Goal: Task Accomplishment & Management: Use online tool/utility

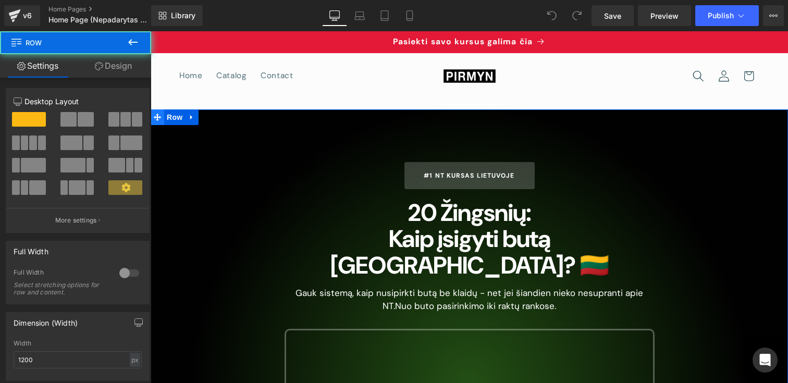
click at [158, 118] on icon at bounding box center [157, 117] width 7 height 7
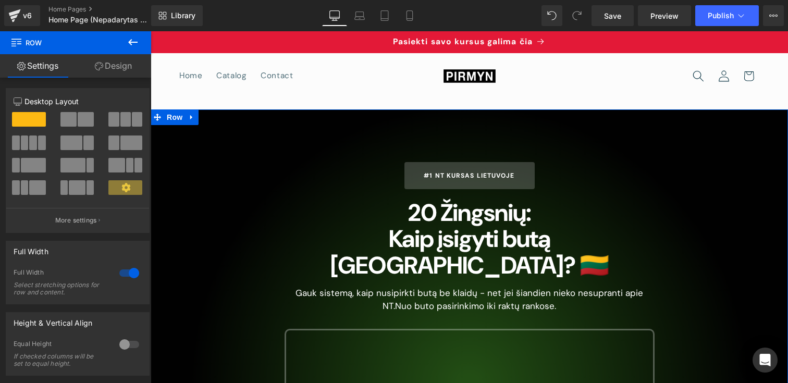
click at [111, 70] on link "Design" at bounding box center [114, 65] width 76 height 23
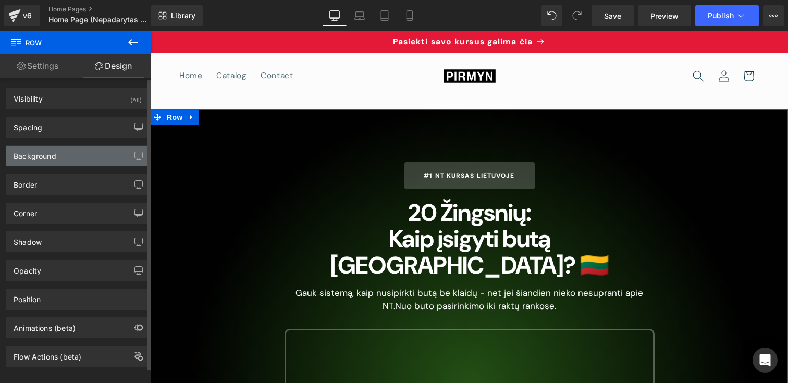
click at [82, 156] on div "Background" at bounding box center [77, 156] width 143 height 20
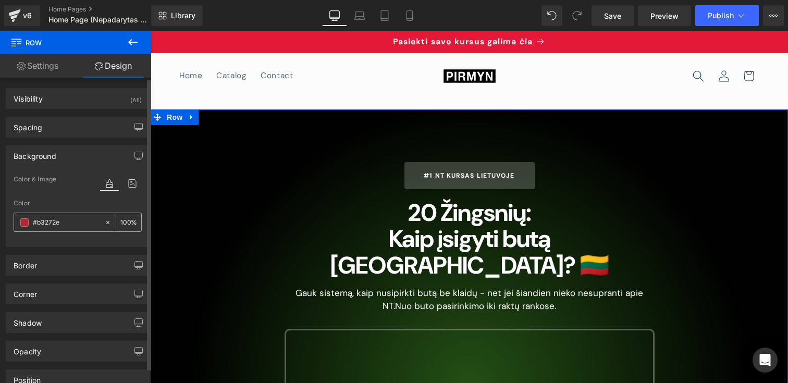
click at [38, 226] on input "#b3272e" at bounding box center [66, 222] width 67 height 11
click at [23, 226] on span at bounding box center [24, 222] width 8 height 8
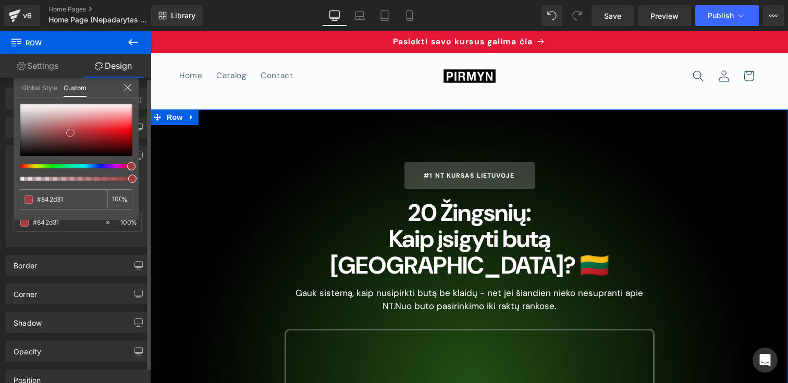
drag, startPoint x: 75, startPoint y: 138, endPoint x: 59, endPoint y: 127, distance: 19.1
click at [60, 127] on div at bounding box center [76, 130] width 113 height 52
drag, startPoint x: 69, startPoint y: 127, endPoint x: 133, endPoint y: 134, distance: 64.1
click at [132, 134] on div at bounding box center [76, 130] width 113 height 52
click at [120, 134] on div at bounding box center [76, 130] width 113 height 52
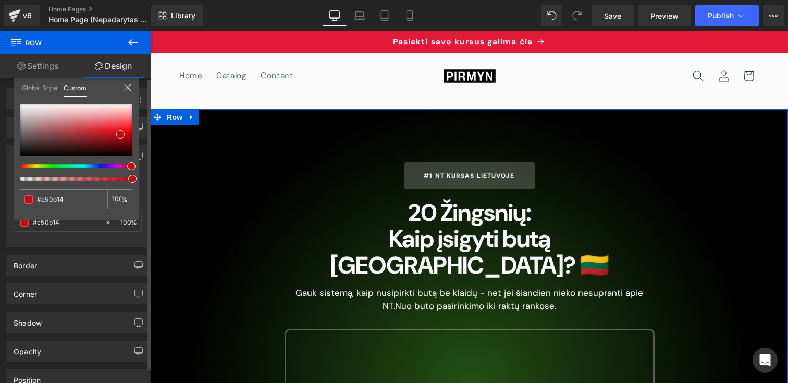
click at [126, 89] on icon at bounding box center [128, 87] width 8 height 8
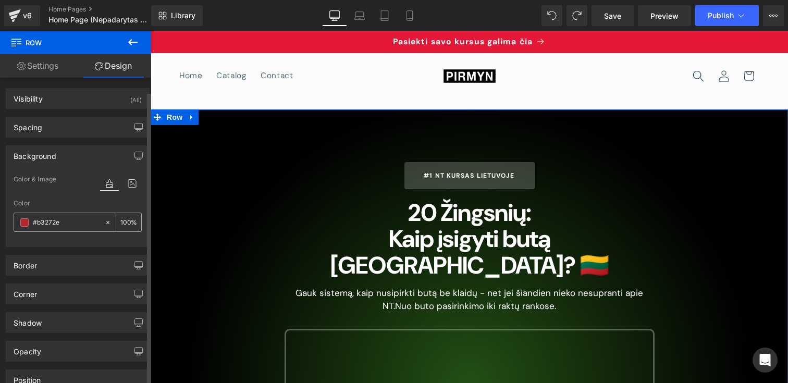
scroll to position [94, 0]
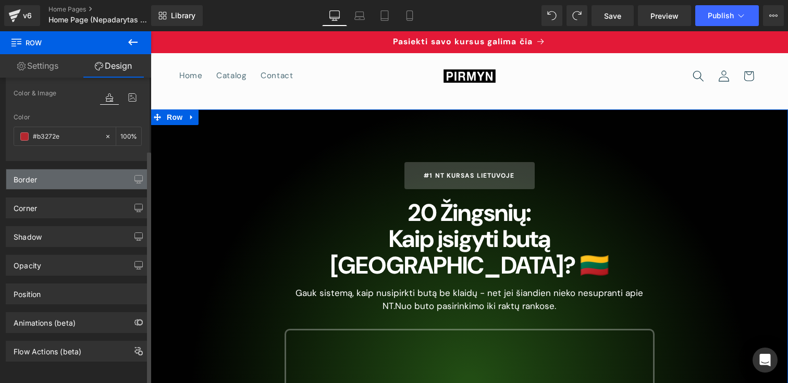
click at [66, 177] on div "Border" at bounding box center [77, 179] width 143 height 20
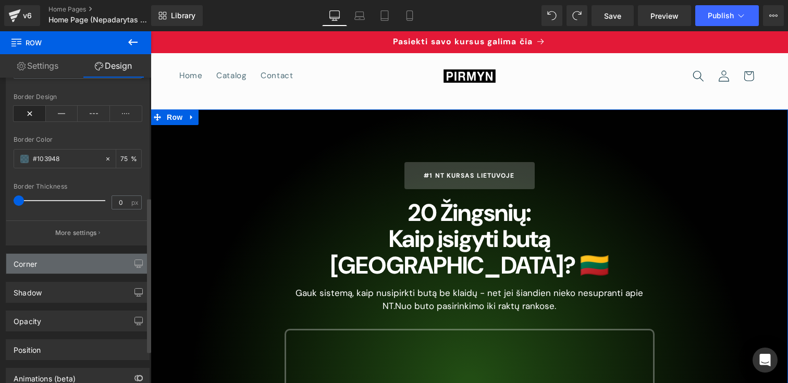
click at [75, 264] on div "Corner" at bounding box center [77, 264] width 143 height 20
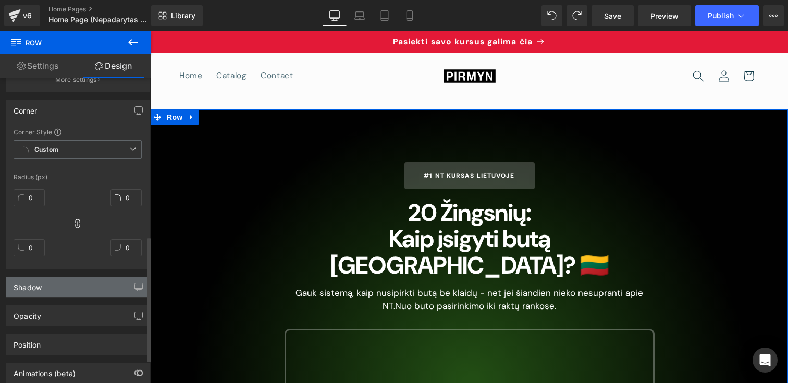
click at [76, 281] on div "Shadow" at bounding box center [77, 287] width 143 height 20
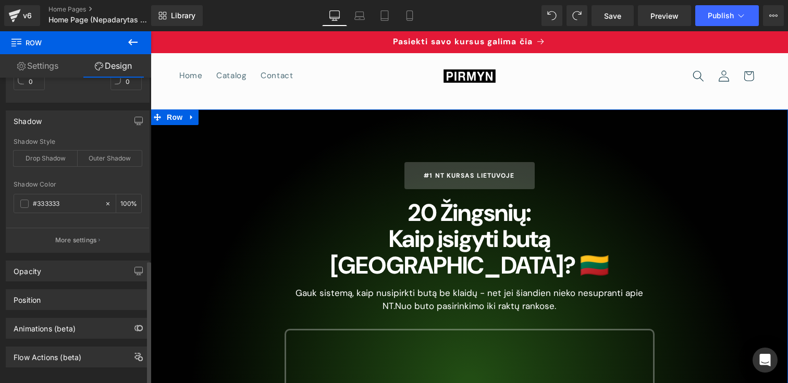
scroll to position [569, 0]
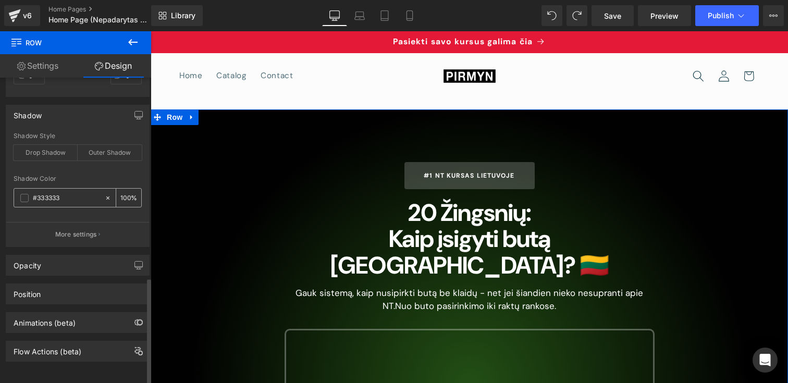
click at [70, 195] on div "#333333" at bounding box center [59, 198] width 90 height 18
click at [87, 193] on input "#333333" at bounding box center [66, 197] width 67 height 11
paste input "Pasiekti savo kursus galima <a href="[URL][DOMAIN_NAME]" class="announcement-li…"
type input "#333333"
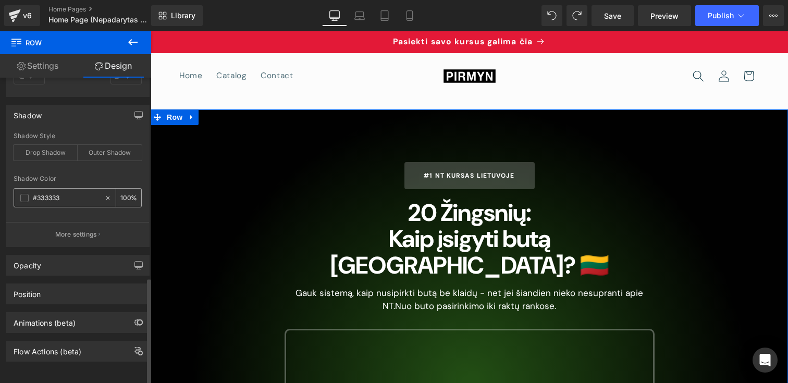
scroll to position [0, 0]
click at [28, 194] on span at bounding box center [24, 198] width 8 height 8
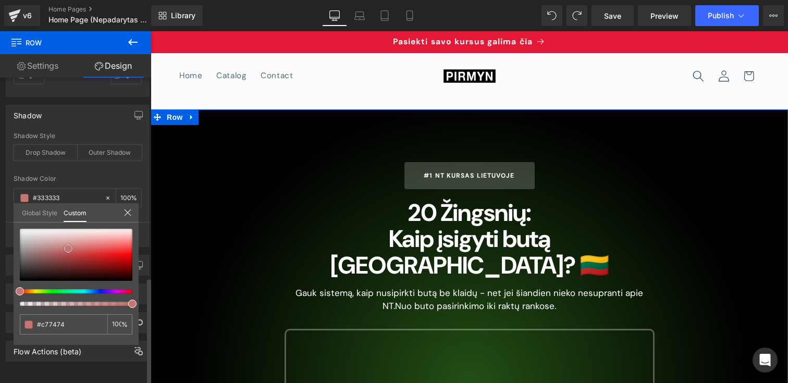
drag, startPoint x: 68, startPoint y: 249, endPoint x: 100, endPoint y: 250, distance: 31.3
click at [99, 250] on div at bounding box center [76, 255] width 113 height 52
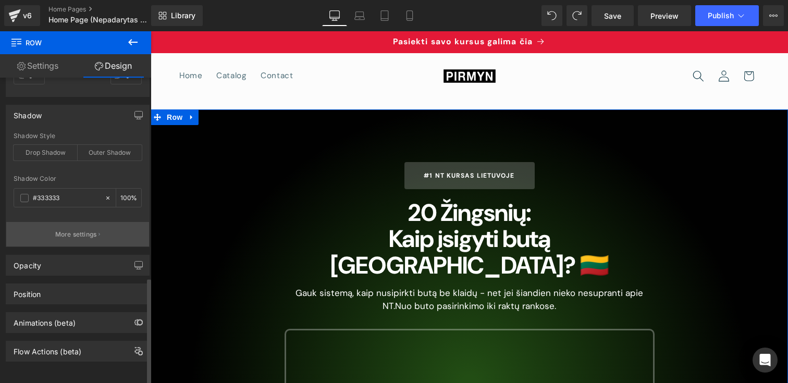
click at [76, 230] on p "More settings" at bounding box center [76, 234] width 42 height 9
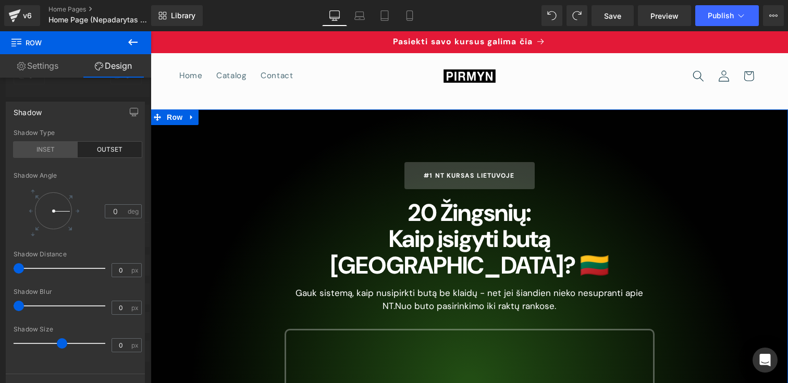
click at [63, 146] on div "INSET" at bounding box center [46, 150] width 64 height 16
click at [132, 115] on icon "button" at bounding box center [134, 112] width 8 height 8
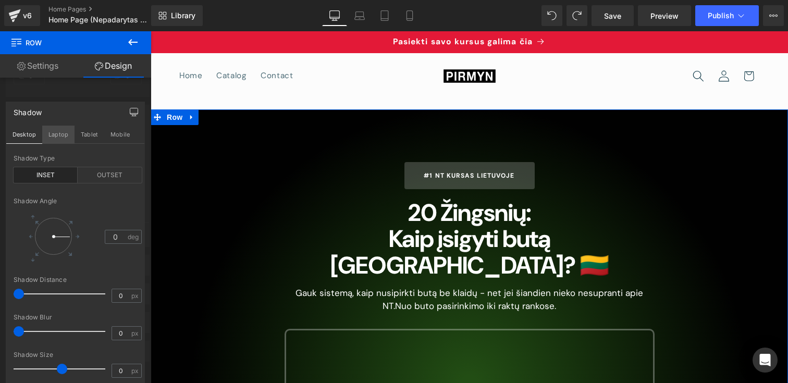
click at [56, 142] on button "Laptop" at bounding box center [58, 135] width 32 height 18
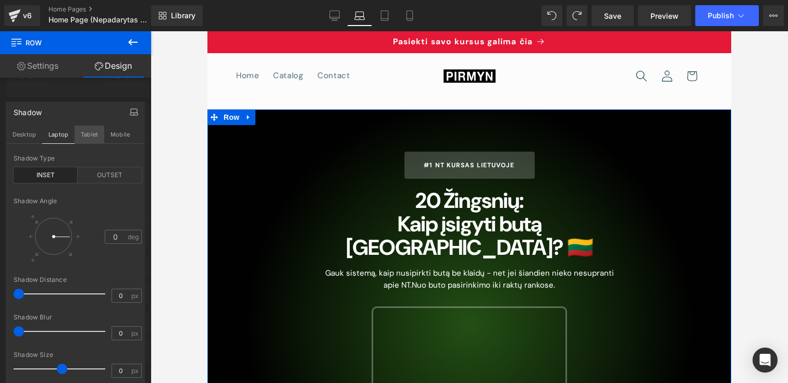
click at [86, 137] on button "Tablet" at bounding box center [90, 135] width 30 height 18
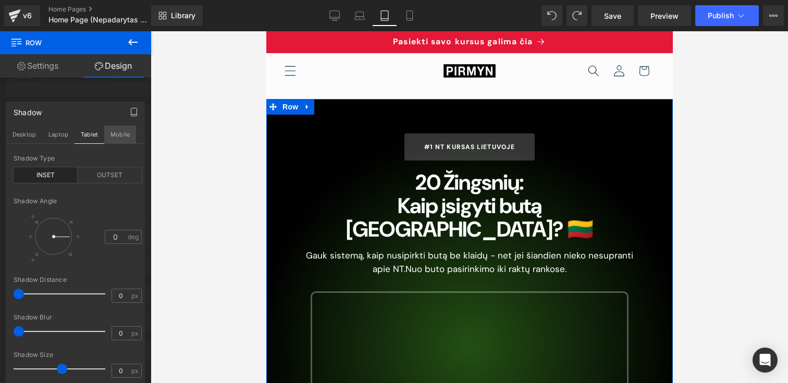
click at [112, 137] on button "Mobile" at bounding box center [120, 135] width 32 height 18
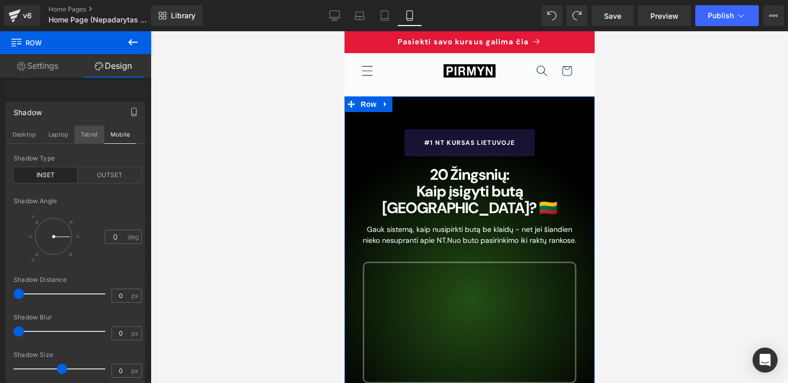
click at [85, 135] on button "Tablet" at bounding box center [90, 135] width 30 height 18
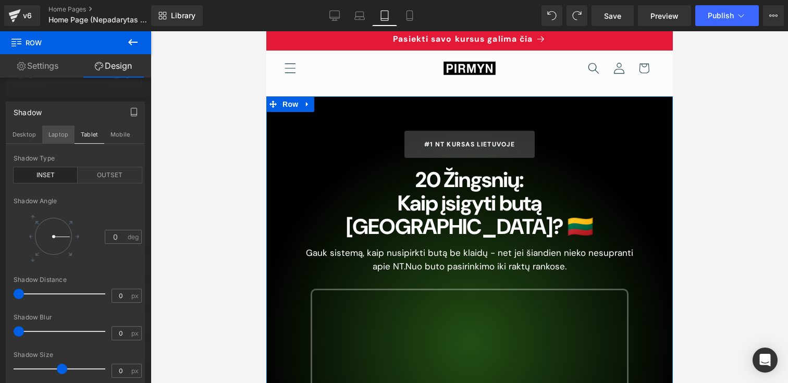
click at [55, 135] on button "Laptop" at bounding box center [58, 135] width 32 height 18
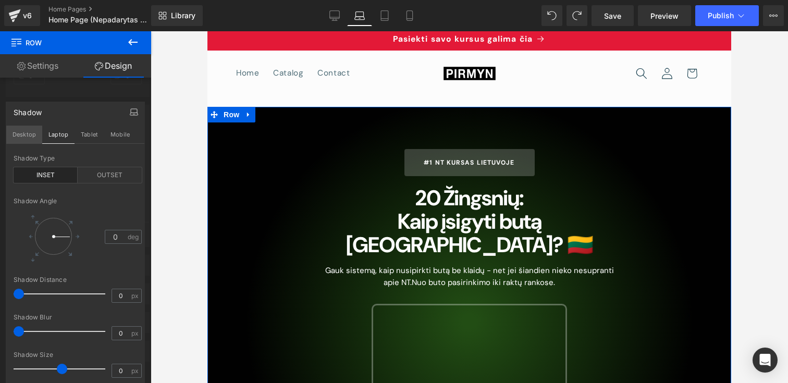
scroll to position [13, 0]
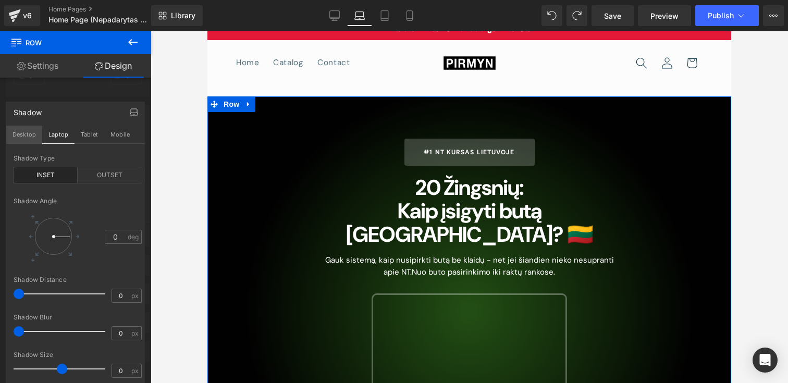
click at [36, 135] on button "Desktop" at bounding box center [24, 135] width 36 height 18
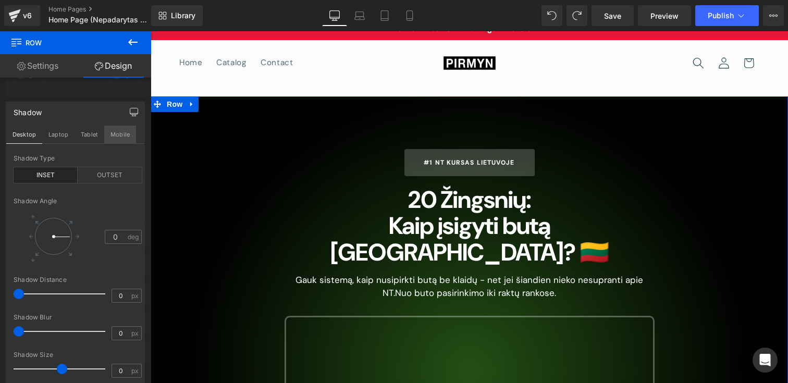
click at [120, 136] on button "Mobile" at bounding box center [120, 135] width 32 height 18
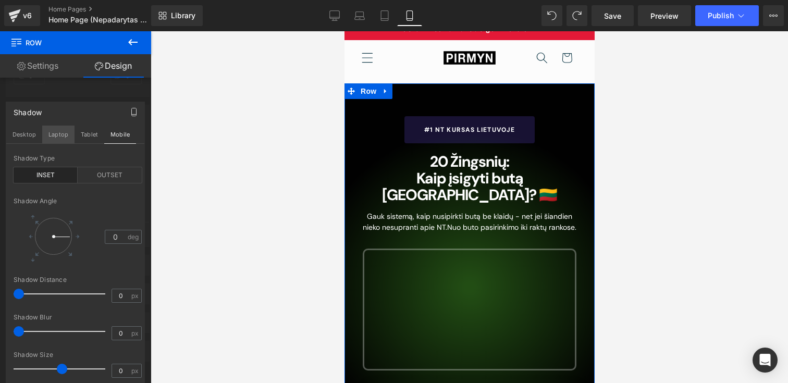
scroll to position [0, 0]
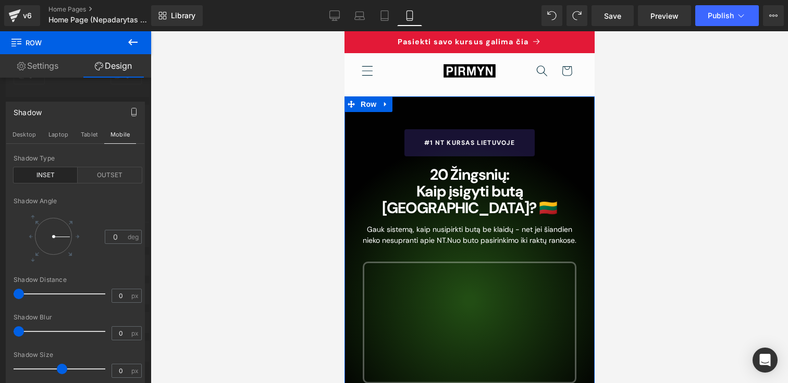
drag, startPoint x: 34, startPoint y: 133, endPoint x: 57, endPoint y: 101, distance: 39.6
click at [55, 101] on div "Shadow Desktop Laptop Tablet Mobile outset Shadow Type INSET OUTSET 0 Shadow An…" at bounding box center [75, 258] width 151 height 328
click at [35, 62] on link "Settings" at bounding box center [38, 65] width 76 height 23
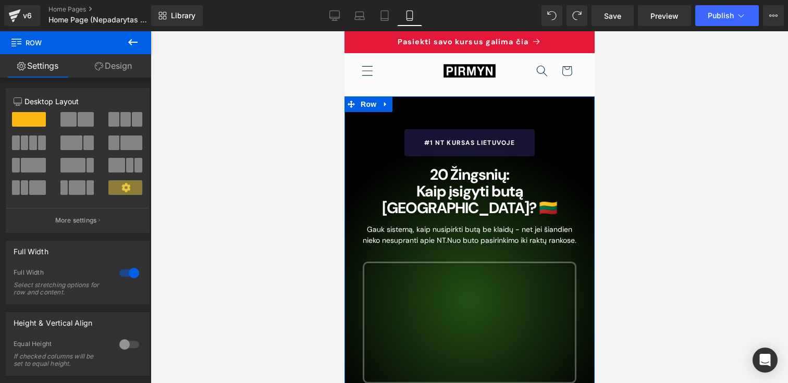
click at [101, 61] on link "Design" at bounding box center [114, 65] width 76 height 23
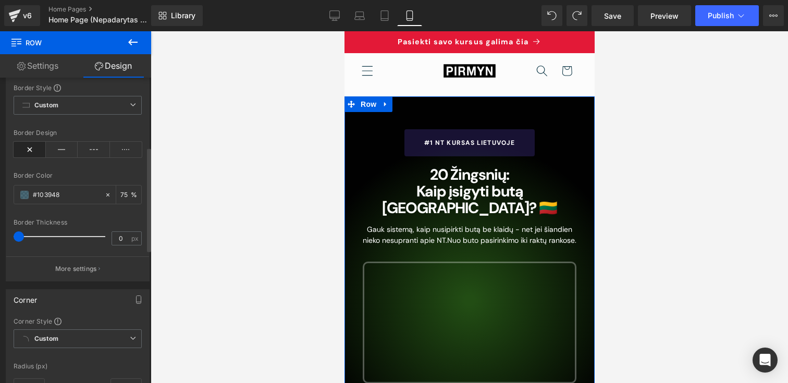
scroll to position [198, 0]
click at [25, 196] on span at bounding box center [24, 196] width 8 height 8
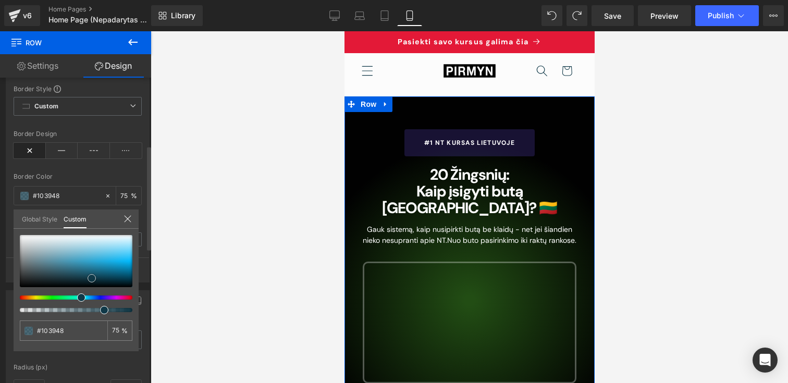
click at [79, 237] on div at bounding box center [76, 261] width 113 height 52
drag, startPoint x: 79, startPoint y: 251, endPoint x: 68, endPoint y: 288, distance: 38.0
click at [68, 287] on div at bounding box center [76, 261] width 113 height 52
drag, startPoint x: 46, startPoint y: 255, endPoint x: 16, endPoint y: 307, distance: 59.6
click at [16, 307] on div "#103948 75 %" at bounding box center [76, 293] width 125 height 116
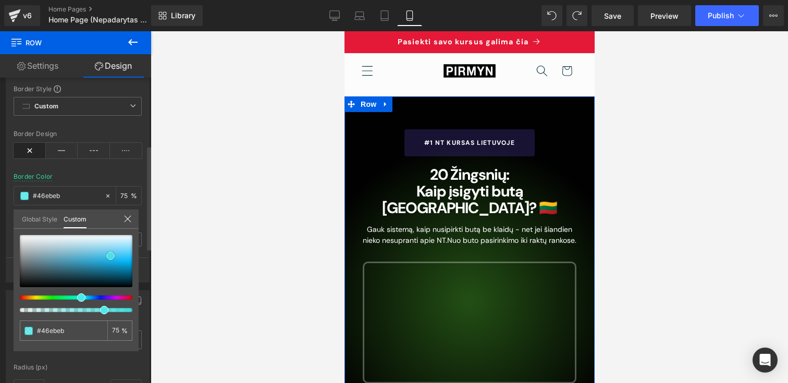
drag, startPoint x: 111, startPoint y: 256, endPoint x: 127, endPoint y: 200, distance: 58.7
click at [127, 200] on div "Border Border Style Custom Custom Custom Border Design Border Color #103948 75 …" at bounding box center [78, 166] width 156 height 234
click at [127, 216] on icon at bounding box center [128, 219] width 8 height 8
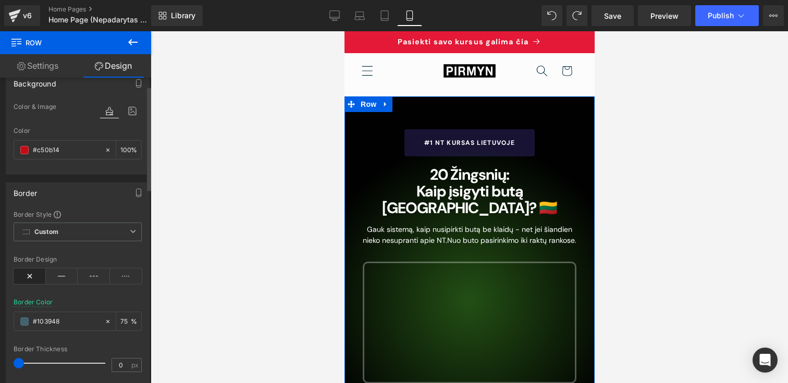
scroll to position [0, 0]
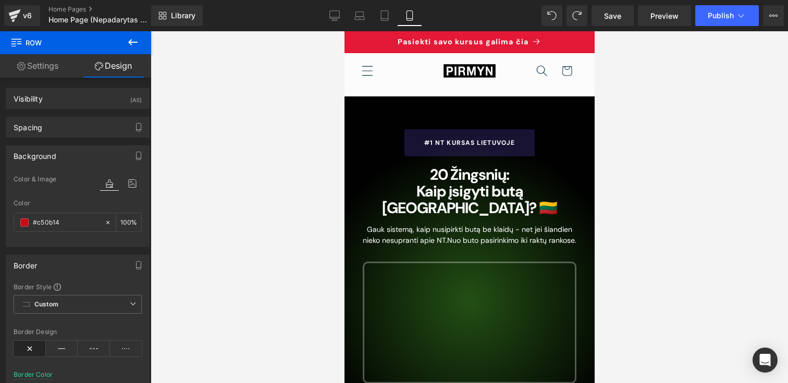
click at [131, 40] on icon at bounding box center [132, 42] width 9 height 6
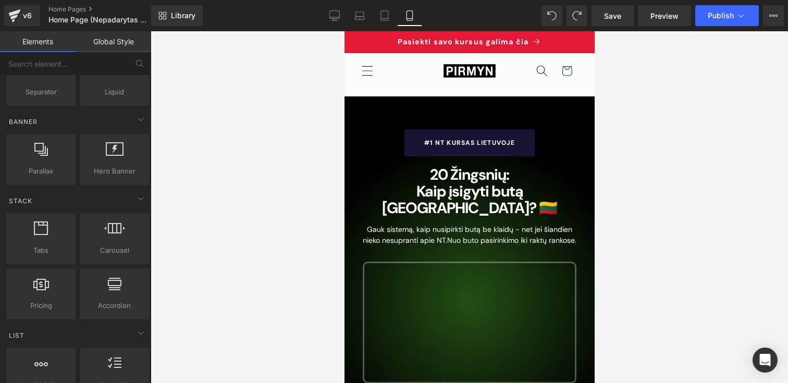
scroll to position [217, 0]
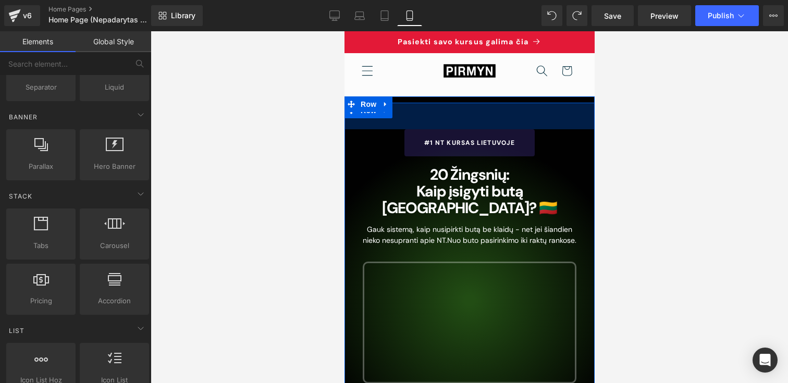
click at [480, 112] on div "51px" at bounding box center [469, 116] width 250 height 27
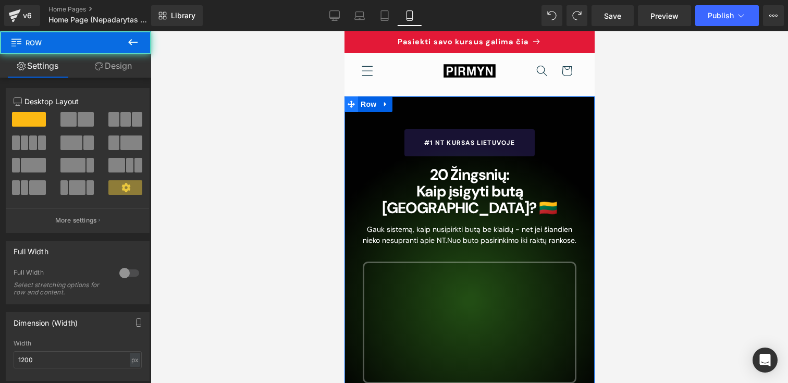
click at [348, 101] on icon at bounding box center [350, 105] width 7 height 8
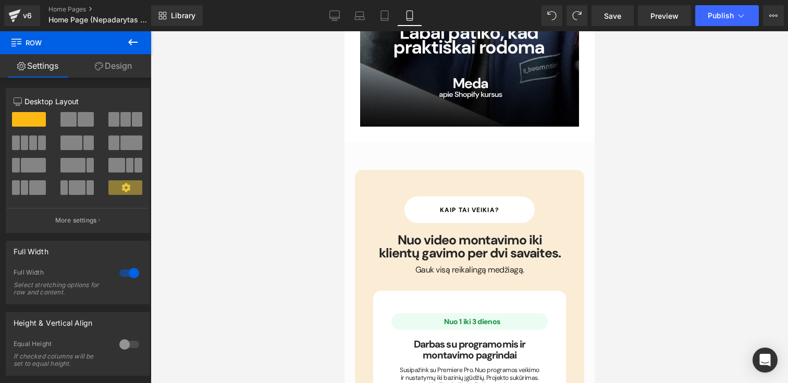
scroll to position [2609, 0]
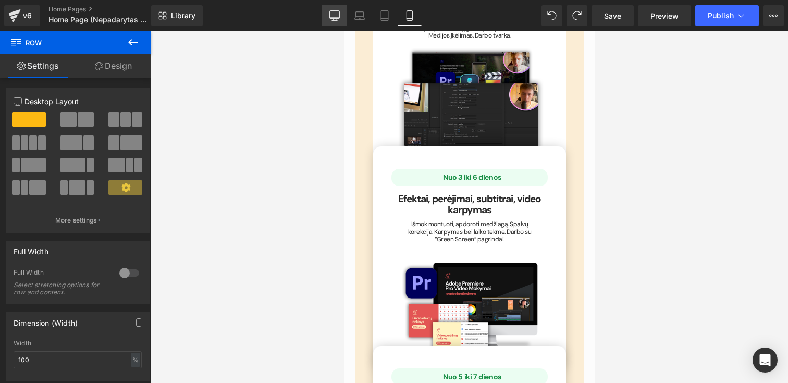
click at [331, 15] on icon at bounding box center [334, 15] width 10 height 10
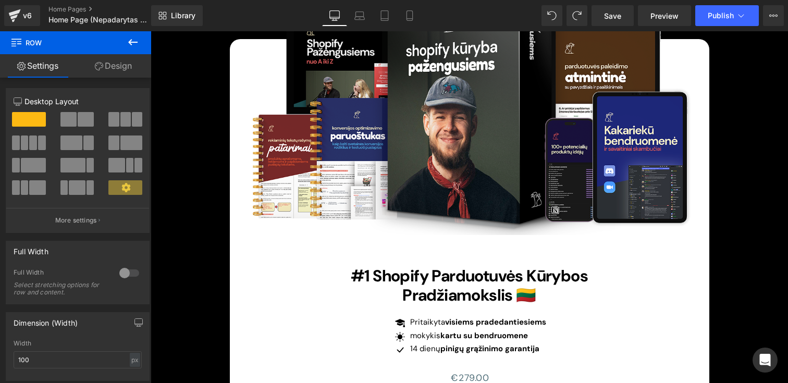
scroll to position [3191, 0]
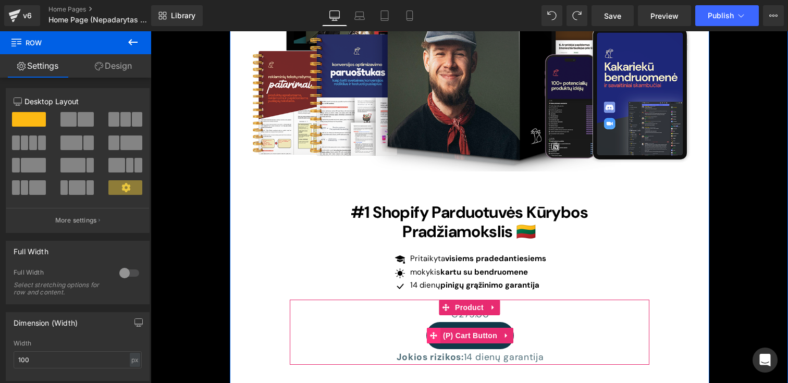
click at [432, 332] on icon at bounding box center [433, 335] width 7 height 7
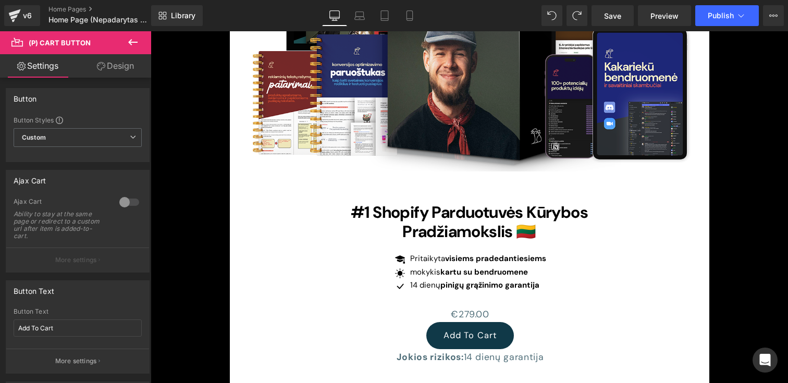
click at [54, 65] on link "Settings" at bounding box center [38, 65] width 76 height 23
click at [102, 65] on icon at bounding box center [101, 66] width 8 height 8
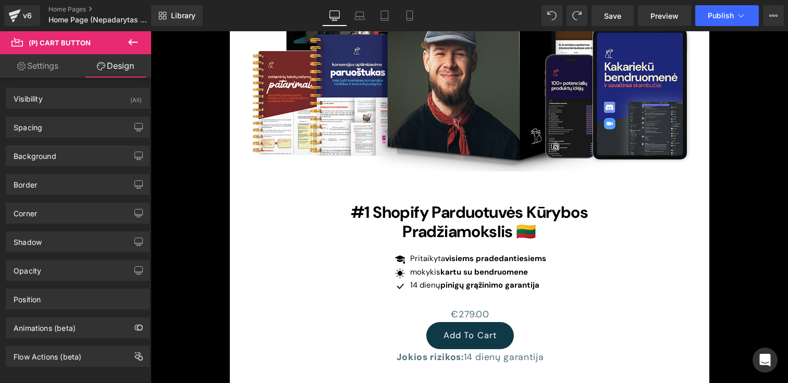
click at [43, 64] on link "Settings" at bounding box center [38, 65] width 76 height 23
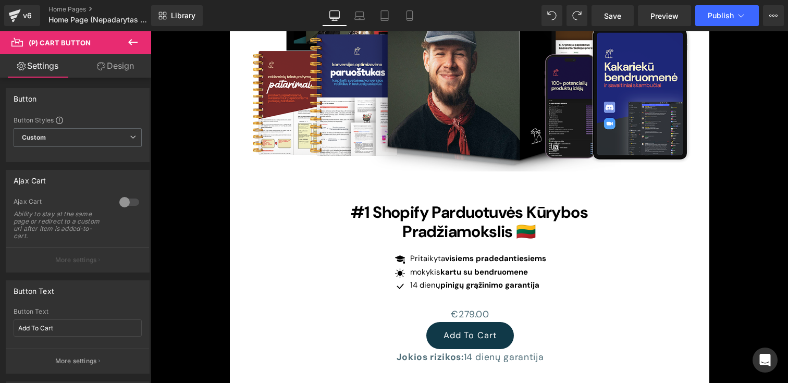
click at [43, 38] on span "(P) Cart Button" at bounding box center [62, 42] width 104 height 23
click at [128, 41] on icon at bounding box center [133, 42] width 13 height 13
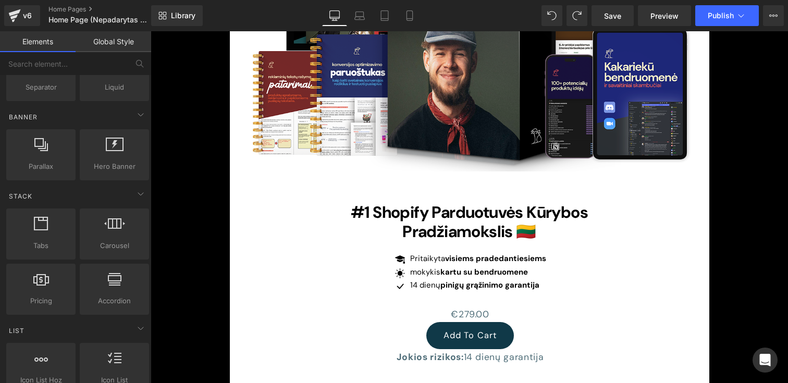
click at [64, 42] on link "Elements" at bounding box center [38, 41] width 76 height 21
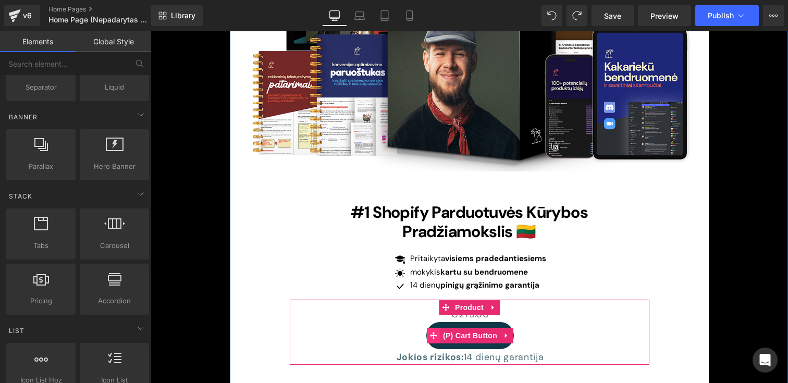
click at [432, 332] on icon at bounding box center [433, 336] width 7 height 8
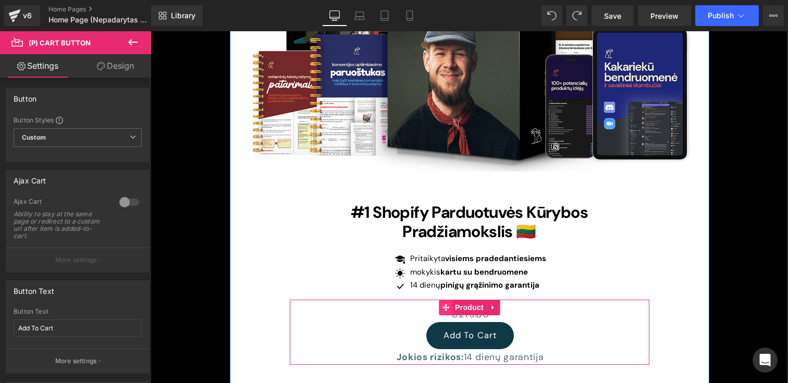
click at [447, 304] on icon at bounding box center [445, 308] width 7 height 8
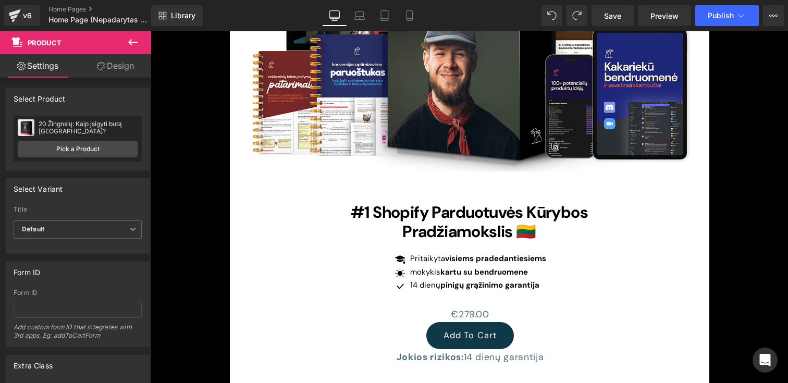
click at [68, 128] on div "20 Žingnsių: Kaip įsigyti butą [GEOGRAPHIC_DATA]?" at bounding box center [88, 127] width 99 height 15
click at [68, 151] on link "Pick a Product" at bounding box center [78, 149] width 120 height 17
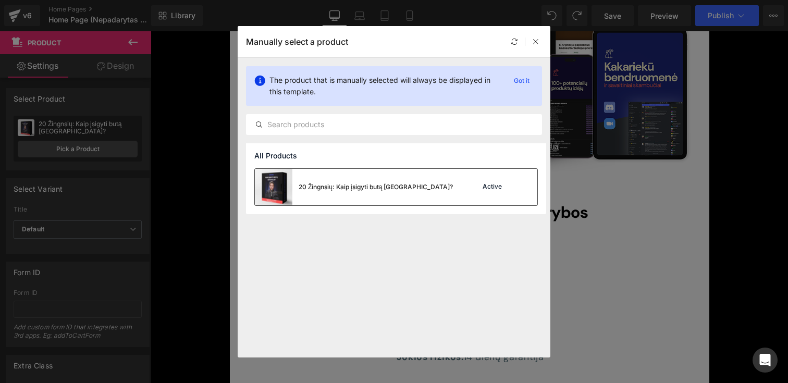
click at [434, 193] on div "20 Žingnsių: Kaip įsigyti butą [GEOGRAPHIC_DATA]? Active" at bounding box center [396, 187] width 283 height 36
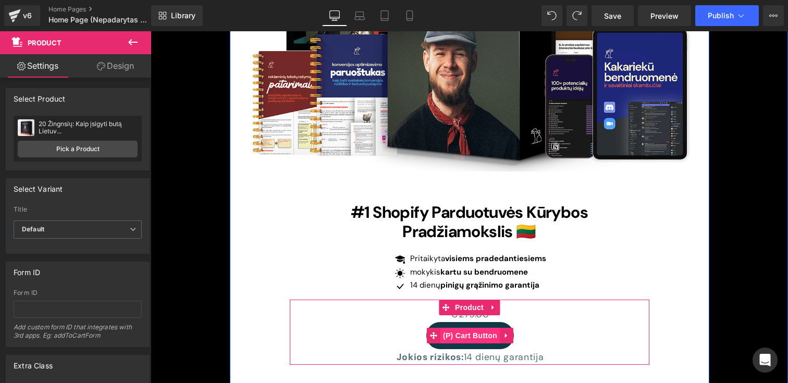
click at [468, 328] on span "(P) Cart Button" at bounding box center [470, 336] width 59 height 16
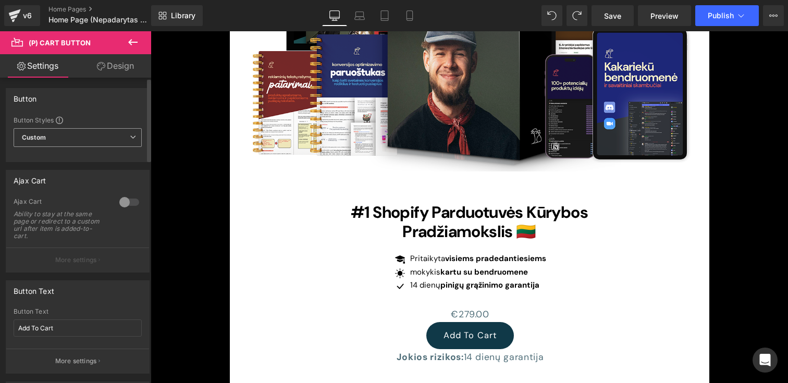
click at [53, 137] on span "Custom Setup Global Style" at bounding box center [78, 137] width 128 height 19
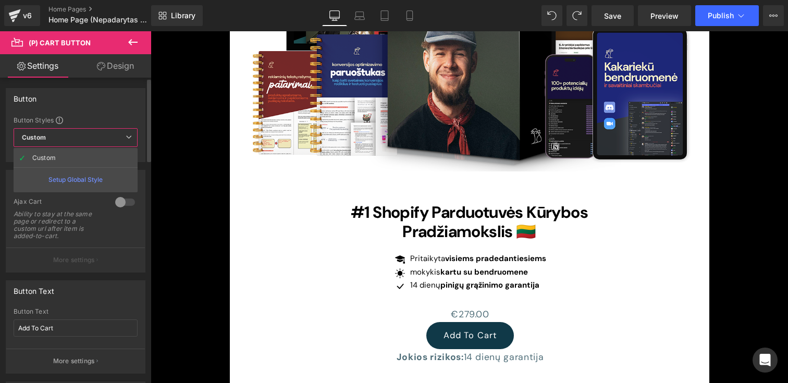
click at [80, 102] on div "Button" at bounding box center [75, 99] width 139 height 20
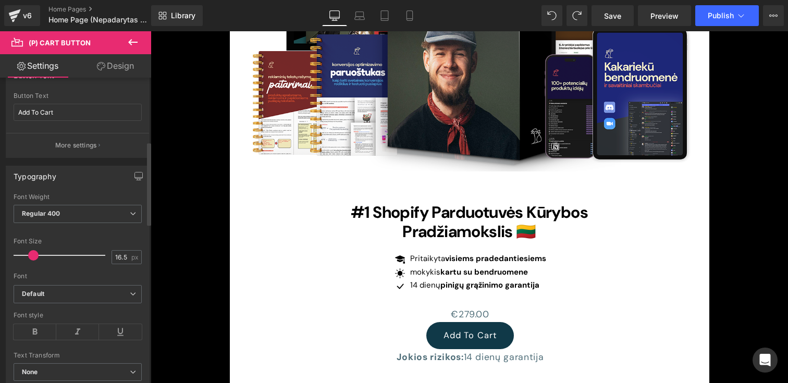
scroll to position [200, 0]
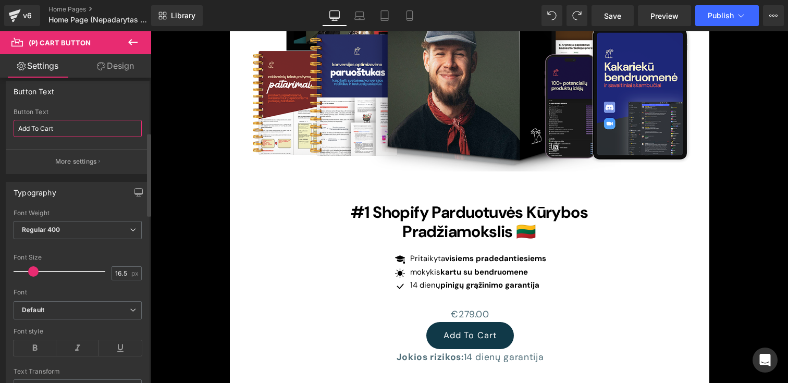
click at [62, 124] on input "Add To Cart" at bounding box center [78, 128] width 128 height 17
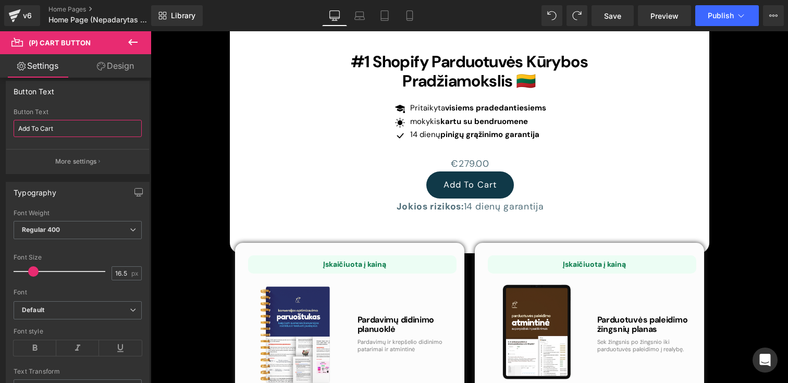
scroll to position [3327, 0]
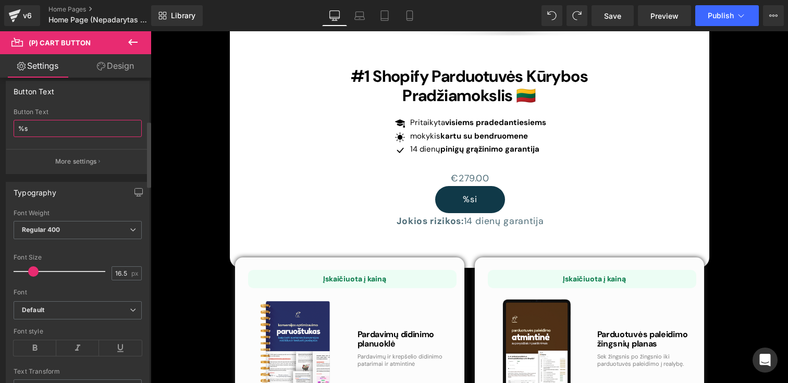
type input "%"
type input "į"
type input "Įsigyti kursą"
click at [79, 229] on span "Regular 400" at bounding box center [78, 230] width 128 height 18
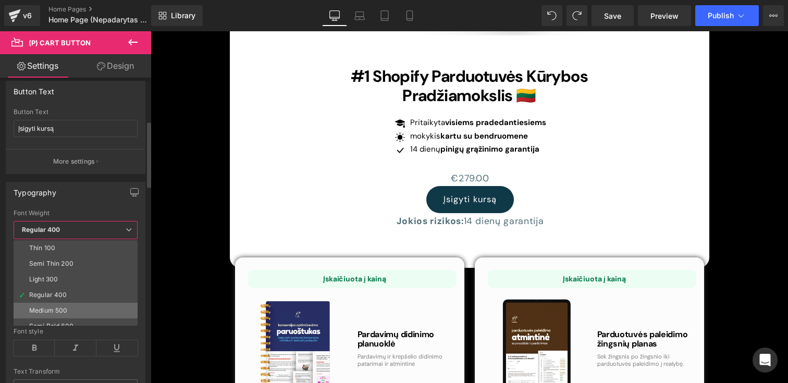
click at [57, 305] on li "Medium 500" at bounding box center [78, 311] width 129 height 16
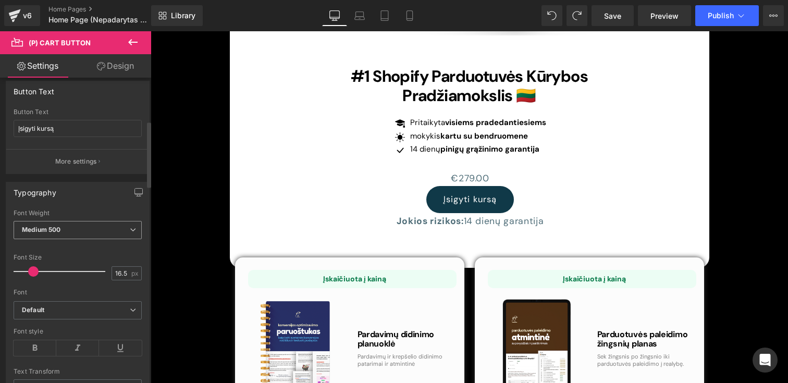
click at [80, 228] on span "Medium 500" at bounding box center [78, 230] width 128 height 18
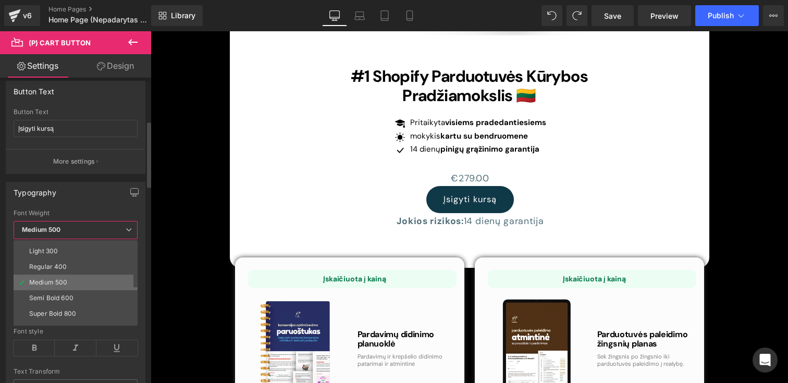
scroll to position [34, 0]
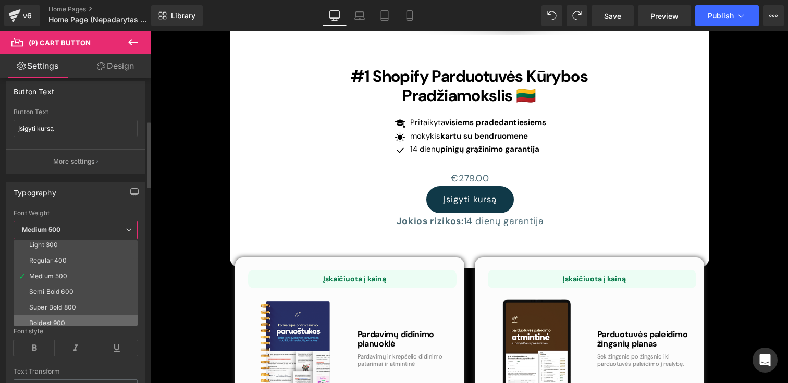
click at [53, 322] on div "Boldest 900" at bounding box center [47, 323] width 36 height 7
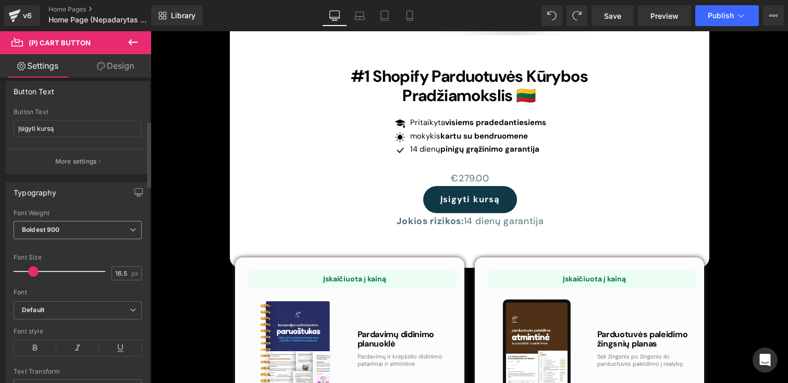
click at [60, 230] on span "Boldest 900" at bounding box center [78, 230] width 128 height 18
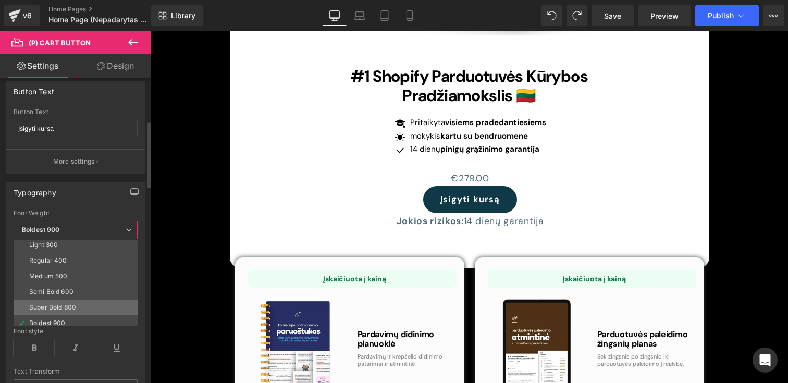
click at [58, 308] on div "Super Bold 800" at bounding box center [52, 307] width 47 height 7
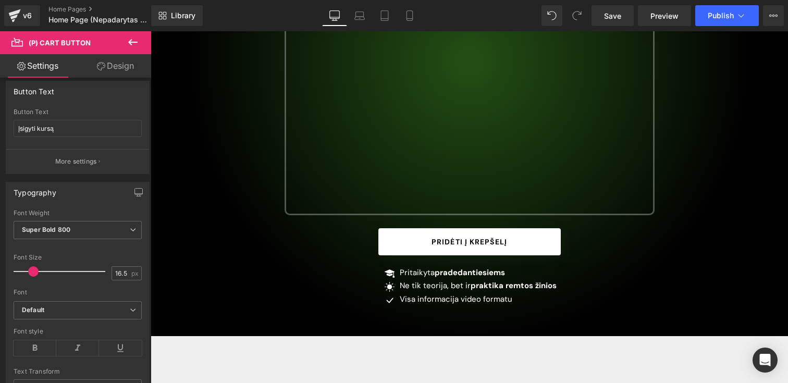
scroll to position [448, 0]
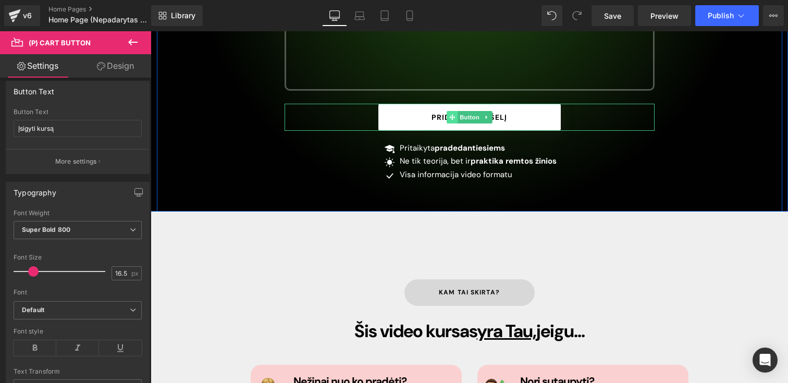
click at [453, 114] on icon at bounding box center [452, 117] width 6 height 6
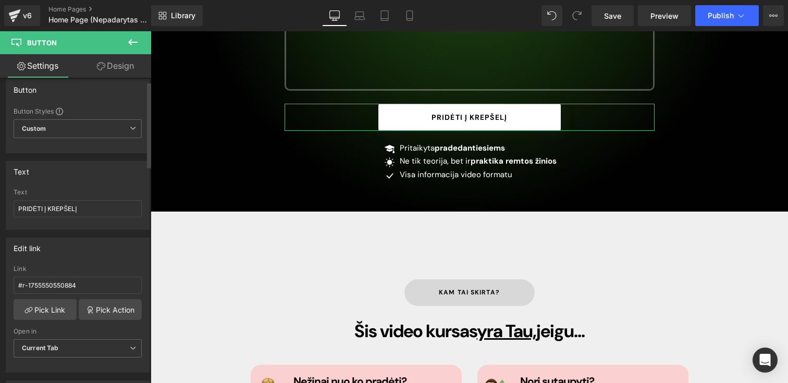
scroll to position [0, 0]
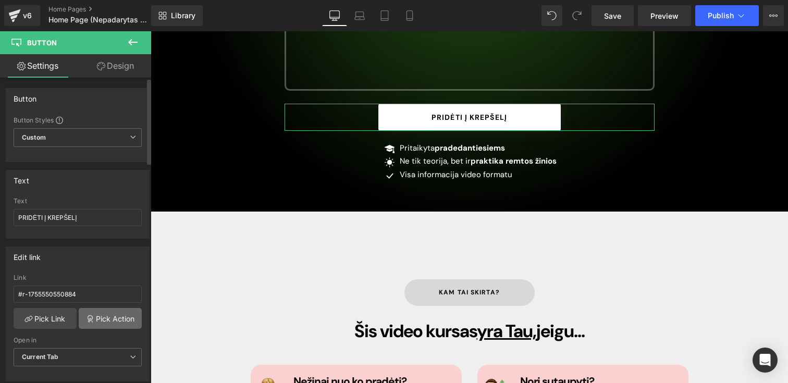
click at [92, 315] on link "Pick Action" at bounding box center [110, 318] width 63 height 21
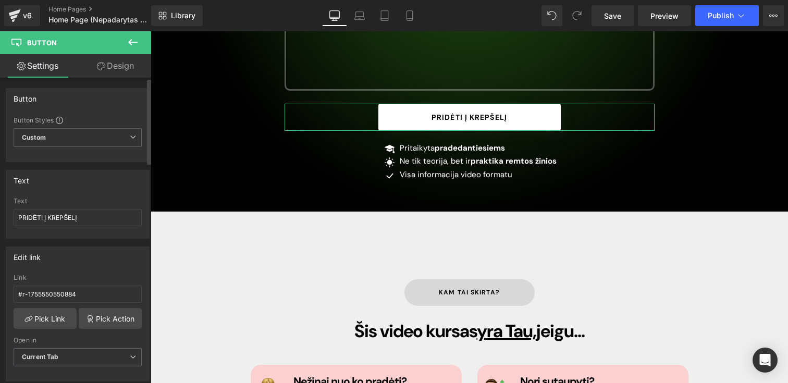
click at [32, 329] on div "#r-1755550550884 Link #r-1755550550884 Pick Link Pick Action Current Tab New Ta…" at bounding box center [77, 327] width 143 height 107
click at [33, 319] on link "Pick Link" at bounding box center [45, 318] width 63 height 21
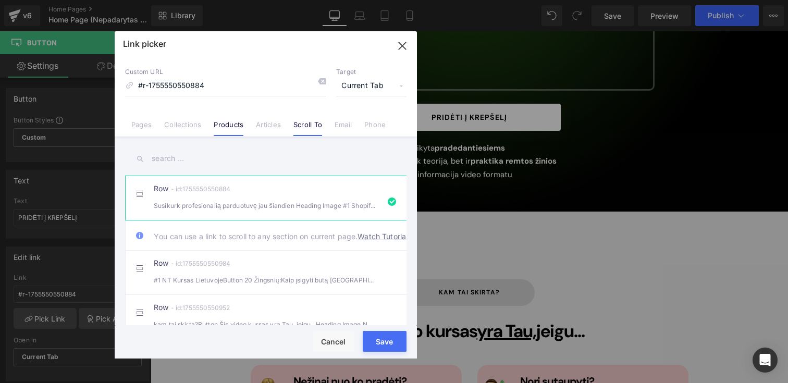
click at [225, 131] on link "Products" at bounding box center [229, 128] width 30 height 16
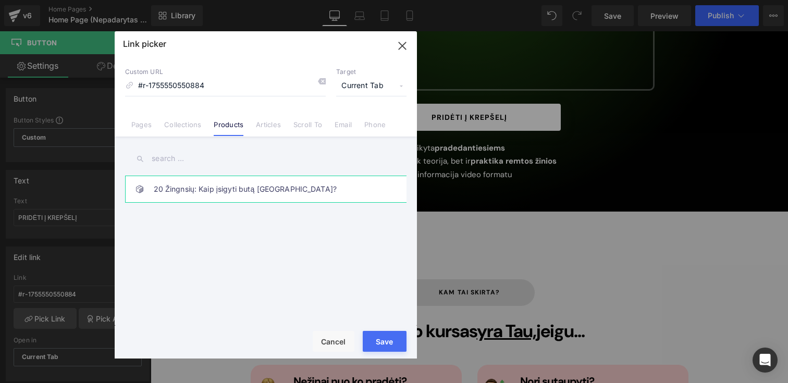
click at [290, 197] on link "20 Žingnsių: Kaip įsigyti butą [GEOGRAPHIC_DATA]?" at bounding box center [268, 189] width 229 height 26
click at [326, 345] on button "Cancel" at bounding box center [334, 341] width 42 height 21
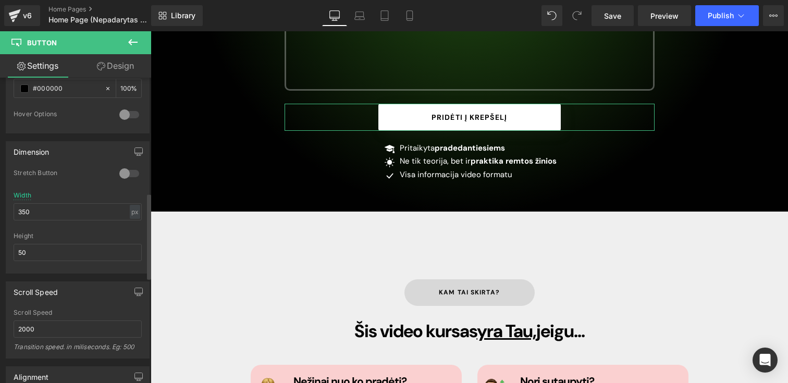
scroll to position [631, 0]
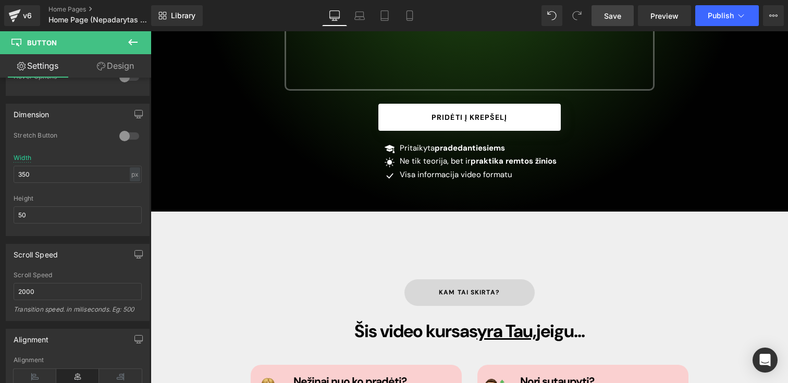
click at [611, 21] on span "Save" at bounding box center [612, 15] width 17 height 11
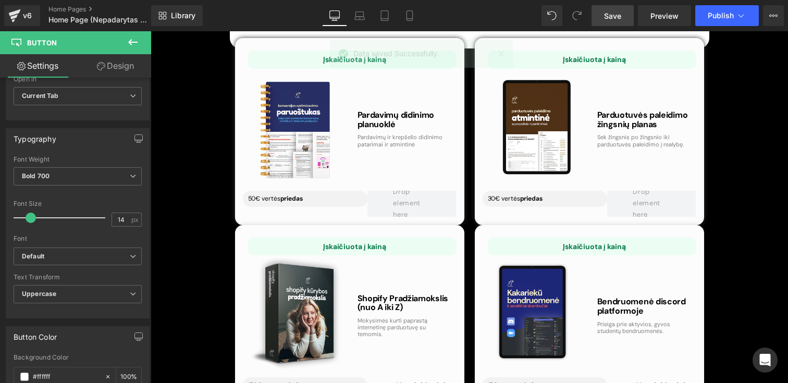
scroll to position [3190, 0]
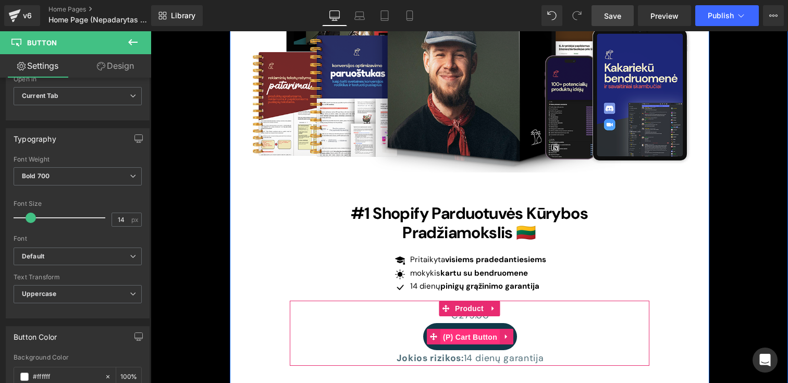
click at [456, 329] on span "(P) Cart Button" at bounding box center [470, 337] width 59 height 16
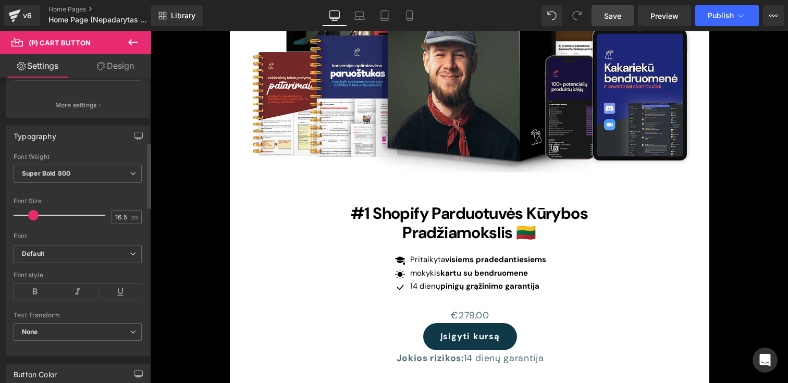
scroll to position [213, 0]
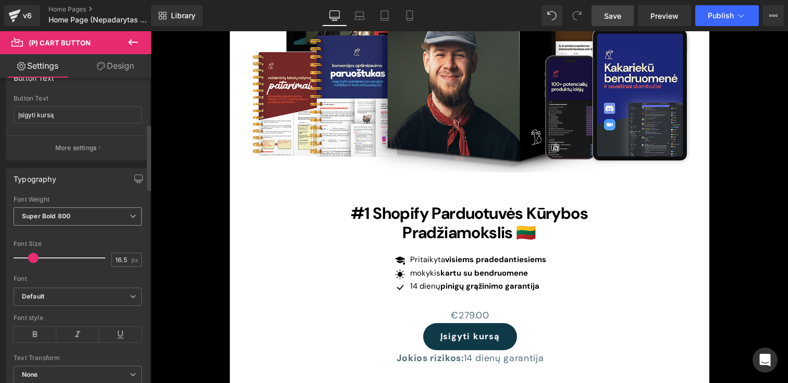
click at [54, 220] on span "Super Bold 800" at bounding box center [78, 216] width 128 height 18
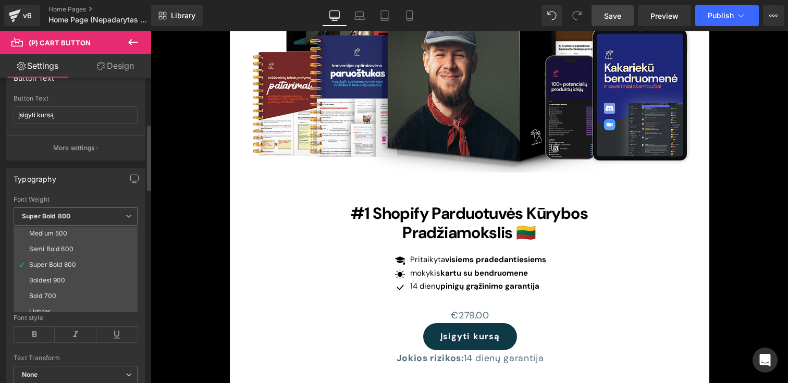
scroll to position [69, 0]
click at [52, 287] on div "Bold 700" at bounding box center [42, 290] width 27 height 7
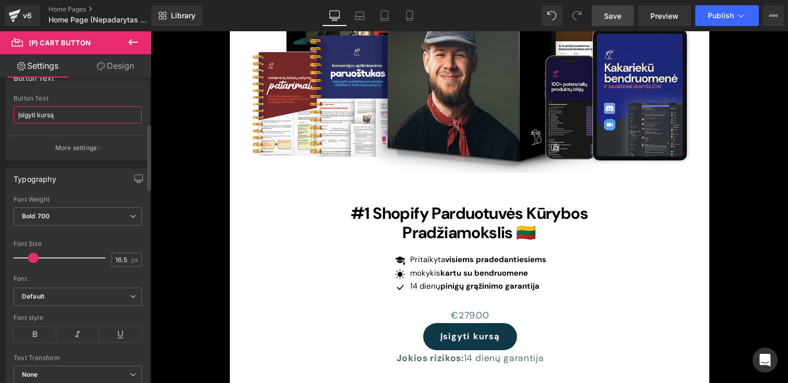
click at [62, 118] on input "Įsigyti kursą" at bounding box center [78, 114] width 128 height 17
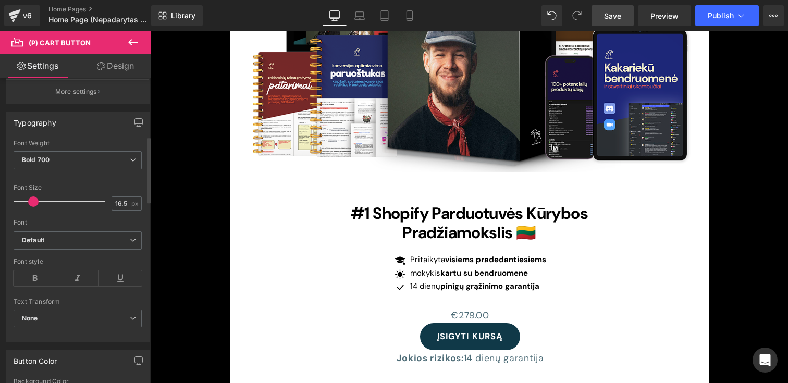
scroll to position [271, 0]
type input "ĮSIGYTI KURSĄ"
click at [40, 242] on icon "Default" at bounding box center [33, 239] width 22 height 9
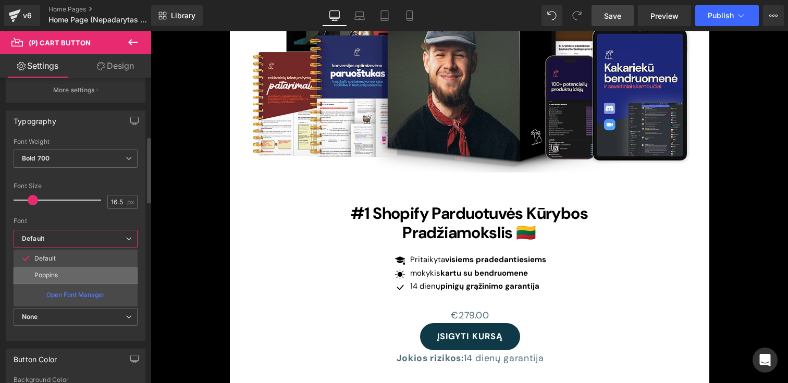
click at [45, 275] on p "Poppins" at bounding box center [45, 275] width 23 height 7
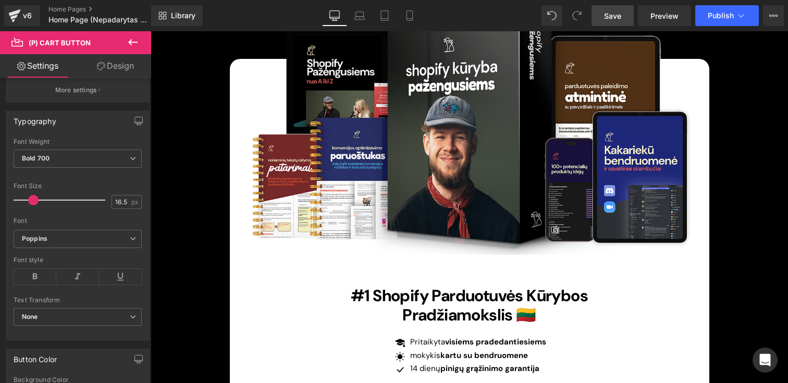
scroll to position [3256, 0]
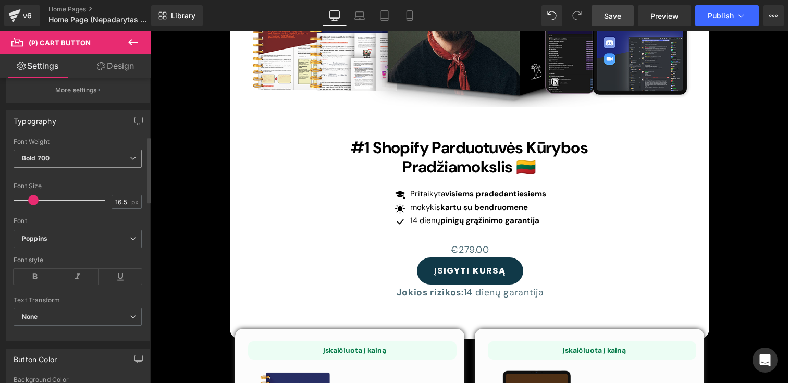
click at [46, 169] on div "Bold 700 Thin 100 Semi Thin 200 Light 300 Regular 400 Medium 500 Semi Bold 600 …" at bounding box center [78, 161] width 128 height 23
click at [55, 164] on span "Bold 700" at bounding box center [78, 159] width 128 height 18
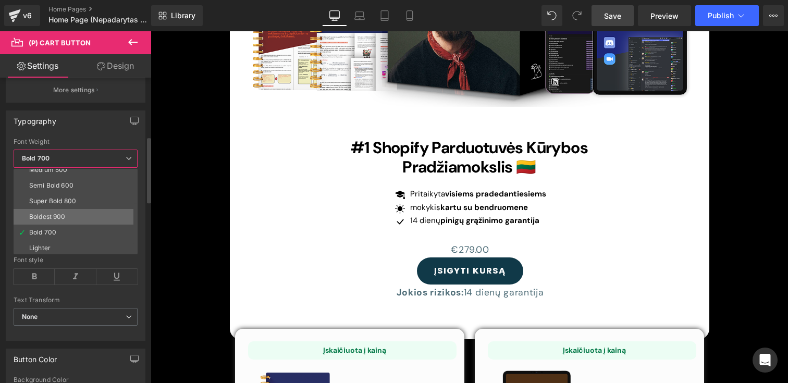
click at [48, 209] on li "Boldest 900" at bounding box center [78, 217] width 129 height 16
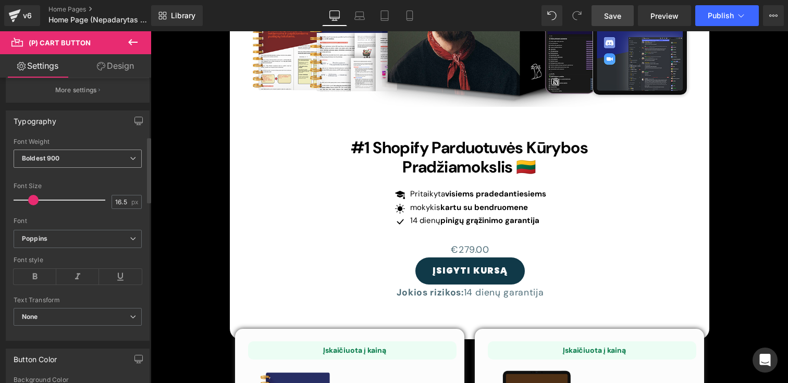
click at [47, 153] on span "Boldest 900" at bounding box center [78, 159] width 128 height 18
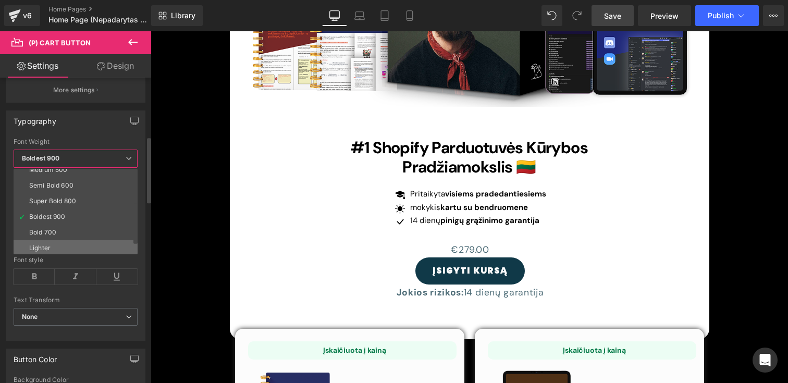
click at [48, 246] on div "Lighter" at bounding box center [39, 247] width 21 height 7
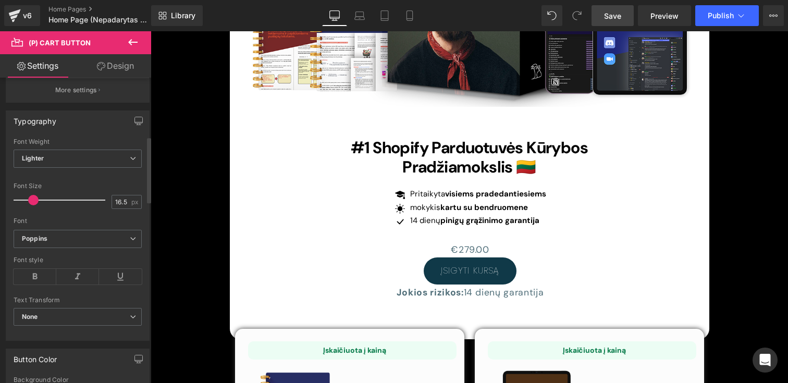
click at [47, 144] on div "Font Weight" at bounding box center [78, 141] width 128 height 7
click at [47, 155] on span "Lighter" at bounding box center [78, 159] width 128 height 18
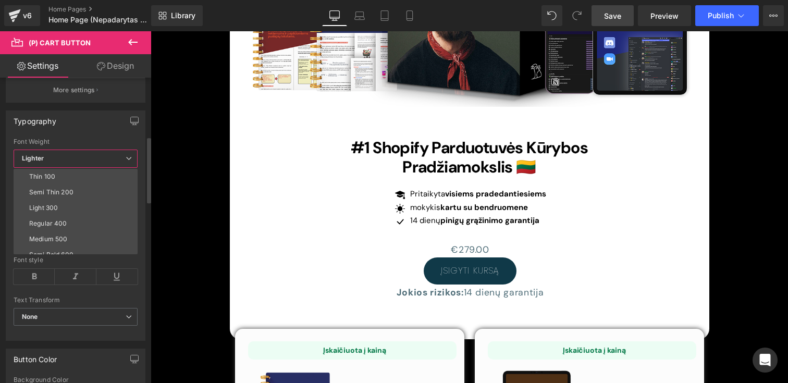
scroll to position [87, 0]
click at [50, 216] on div "Bold 700" at bounding box center [42, 215] width 27 height 7
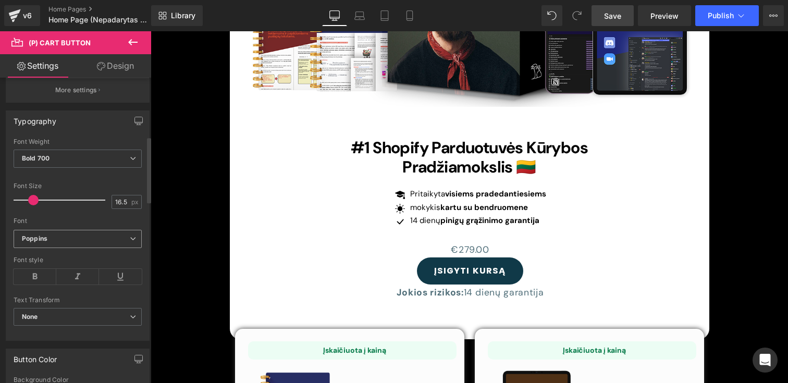
click at [45, 240] on icon "Poppins" at bounding box center [35, 239] width 26 height 9
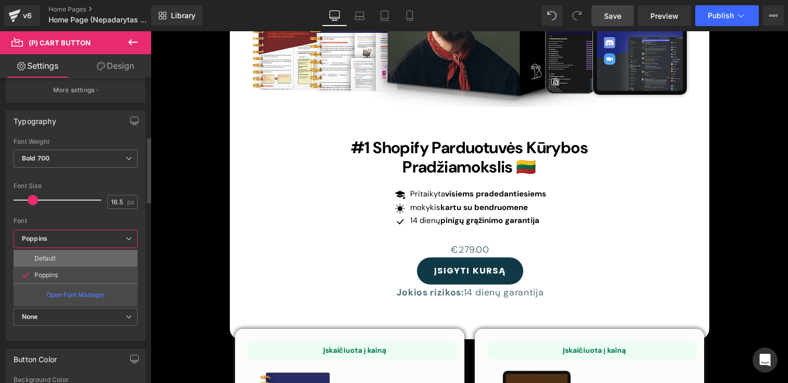
click at [39, 256] on p "Default" at bounding box center [44, 258] width 21 height 7
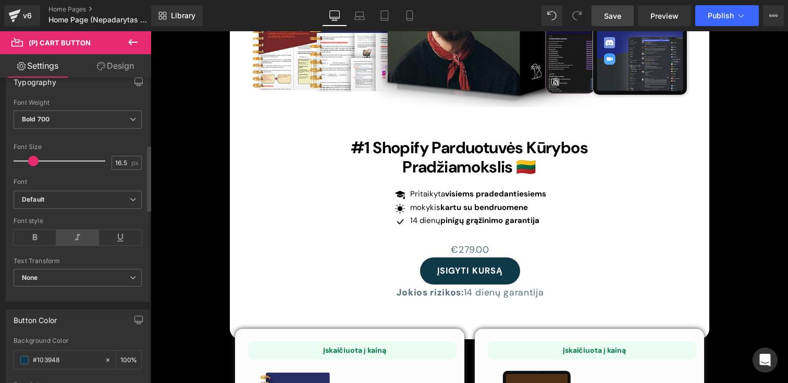
scroll to position [313, 0]
click at [63, 235] on icon at bounding box center [77, 235] width 43 height 16
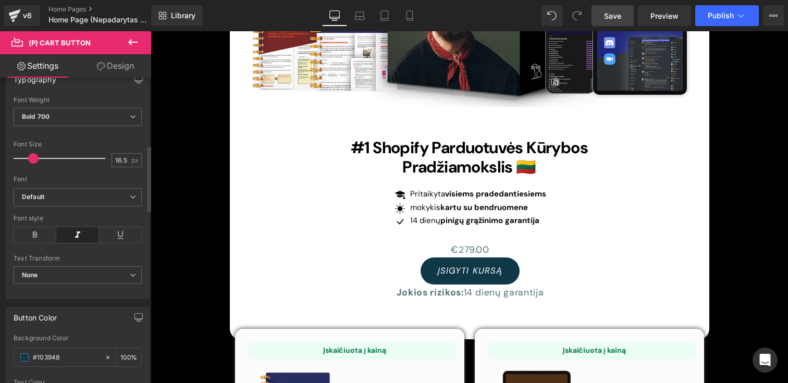
click at [63, 235] on icon at bounding box center [77, 235] width 43 height 16
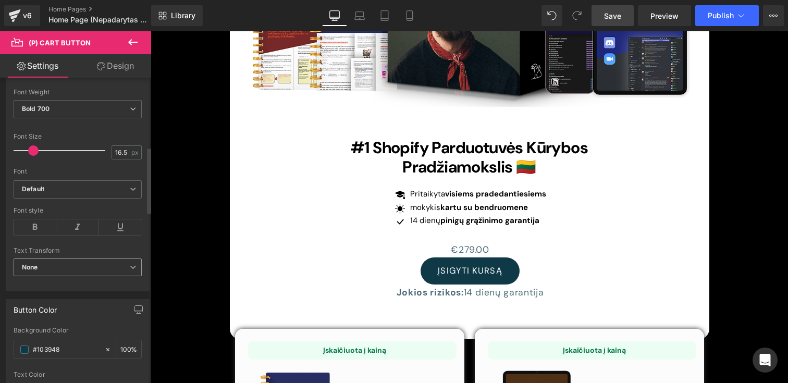
scroll to position [320, 0]
click at [50, 192] on b "Default" at bounding box center [76, 190] width 108 height 9
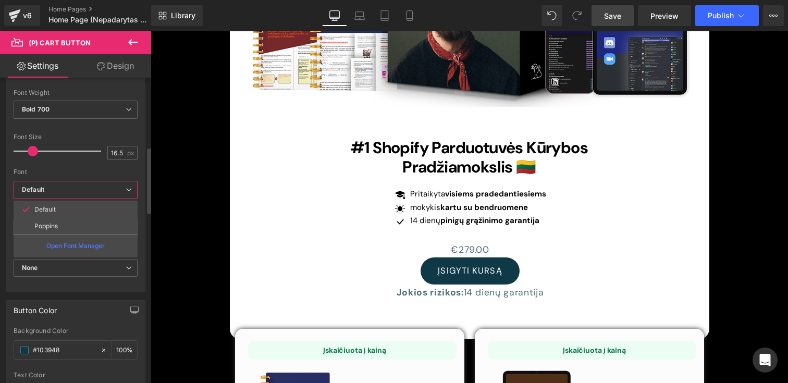
click at [62, 162] on div at bounding box center [76, 165] width 124 height 7
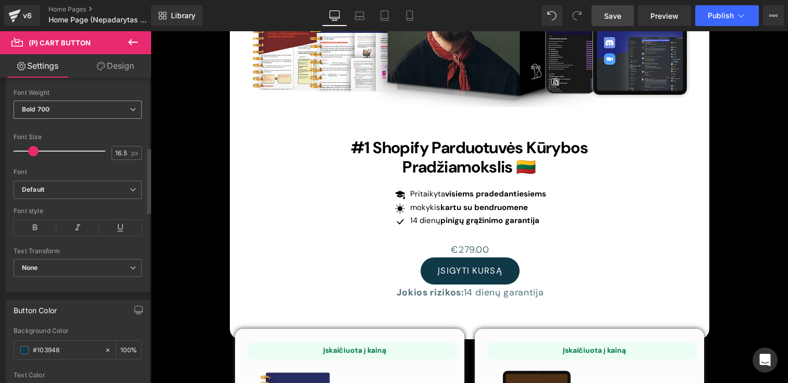
click at [52, 113] on span "Bold 700" at bounding box center [78, 110] width 128 height 18
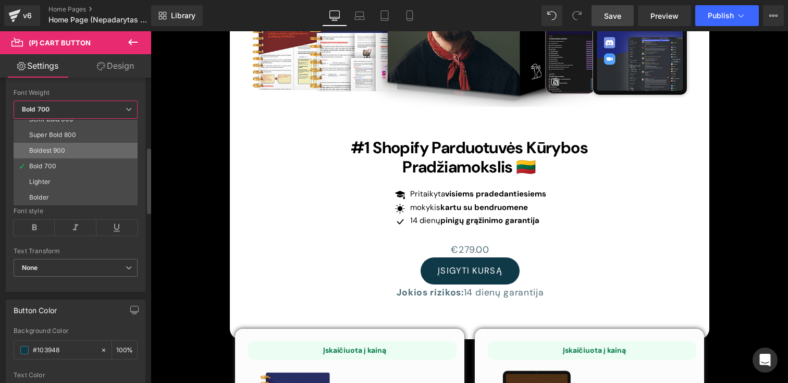
click at [52, 155] on li "Boldest 900" at bounding box center [78, 151] width 129 height 16
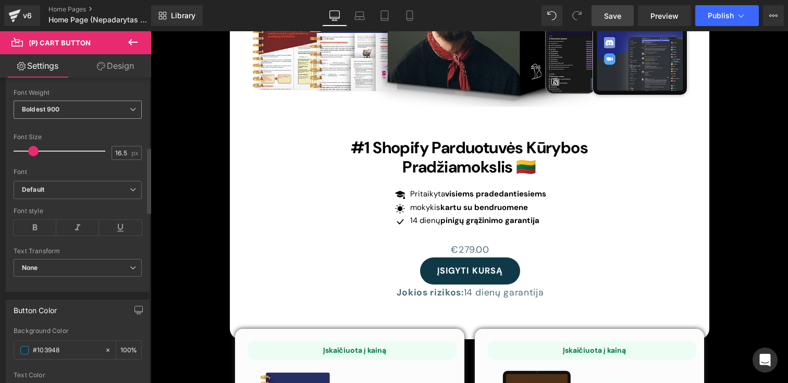
click at [55, 122] on div "Boldest 900 Thin 100 Semi Thin 200 Light 300 Regular 400 Medium 500 Semi Bold 6…" at bounding box center [78, 112] width 128 height 23
click at [55, 119] on div "Boldest 900 Thin 100 Semi Thin 200 Light 300 Regular 400 Medium 500 Semi Bold 6…" at bounding box center [78, 112] width 128 height 23
click at [56, 117] on span "Boldest 900" at bounding box center [78, 110] width 128 height 18
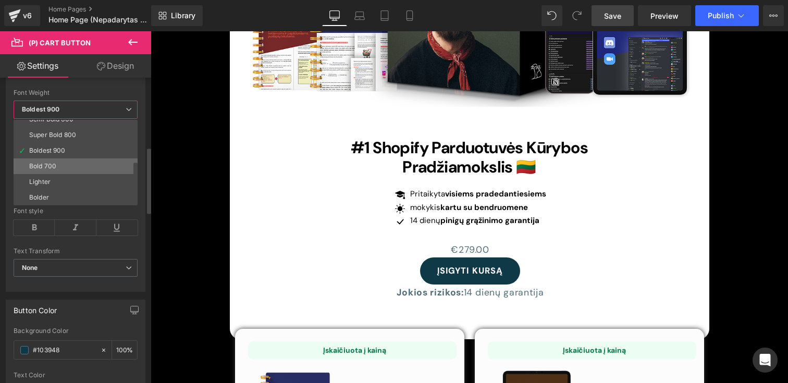
click at [58, 168] on li "Bold 700" at bounding box center [78, 166] width 129 height 16
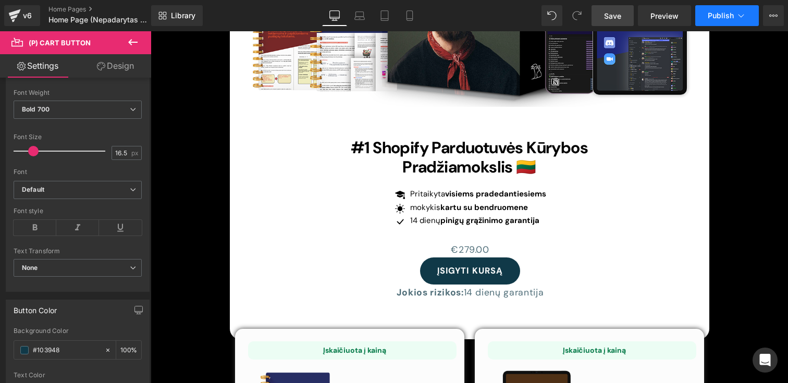
click at [712, 15] on span "Publish" at bounding box center [721, 15] width 26 height 8
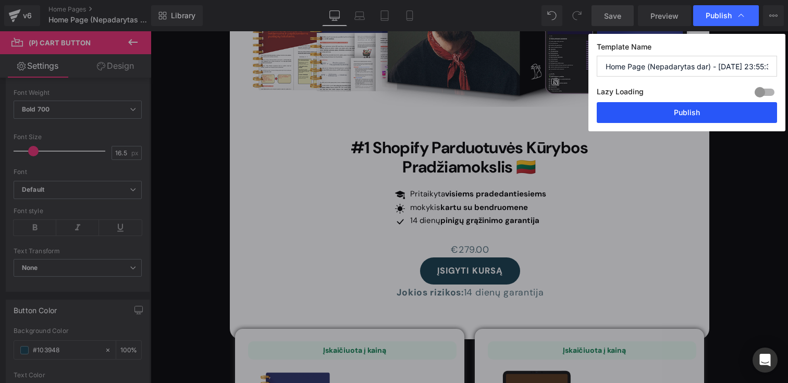
click at [679, 118] on button "Publish" at bounding box center [687, 112] width 180 height 21
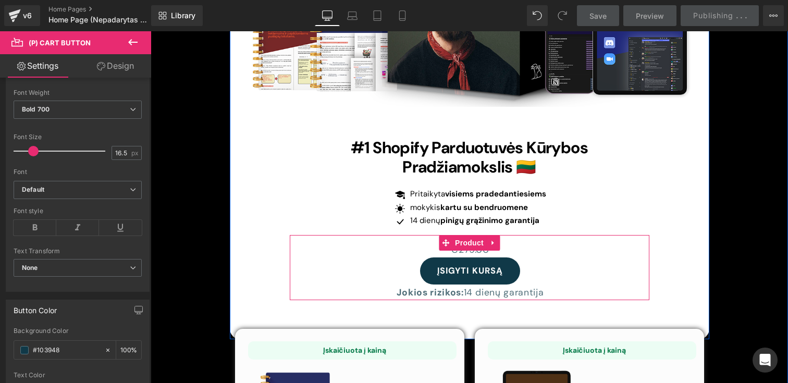
click at [414, 242] on div "€0 €279.00" at bounding box center [470, 250] width 358 height 16
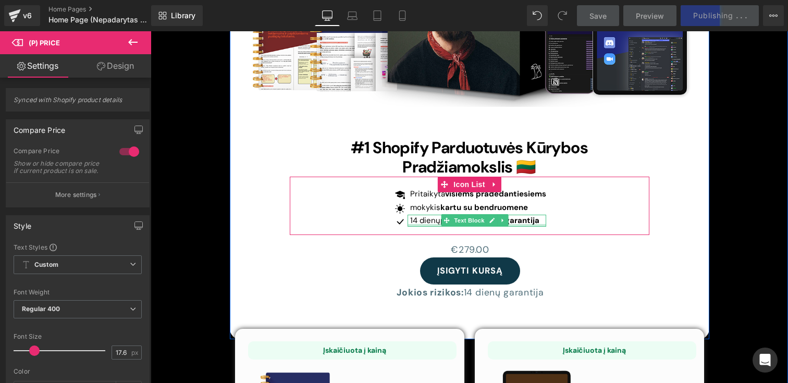
scroll to position [3263, 0]
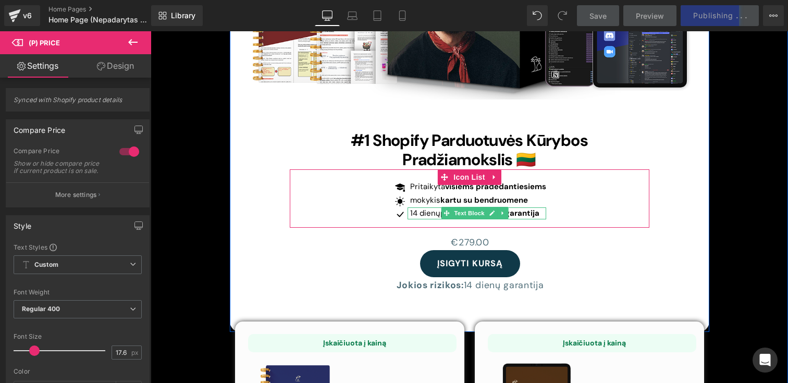
click at [521, 208] on strong "pinigų grąžinimo garantija" at bounding box center [490, 213] width 99 height 10
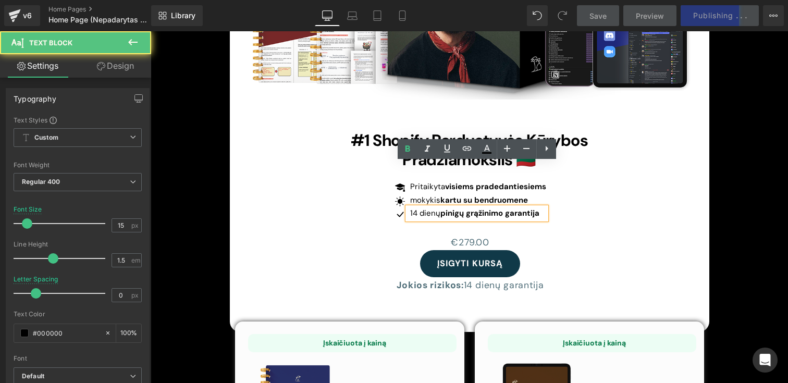
click at [597, 181] on div "Icon Pritaikyta visiems pradedantiesiems Text Block Icon mokykis kartu su bendr…" at bounding box center [470, 202] width 360 height 43
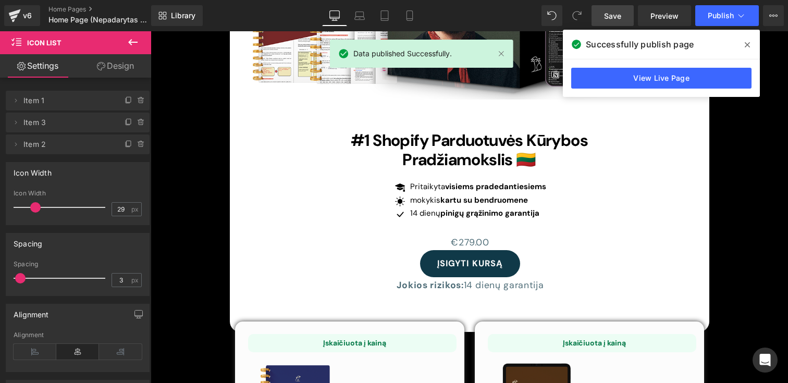
click at [744, 40] on span at bounding box center [747, 44] width 17 height 17
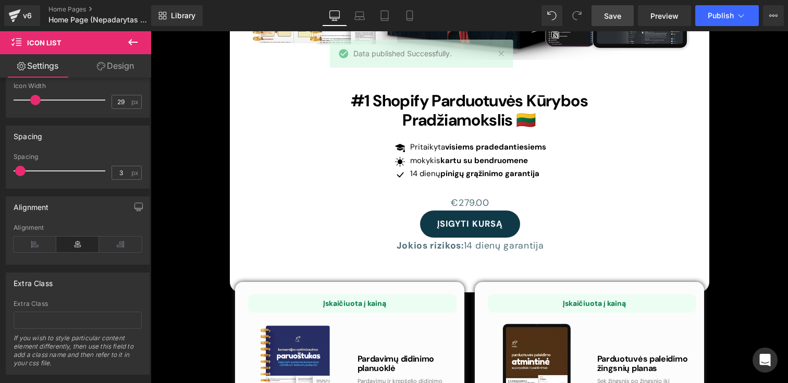
scroll to position [3340, 0]
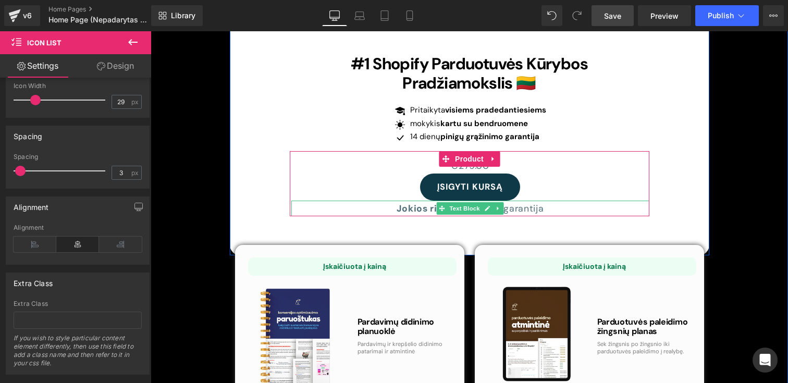
click at [397, 203] on strong "Jokios rizikos:" at bounding box center [430, 208] width 67 height 11
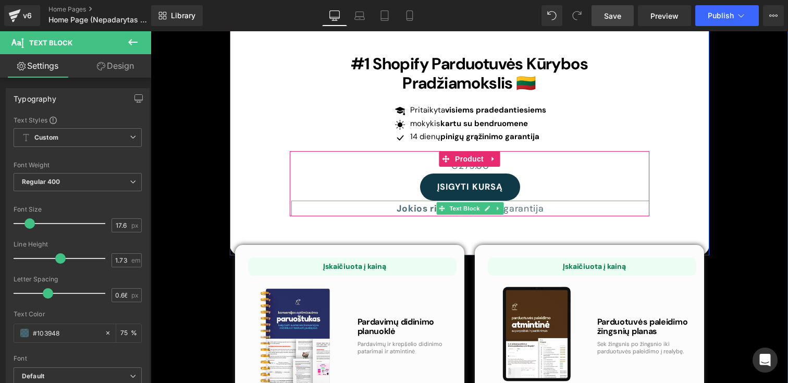
click at [521, 201] on p "Jokios rizikos: 14 dienų garantija" at bounding box center [470, 209] width 358 height 16
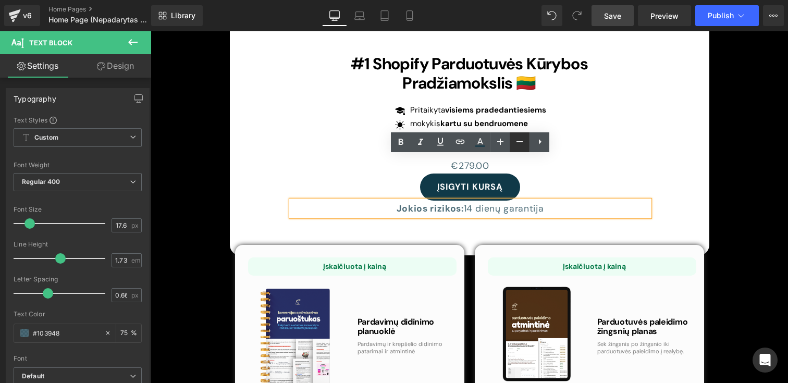
click at [522, 145] on icon at bounding box center [519, 142] width 13 height 13
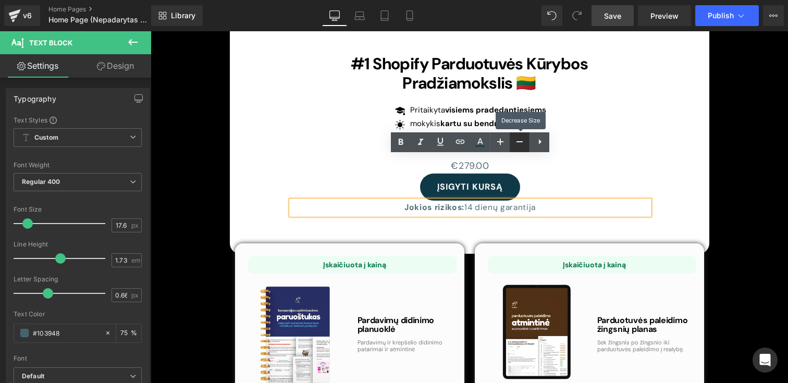
click at [522, 145] on icon at bounding box center [519, 142] width 13 height 13
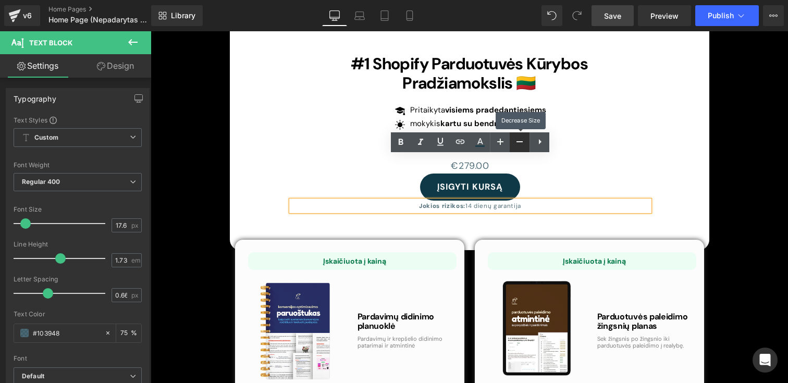
click at [522, 145] on icon at bounding box center [519, 142] width 13 height 13
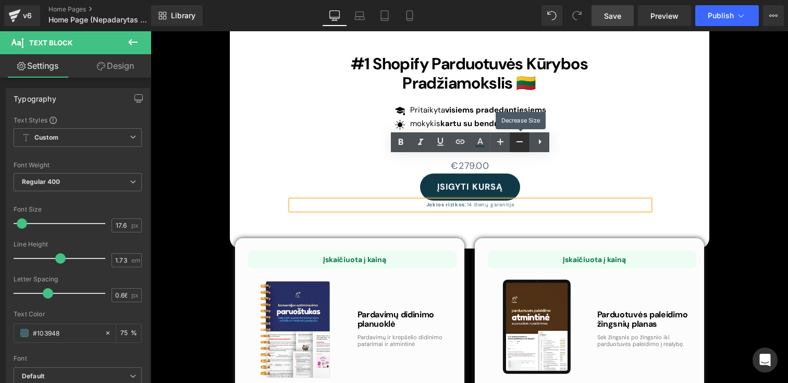
click at [522, 145] on icon at bounding box center [519, 142] width 13 height 13
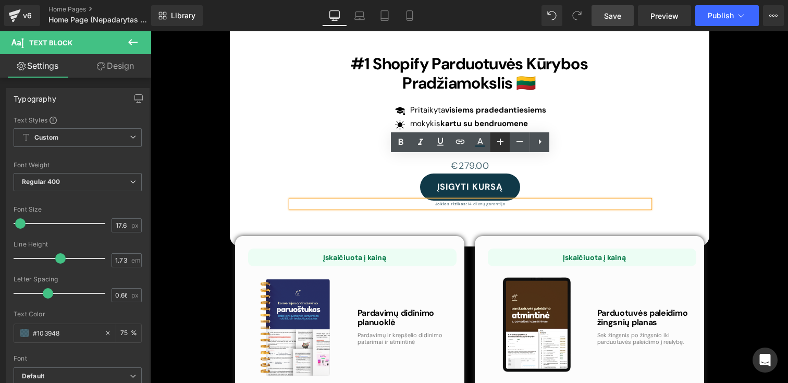
click at [503, 143] on icon at bounding box center [500, 142] width 13 height 13
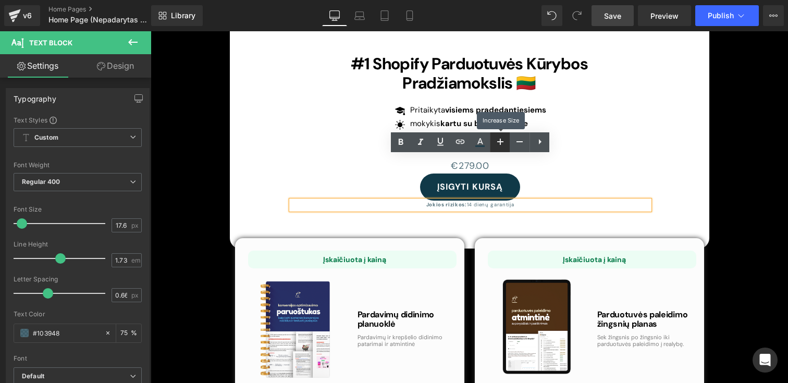
click at [503, 143] on icon at bounding box center [500, 142] width 13 height 13
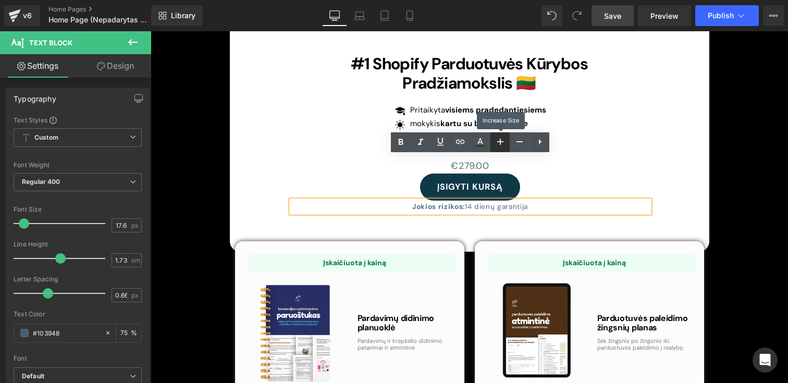
click at [503, 143] on icon at bounding box center [500, 142] width 13 height 13
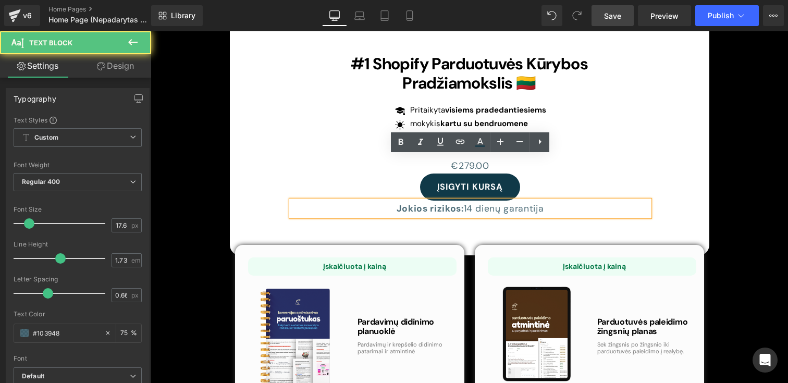
click at [451, 203] on strong "Jokios rizikos:" at bounding box center [430, 208] width 67 height 11
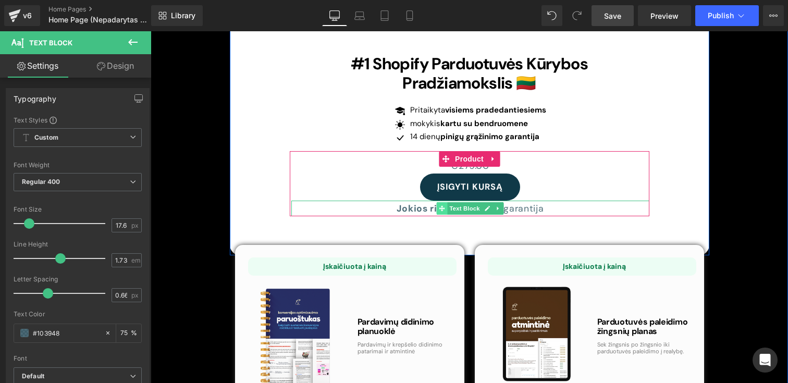
click at [440, 206] on icon at bounding box center [442, 209] width 6 height 6
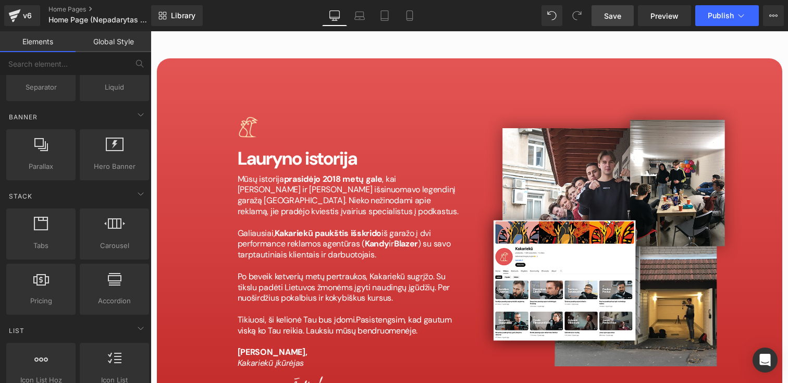
scroll to position [5050, 0]
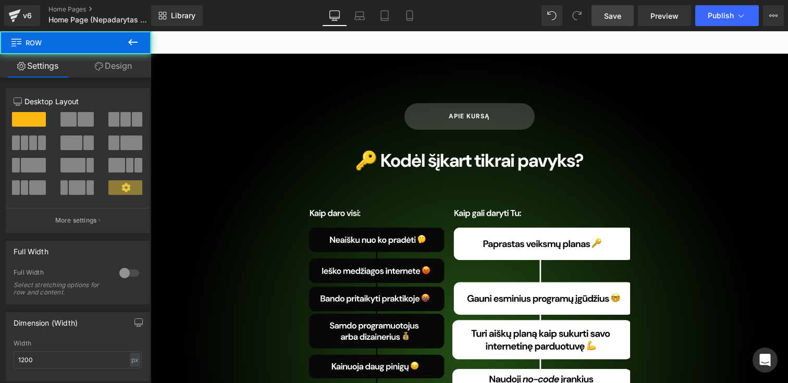
click at [327, 103] on div "APIE KURSĄ [PERSON_NAME] 🔑 Kodėl šįkart tikrai pavyks? Heading Image Sudėjome v…" at bounding box center [469, 342] width 417 height 478
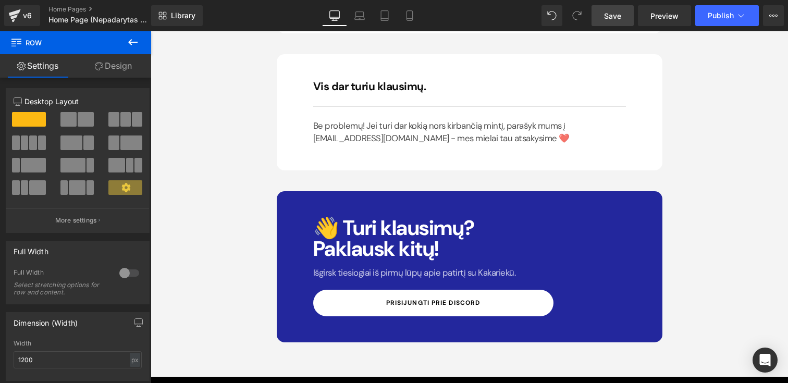
scroll to position [7105, 0]
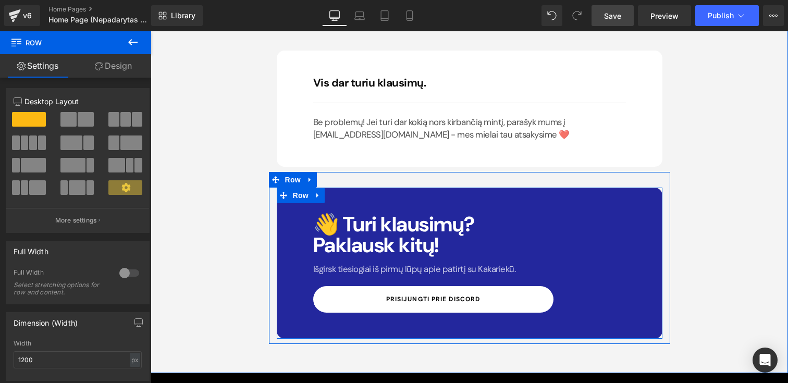
click at [567, 188] on div "👋 Turi klausimų? Paklausk kitų! Heading Išgirsk tiesiogiai iš pirmų lūpų apie p…" at bounding box center [470, 263] width 386 height 151
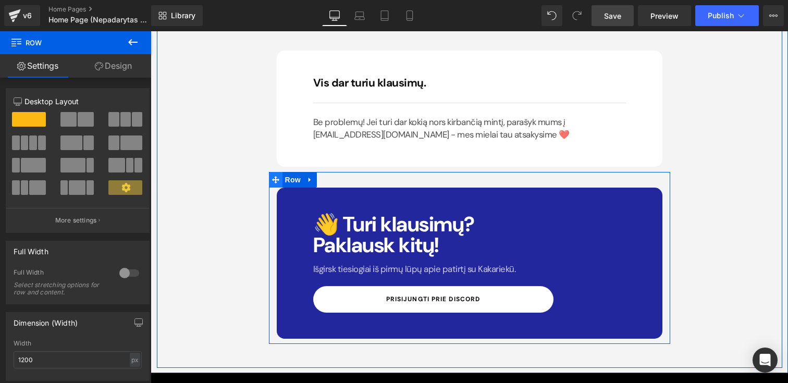
click at [274, 176] on icon at bounding box center [275, 180] width 7 height 8
click at [272, 176] on icon at bounding box center [275, 179] width 7 height 7
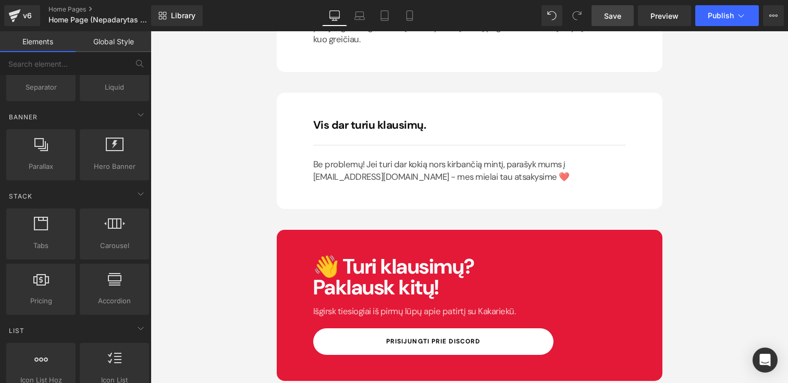
scroll to position [8647, 0]
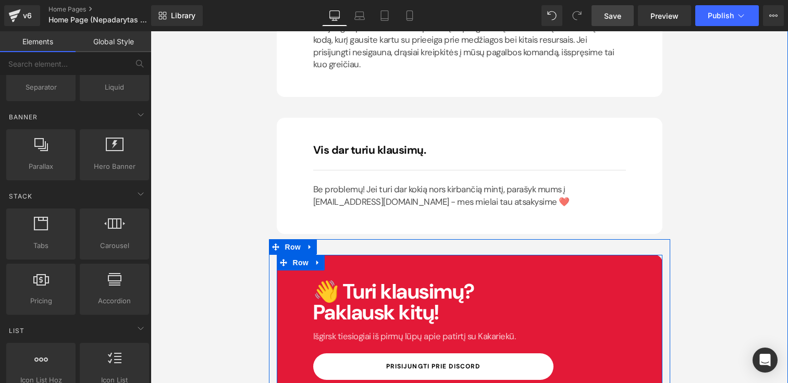
click at [544, 255] on div "👋 Turi klausimų? Paklausk kitų! Heading Išgirsk tiesiogiai iš pirmų lūpų apie p…" at bounding box center [470, 330] width 386 height 151
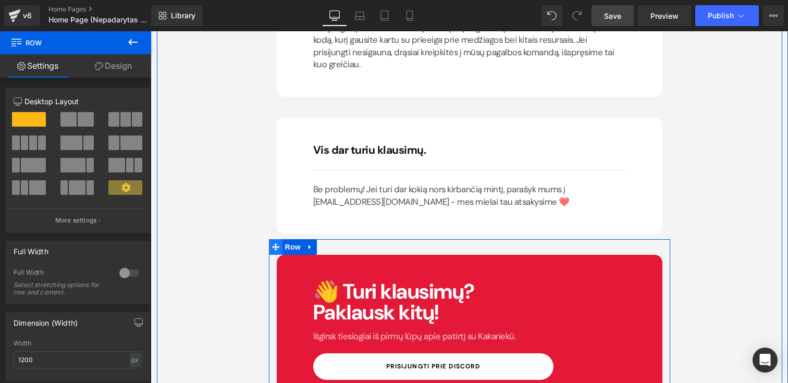
click at [274, 243] on icon at bounding box center [275, 246] width 7 height 7
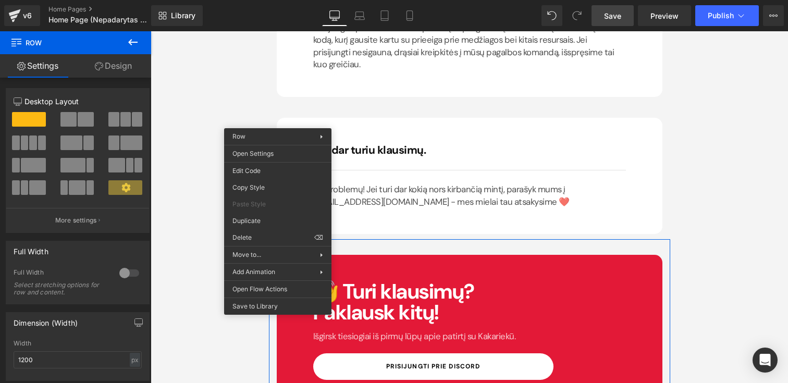
drag, startPoint x: 438, startPoint y: 267, endPoint x: 287, endPoint y: 236, distance: 153.9
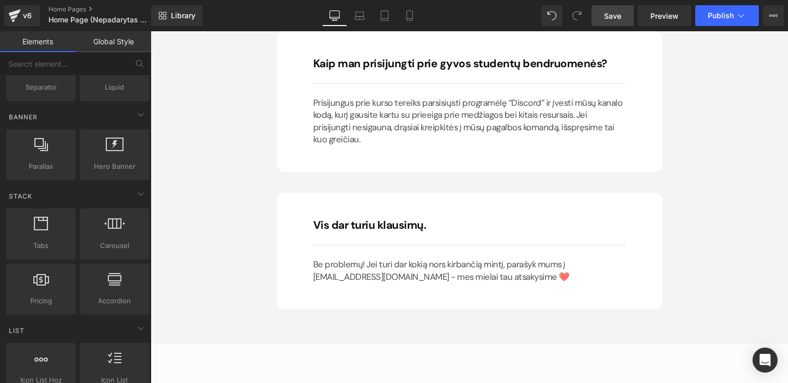
scroll to position [8551, 0]
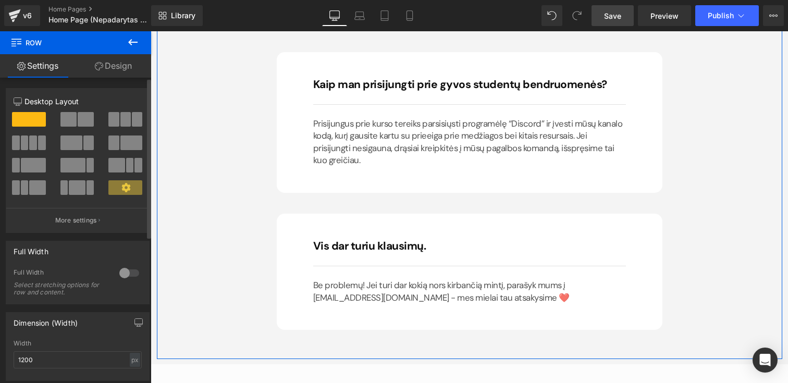
click at [32, 120] on span at bounding box center [29, 119] width 34 height 15
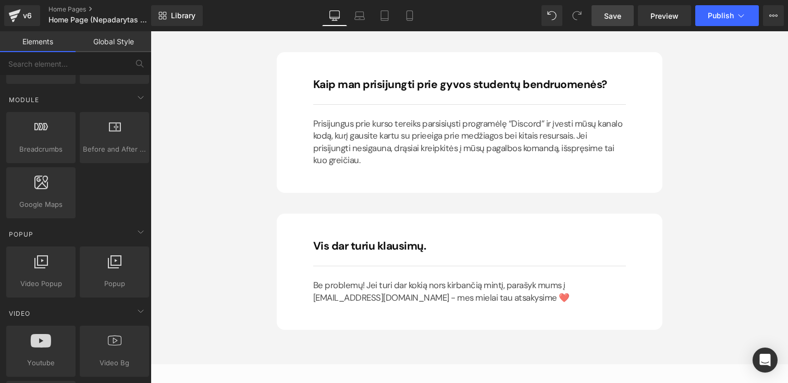
scroll to position [0, 0]
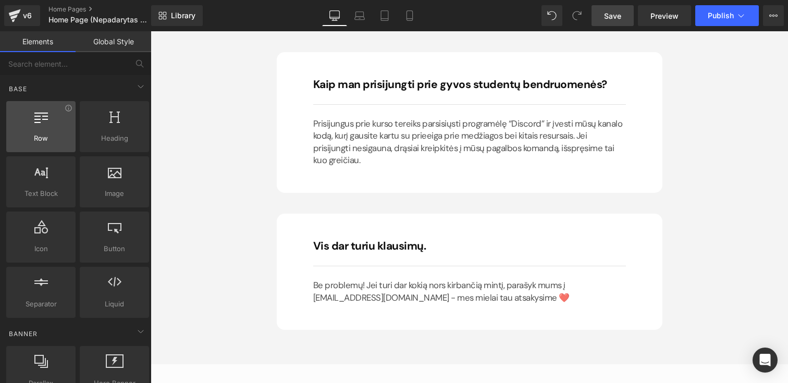
click at [42, 113] on icon at bounding box center [41, 116] width 14 height 14
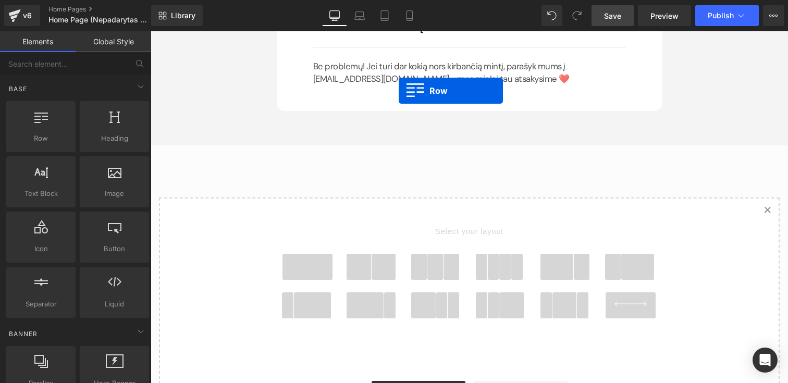
scroll to position [8718, 0]
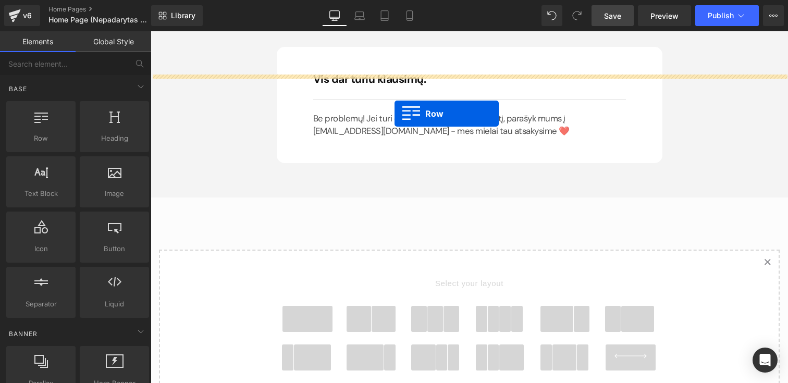
drag, startPoint x: 187, startPoint y: 157, endPoint x: 393, endPoint y: 101, distance: 213.1
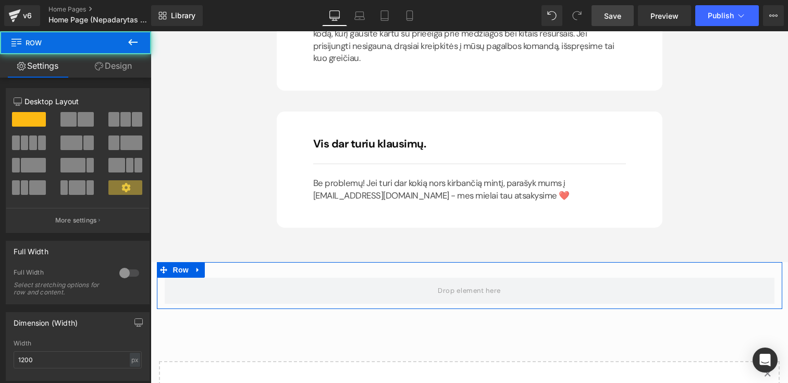
scroll to position [8639, 0]
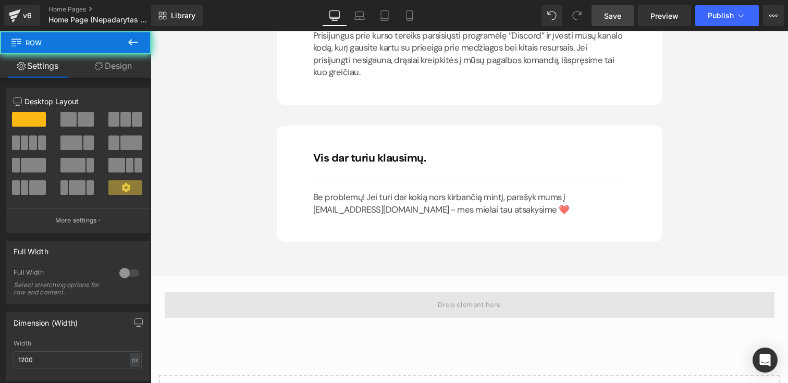
click at [430, 292] on span at bounding box center [470, 305] width 610 height 26
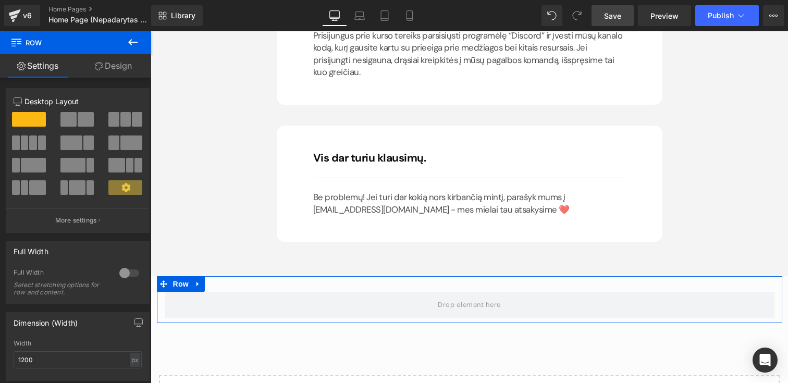
click at [38, 62] on link "Settings" at bounding box center [38, 65] width 76 height 23
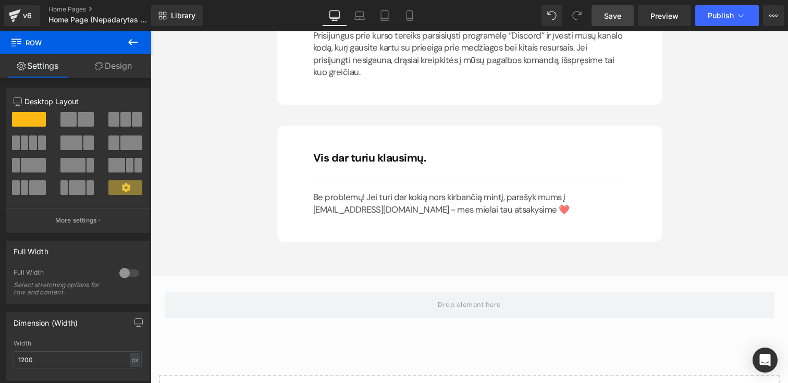
click at [131, 41] on icon at bounding box center [133, 42] width 13 height 13
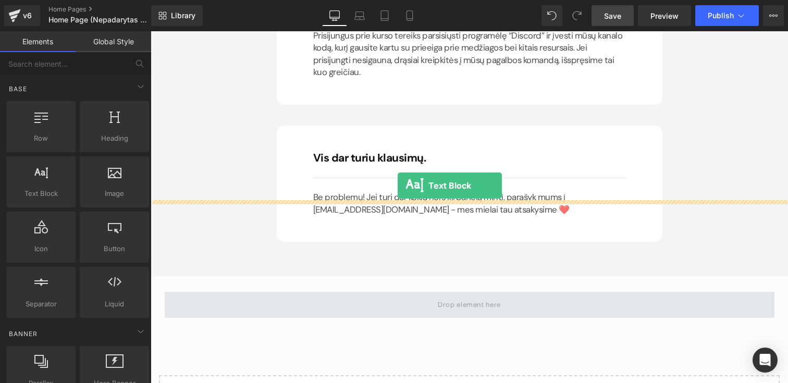
drag, startPoint x: 202, startPoint y: 208, endPoint x: 398, endPoint y: 186, distance: 197.3
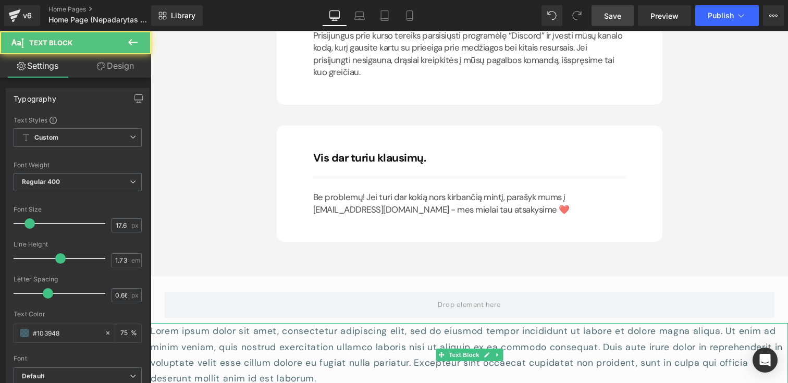
click at [435, 323] on p "Lorem ipsum dolor sit amet, consectetur adipiscing elit, sed do eiusmod tempor …" at bounding box center [470, 355] width 638 height 64
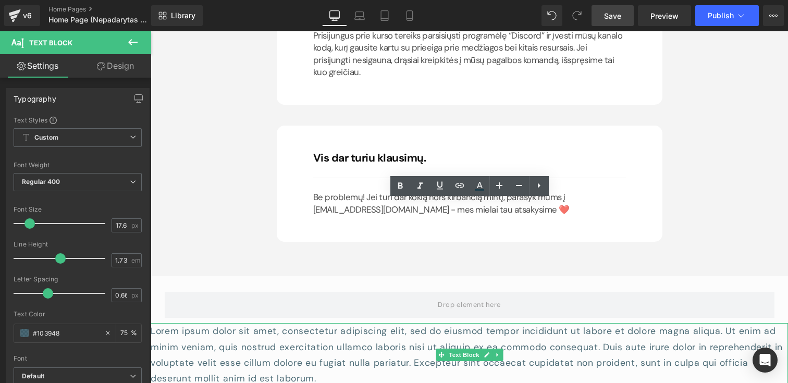
click at [435, 323] on p "Lorem ipsum dolor sit amet, consectetur adipiscing elit, sed do eiusmod tempor …" at bounding box center [470, 355] width 638 height 64
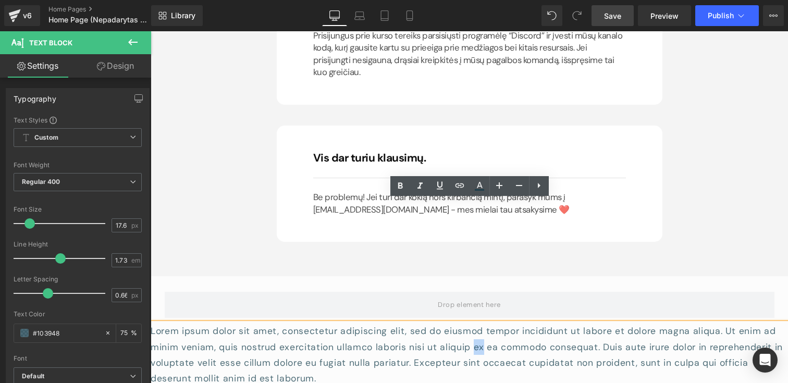
click at [435, 323] on p "Lorem ipsum dolor sit amet, consectetur adipiscing elit, sed do eiusmod tempor …" at bounding box center [470, 355] width 638 height 64
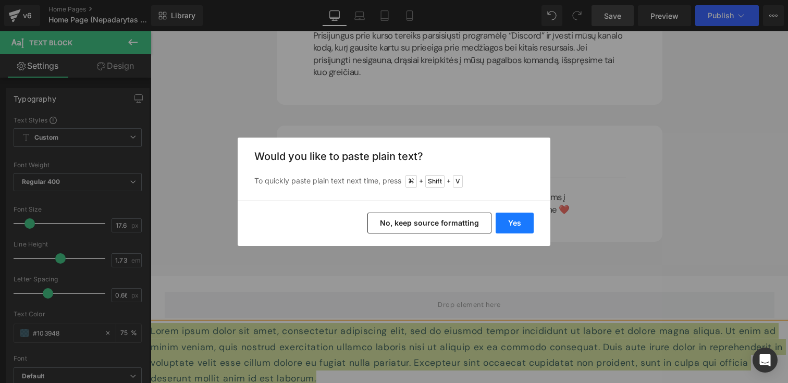
click at [518, 224] on button "Yes" at bounding box center [515, 223] width 38 height 21
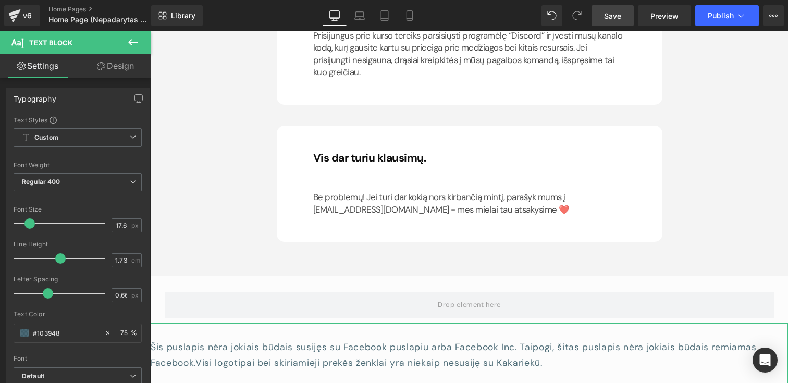
scroll to position [8694, 0]
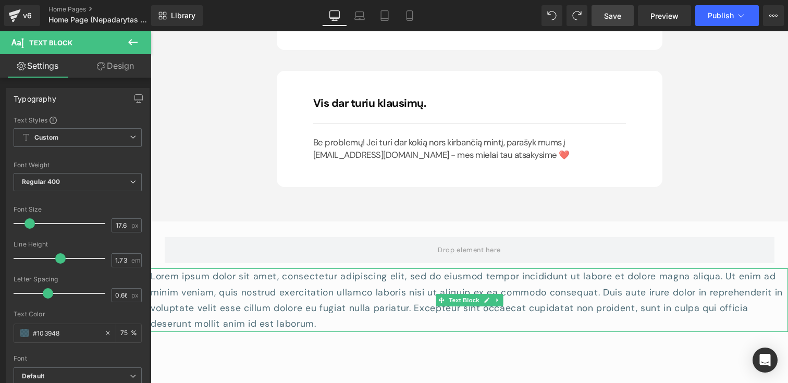
click at [383, 268] on p "Lorem ipsum dolor sit amet, consectetur adipiscing elit, sed do eiusmod tempor …" at bounding box center [470, 300] width 638 height 64
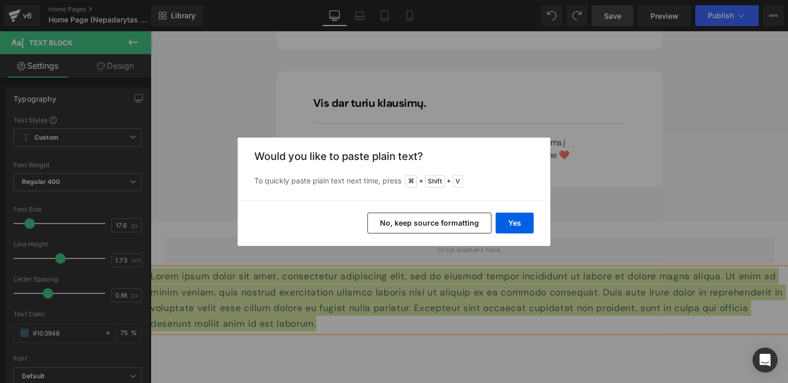
click at [409, 218] on button "No, keep source formatting" at bounding box center [430, 223] width 124 height 21
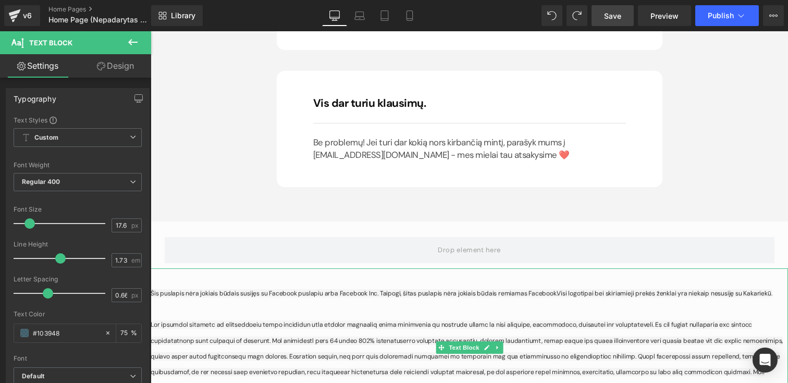
click at [305, 285] on p "Šis puslapis nėra jokiais būdais susijęs su Facebook puslapiu arba Facebook Inc…" at bounding box center [470, 364] width 638 height 158
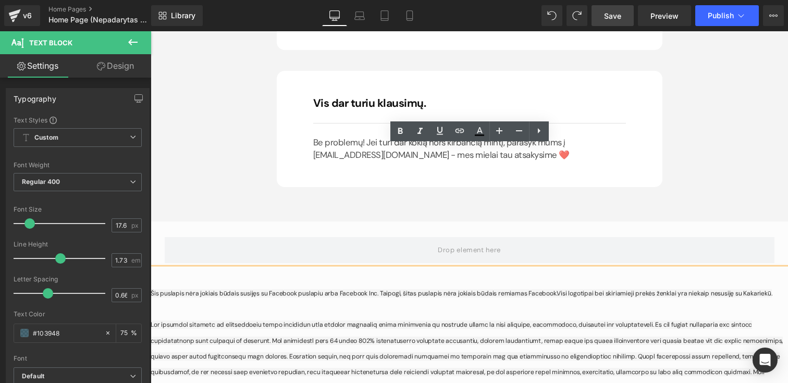
click at [451, 289] on span "Šis puslapis nėra jokiais būdais susijęs su Facebook puslapiu arba Facebook Inc…" at bounding box center [461, 293] width 621 height 8
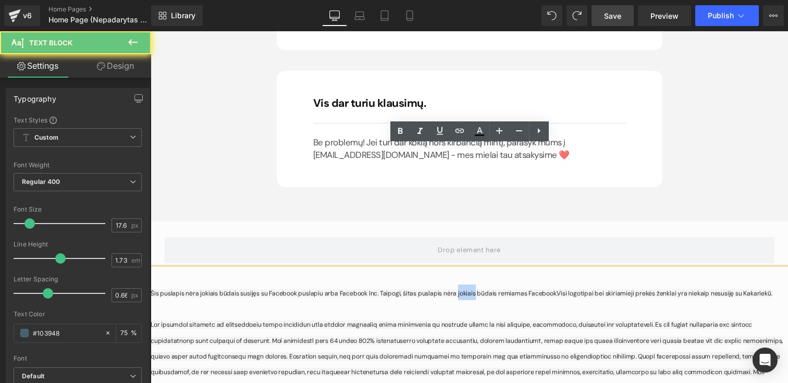
click at [451, 289] on span "Šis puslapis nėra jokiais būdais susijęs su Facebook puslapiu arba Facebook Inc…" at bounding box center [461, 293] width 621 height 8
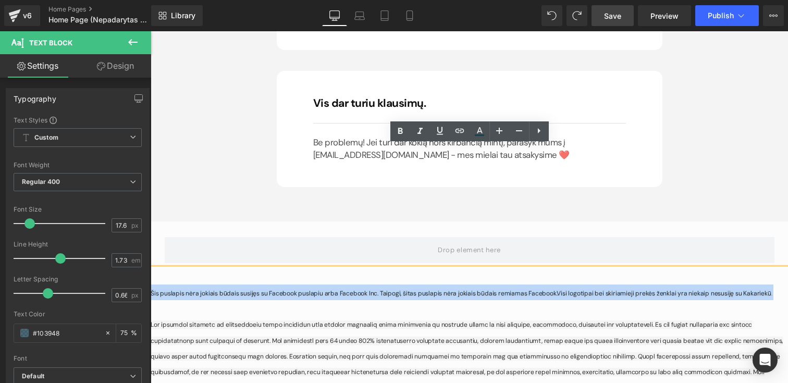
click at [537, 289] on span "Šis puslapis nėra jokiais būdais susijęs su Facebook puslapiu arba Facebook Inc…" at bounding box center [461, 293] width 621 height 8
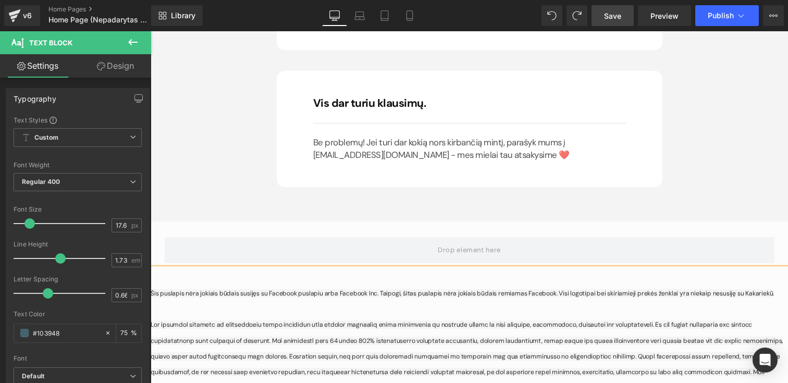
click at [723, 289] on span "Šis puslapis nėra jokiais būdais susijęs su Facebook puslapiu arba Facebook Inc…" at bounding box center [462, 293] width 623 height 8
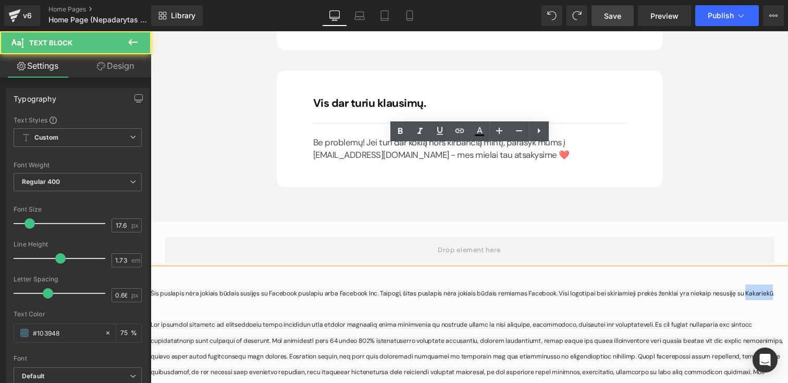
click at [723, 289] on span "Šis puslapis nėra jokiais būdais susijęs su Facebook puslapiu arba Facebook Inc…" at bounding box center [462, 293] width 623 height 8
click at [665, 289] on span "Šis puslapis nėra jokiais būdais susijęs su Facebook puslapiu arba Facebook Inc…" at bounding box center [462, 293] width 623 height 8
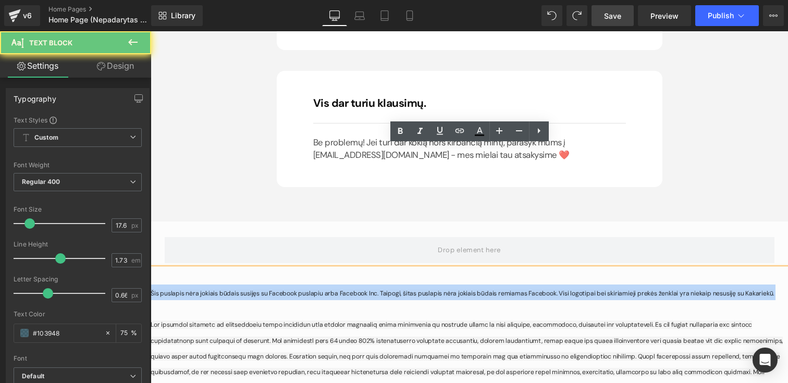
click at [665, 289] on span "Šis puslapis nėra jokiais būdais susijęs su Facebook puslapiu arba Facebook Inc…" at bounding box center [462, 293] width 623 height 8
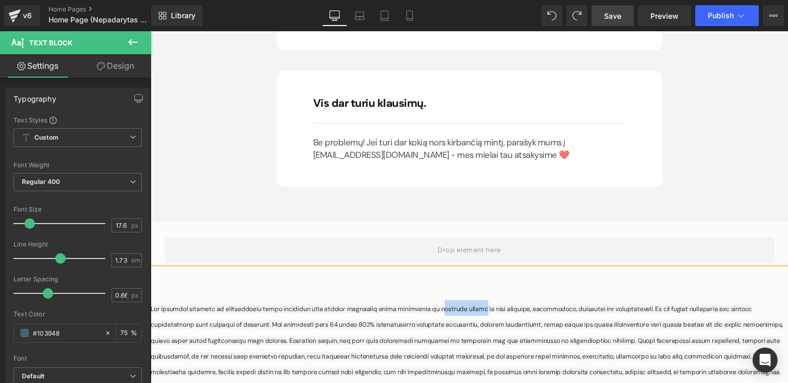
drag, startPoint x: 407, startPoint y: 187, endPoint x: 441, endPoint y: 190, distance: 34.5
click at [441, 305] on span at bounding box center [467, 364] width 632 height 119
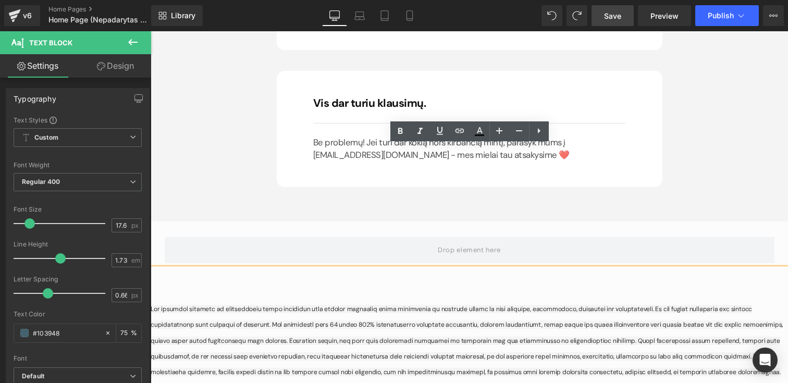
drag, startPoint x: 397, startPoint y: 187, endPoint x: 422, endPoint y: 189, distance: 25.1
click at [422, 305] on span at bounding box center [467, 364] width 632 height 119
drag, startPoint x: 398, startPoint y: 187, endPoint x: 443, endPoint y: 190, distance: 45.0
click at [443, 285] on p at bounding box center [470, 356] width 638 height 142
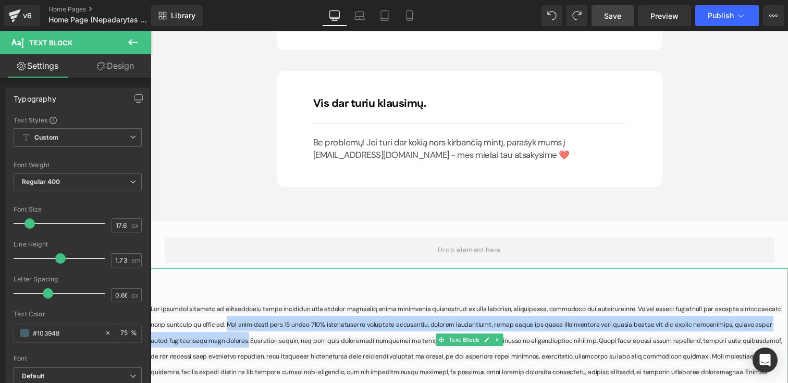
drag, startPoint x: 180, startPoint y: 201, endPoint x: 771, endPoint y: 205, distance: 591.2
click at [771, 285] on p at bounding box center [470, 356] width 638 height 142
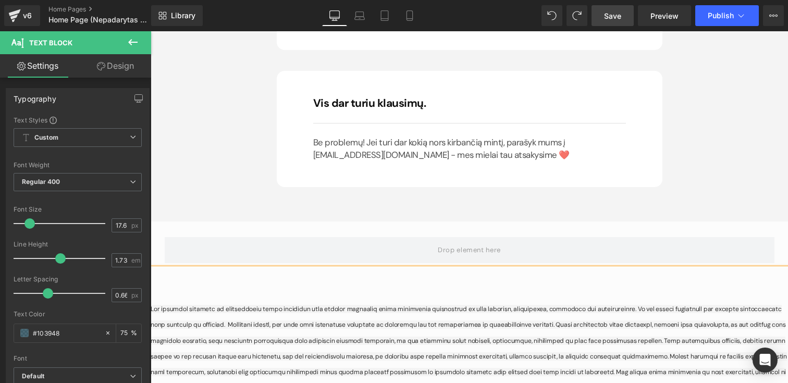
click at [179, 305] on span at bounding box center [469, 349] width 637 height 88
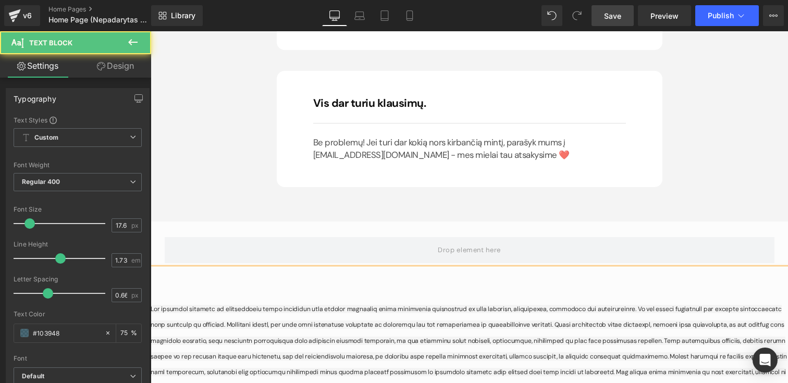
click at [206, 305] on span at bounding box center [469, 349] width 637 height 88
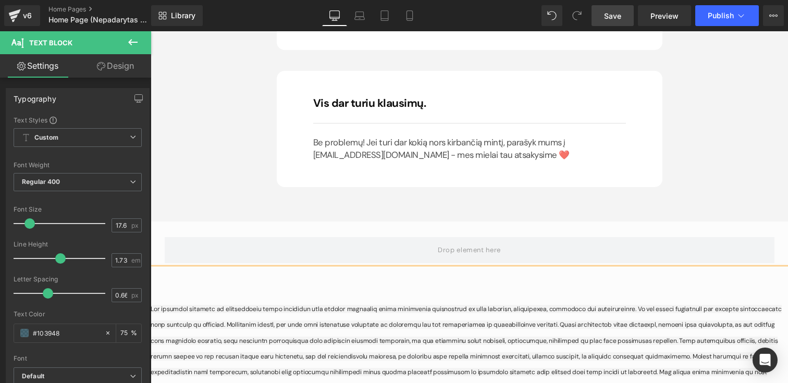
click at [281, 305] on span at bounding box center [466, 349] width 631 height 88
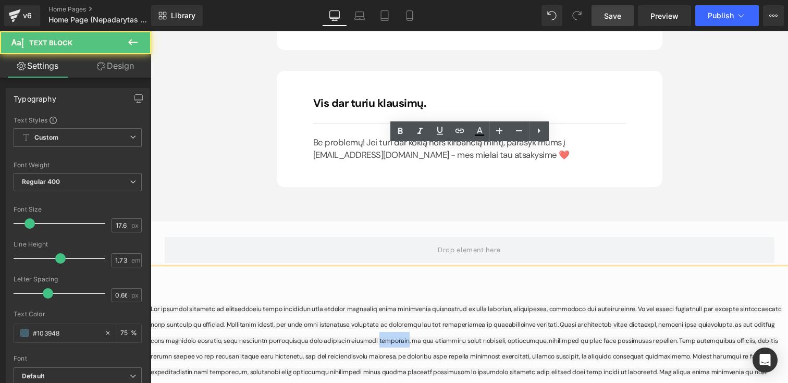
click at [281, 305] on span at bounding box center [466, 349] width 631 height 88
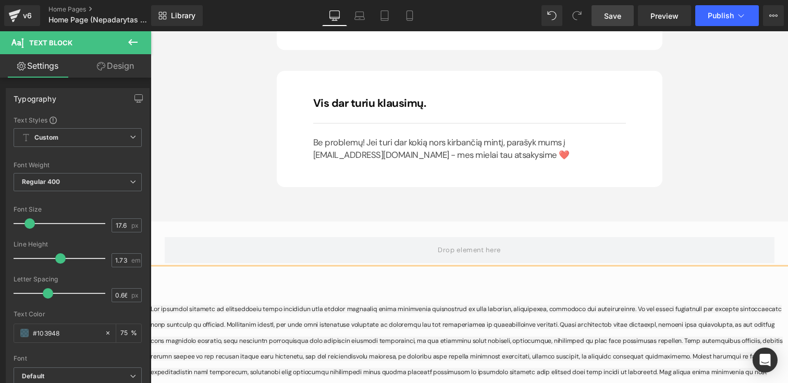
click at [309, 305] on span at bounding box center [467, 349] width 632 height 88
click at [213, 305] on span at bounding box center [466, 349] width 631 height 88
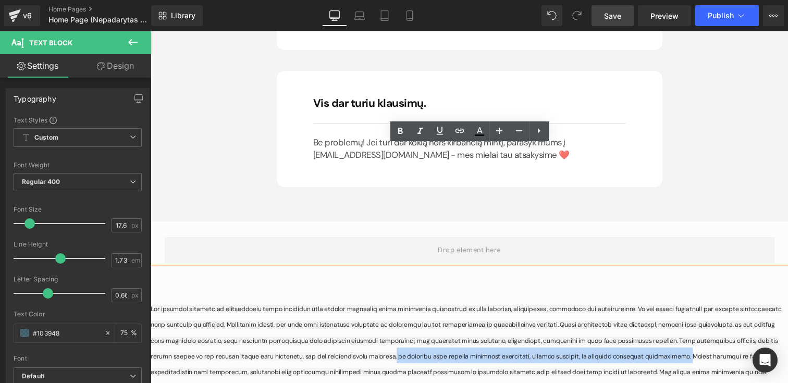
drag, startPoint x: 461, startPoint y: 232, endPoint x: 213, endPoint y: 228, distance: 248.7
click at [213, 285] on p at bounding box center [470, 340] width 638 height 111
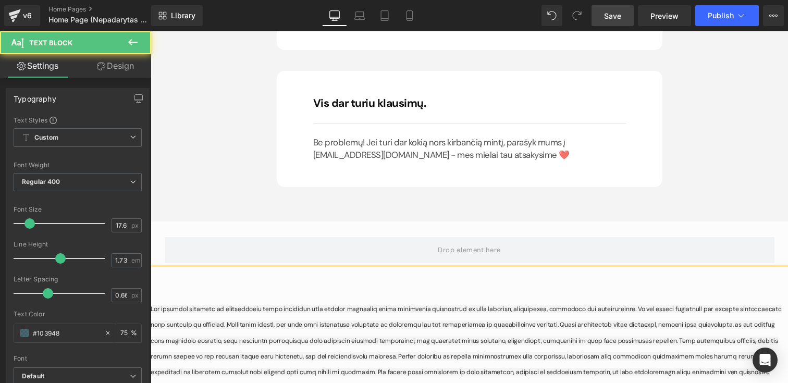
click at [723, 305] on span at bounding box center [466, 349] width 631 height 88
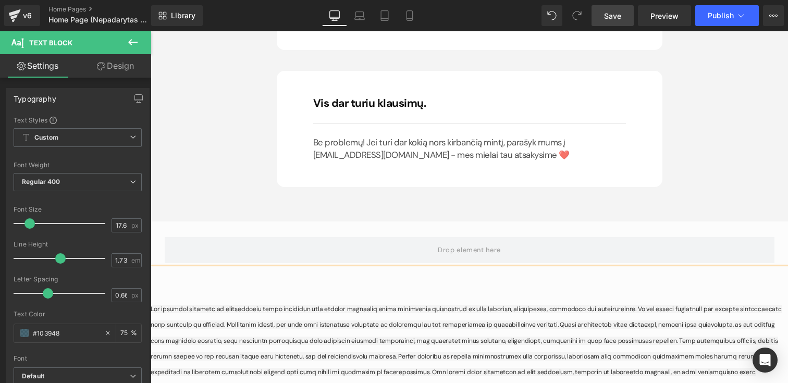
click at [227, 305] on span at bounding box center [466, 349] width 631 height 88
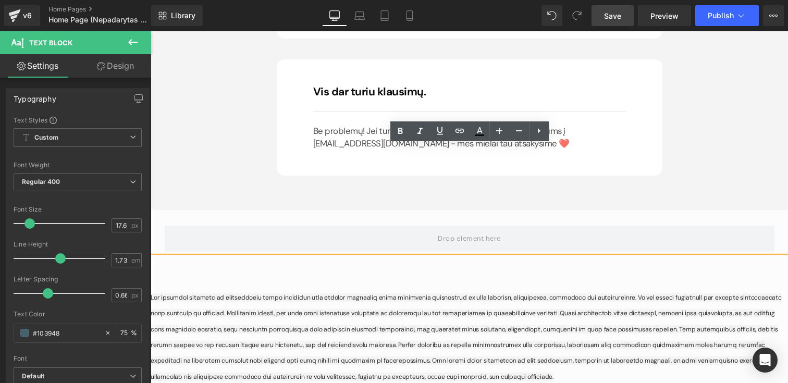
scroll to position [8706, 0]
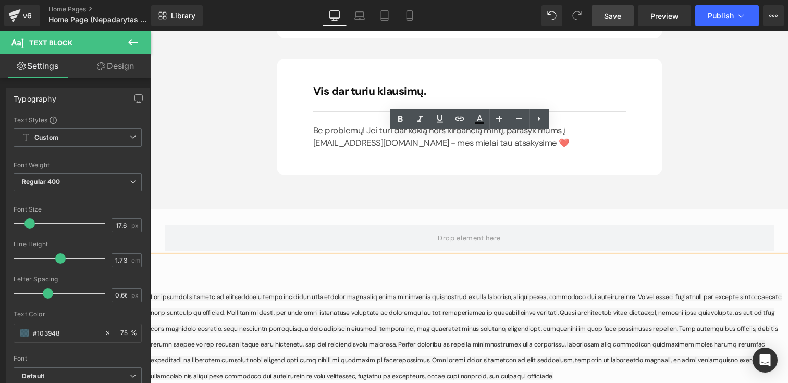
click at [226, 273] on p at bounding box center [470, 328] width 638 height 111
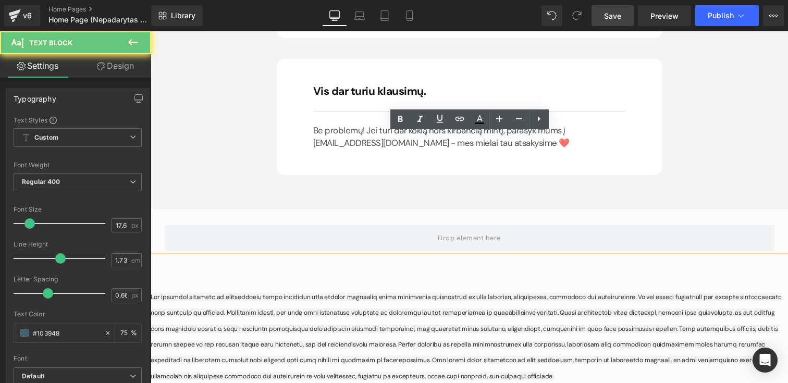
click at [226, 273] on p at bounding box center [470, 328] width 638 height 111
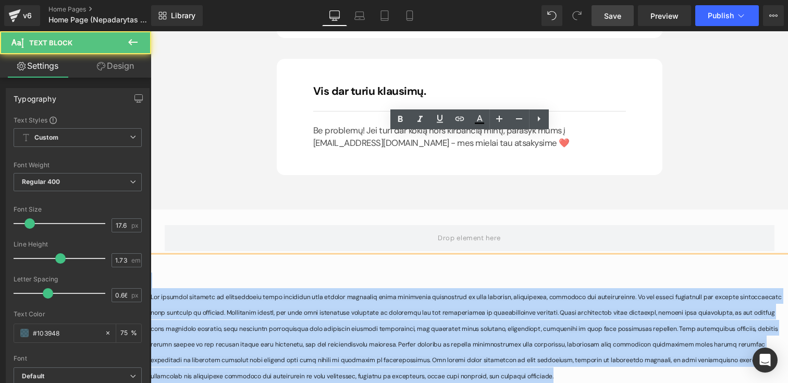
drag, startPoint x: 209, startPoint y: 252, endPoint x: 282, endPoint y: 185, distance: 98.5
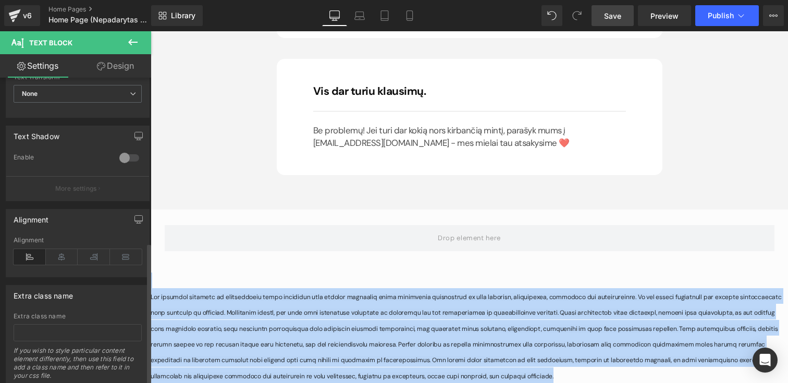
scroll to position [354, 0]
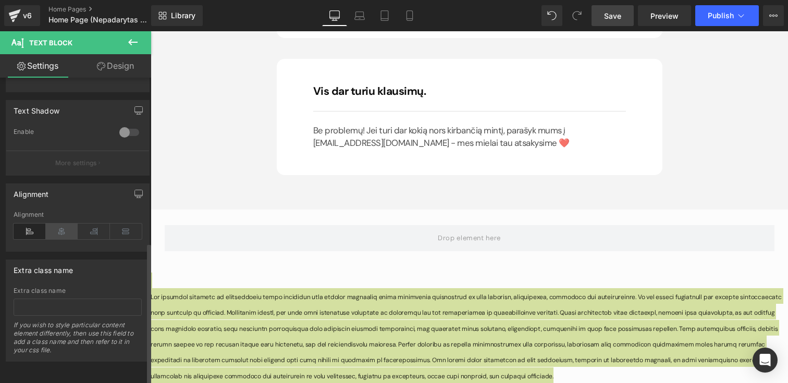
click at [66, 224] on icon at bounding box center [62, 232] width 32 height 16
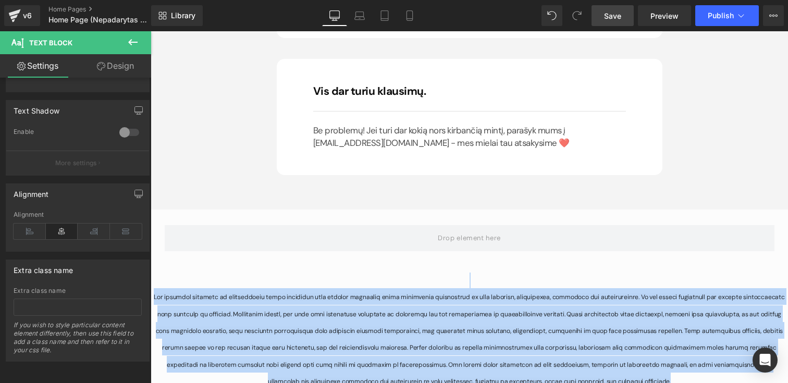
click at [271, 293] on span at bounding box center [469, 339] width 631 height 93
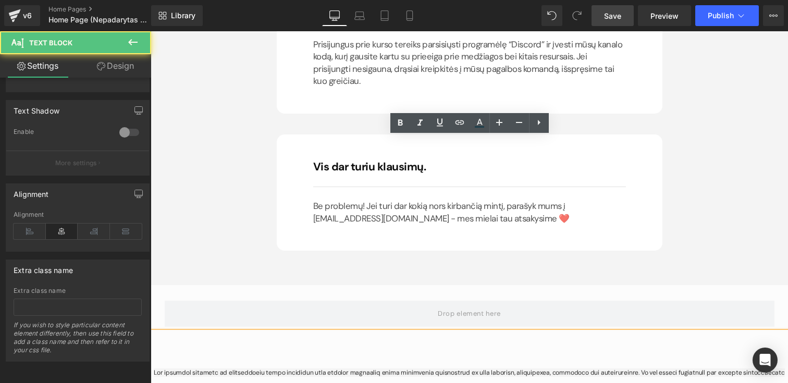
scroll to position [8602, 0]
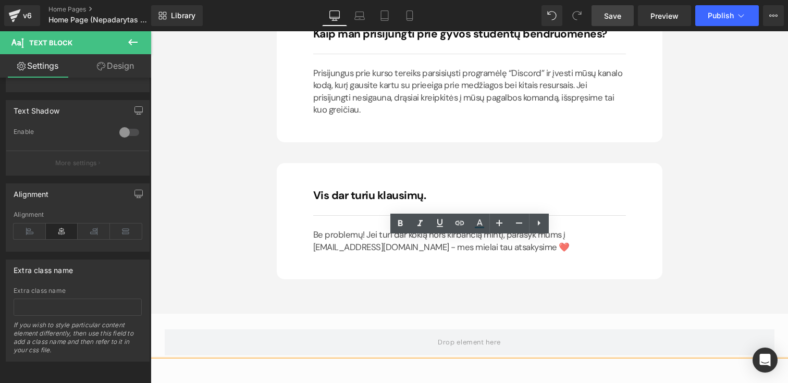
click at [345, 361] on p at bounding box center [470, 369] width 638 height 16
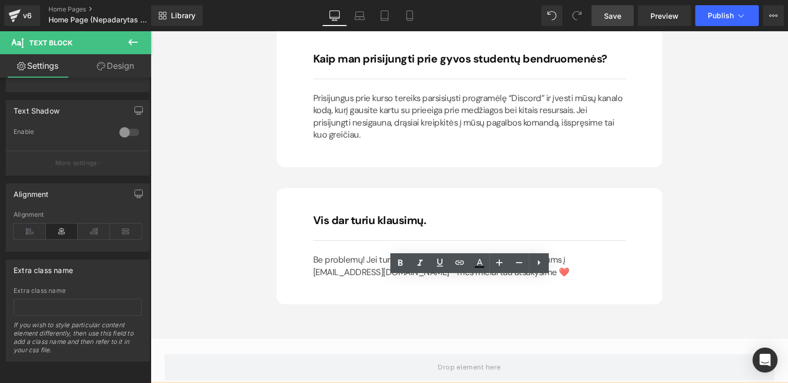
scroll to position [8562, 0]
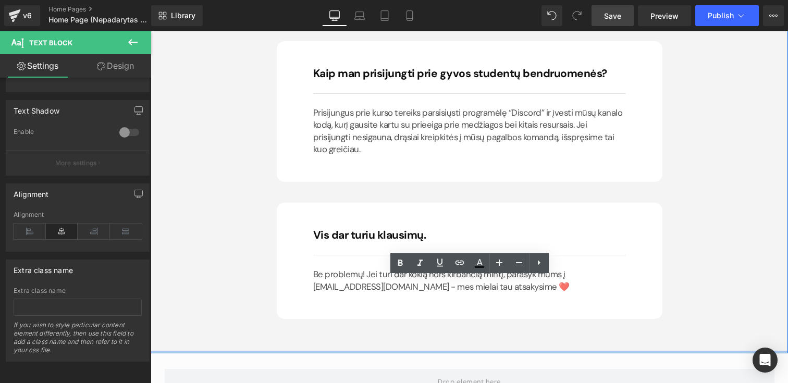
click at [376, 351] on div at bounding box center [470, 352] width 638 height 3
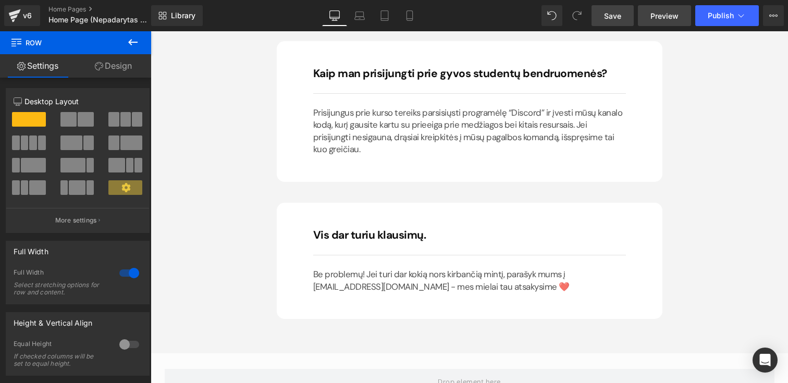
click at [662, 14] on span "Preview" at bounding box center [665, 15] width 28 height 11
click at [617, 14] on span "Save" at bounding box center [612, 15] width 17 height 11
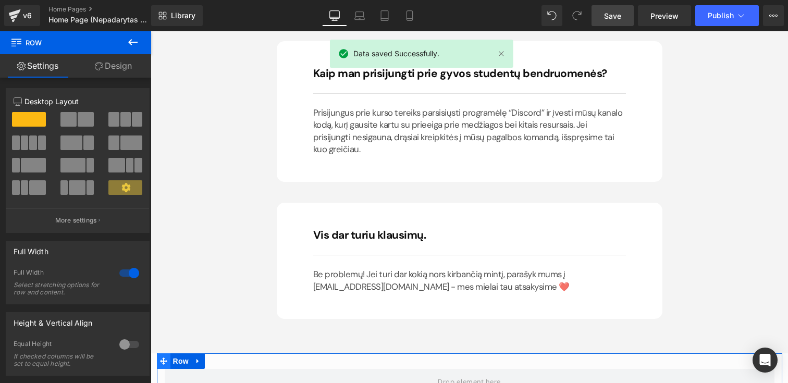
click at [161, 358] on icon at bounding box center [163, 362] width 7 height 8
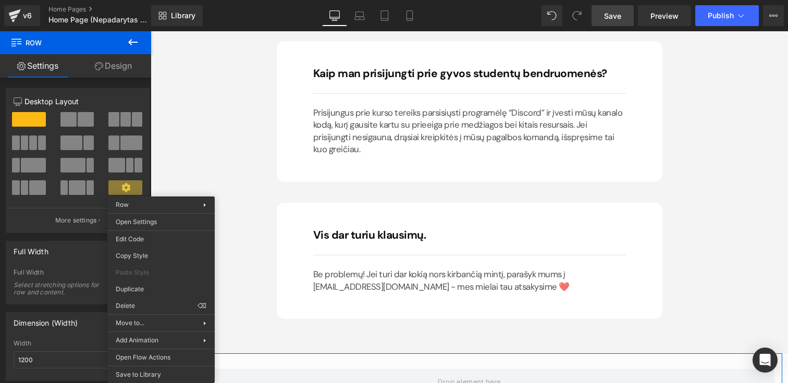
click at [140, 304] on div "Row You are previewing how the will restyle your page. You can not edit Element…" at bounding box center [394, 200] width 788 height 401
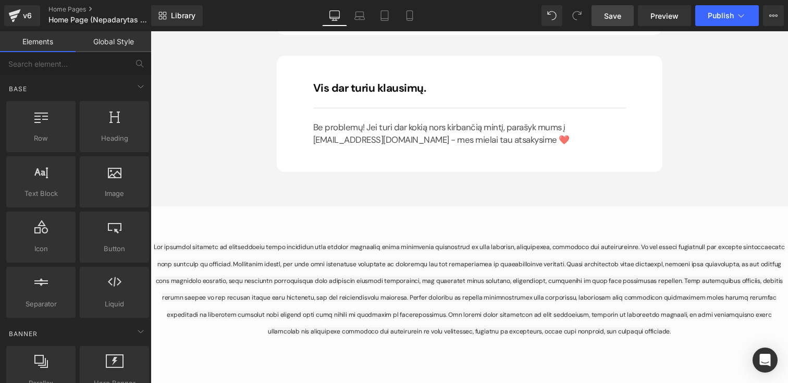
scroll to position [8702, 0]
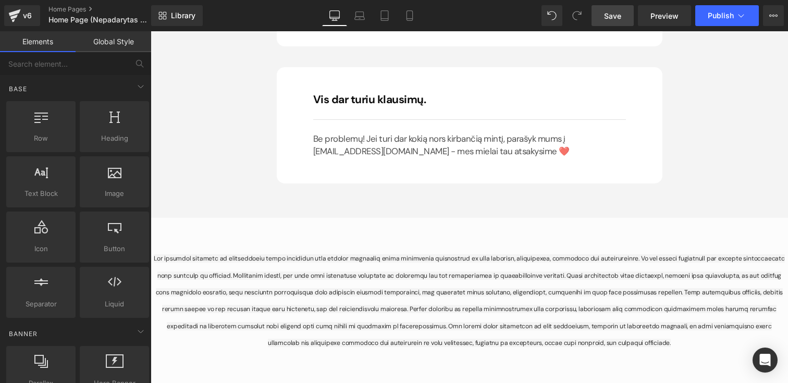
scroll to position [8633, 0]
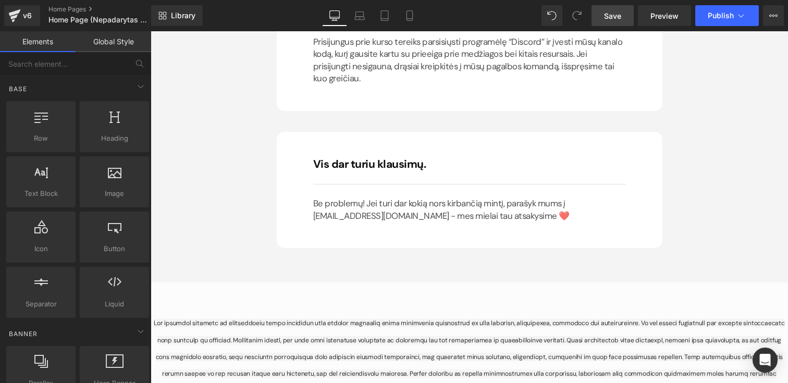
click at [618, 10] on span "Save" at bounding box center [612, 15] width 17 height 11
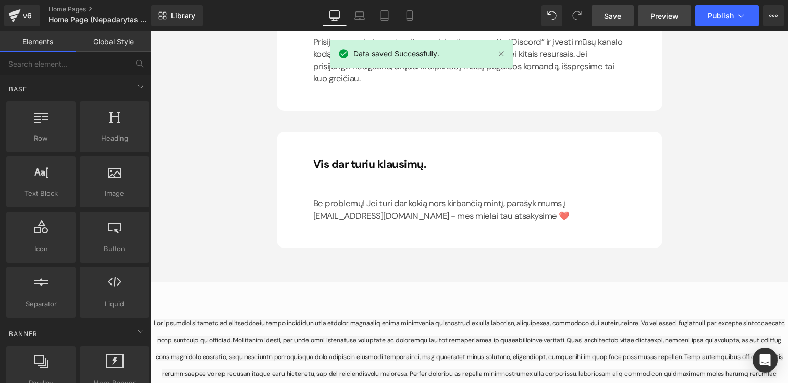
click at [658, 19] on span "Preview" at bounding box center [665, 15] width 28 height 11
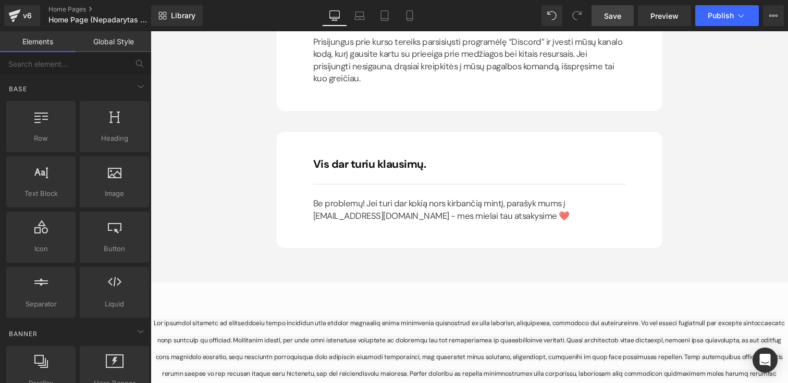
click at [351, 299] on p at bounding box center [470, 357] width 638 height 117
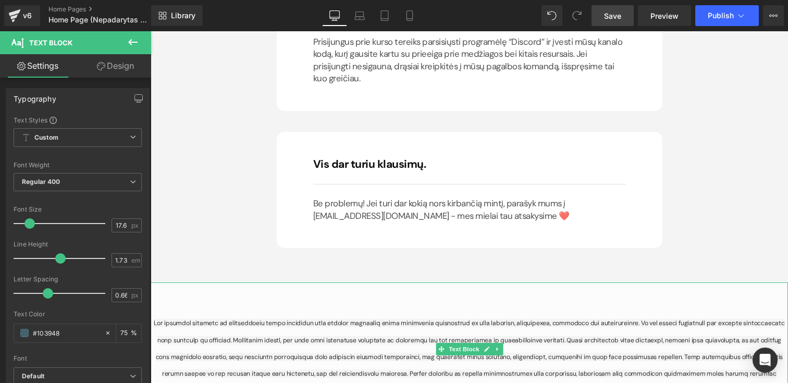
click at [179, 283] on p at bounding box center [470, 291] width 638 height 16
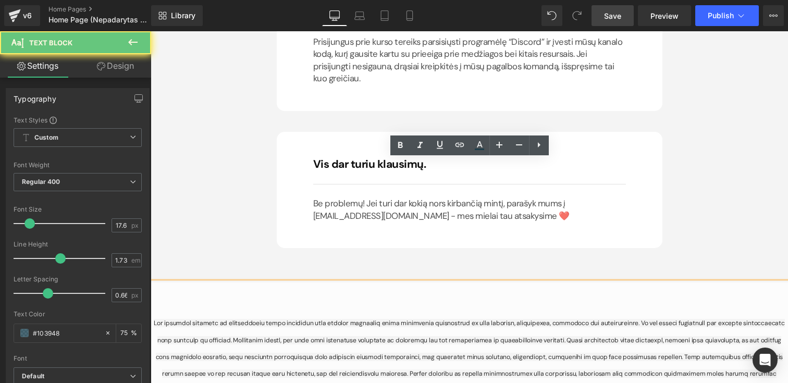
click at [429, 299] on p at bounding box center [470, 357] width 638 height 117
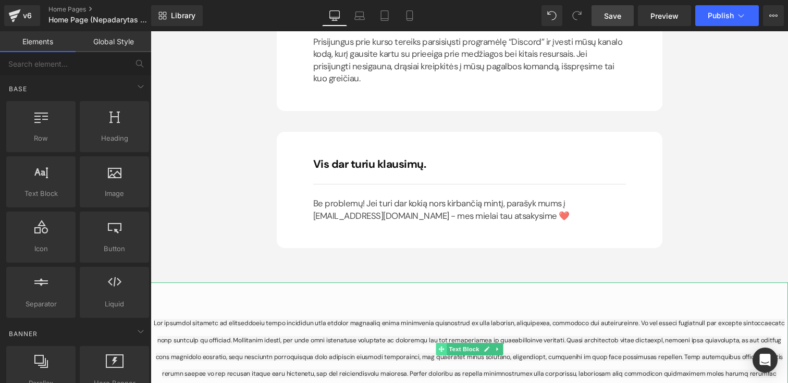
click at [438, 346] on icon at bounding box center [441, 349] width 6 height 6
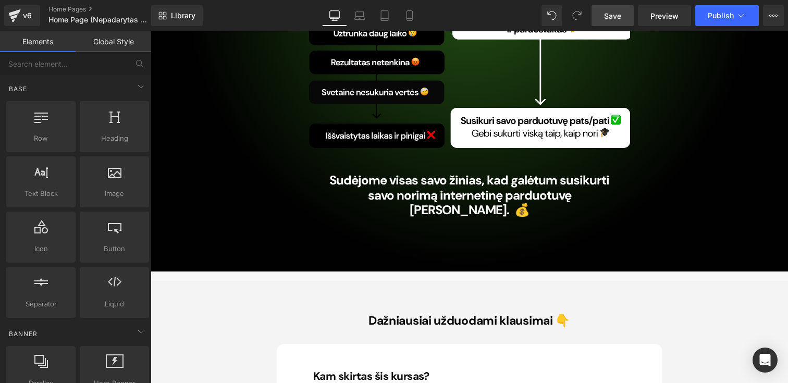
scroll to position [5874, 0]
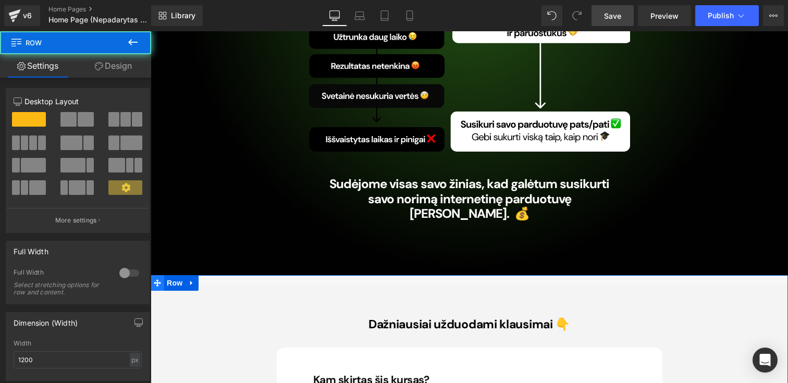
click at [157, 279] on icon at bounding box center [157, 282] width 7 height 7
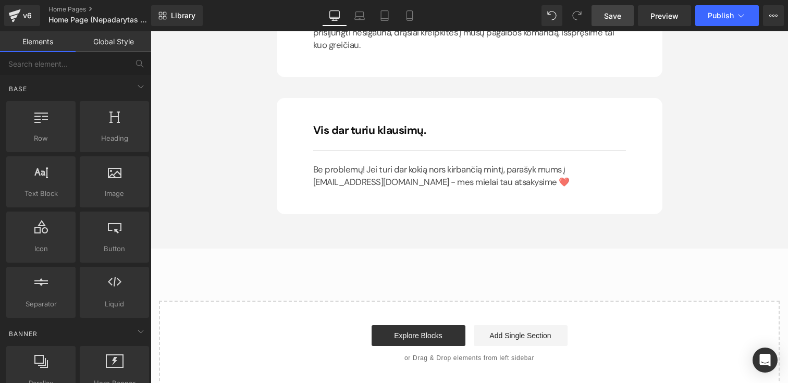
scroll to position [7505, 0]
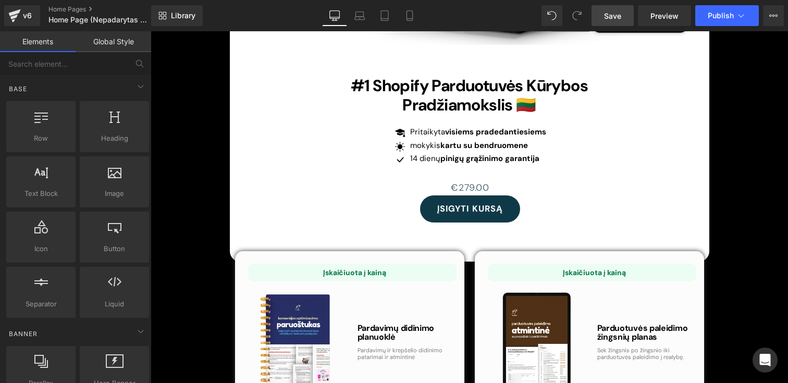
scroll to position [3319, 0]
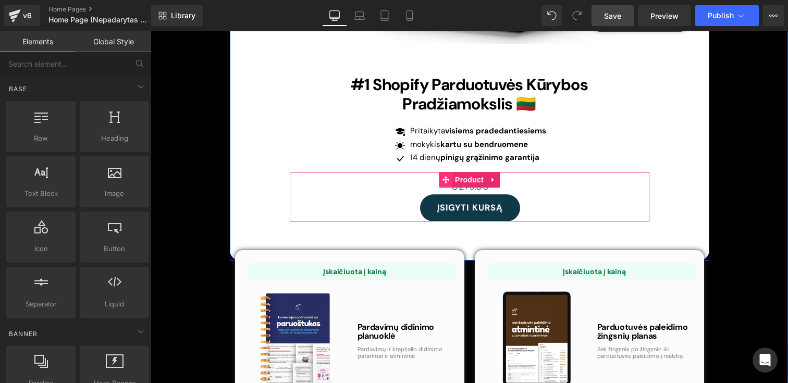
click at [449, 172] on span at bounding box center [446, 180] width 14 height 16
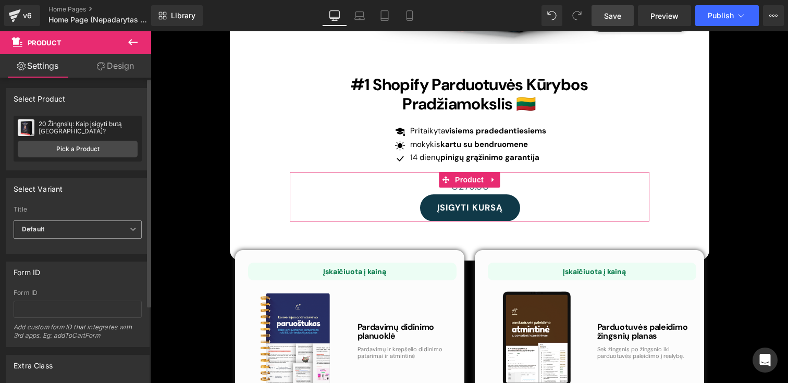
click at [78, 236] on span "Default" at bounding box center [78, 230] width 128 height 18
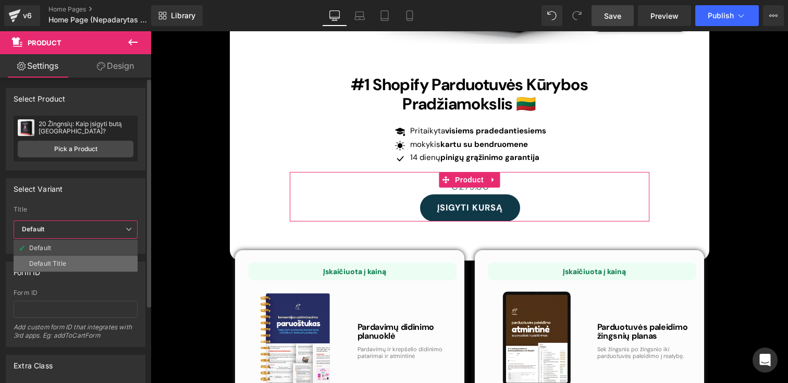
click at [73, 262] on li "Default Title" at bounding box center [76, 264] width 124 height 16
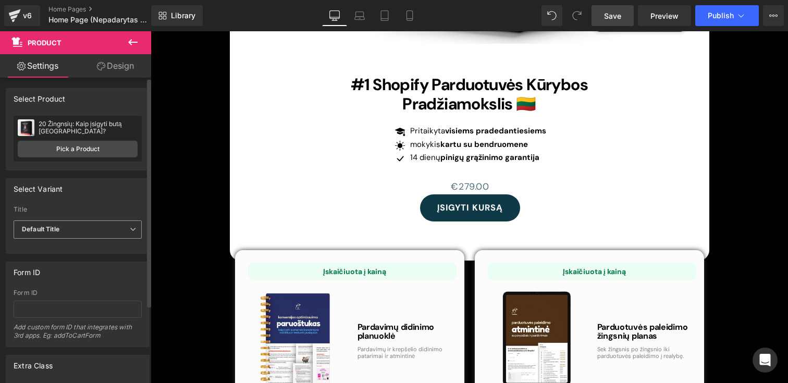
click at [74, 228] on span "Default Title" at bounding box center [78, 230] width 128 height 18
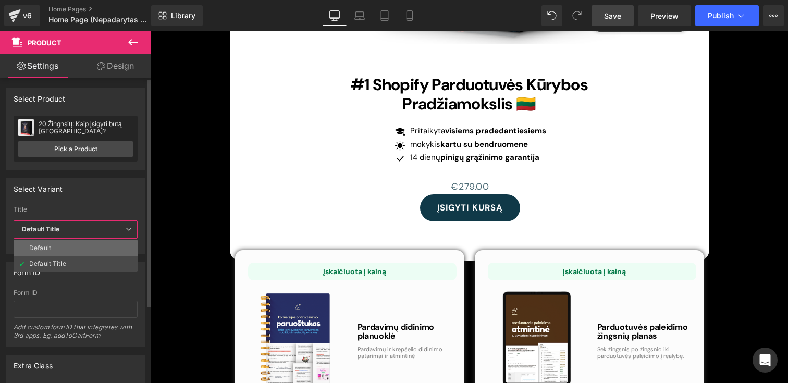
click at [67, 242] on li "Default" at bounding box center [76, 248] width 124 height 16
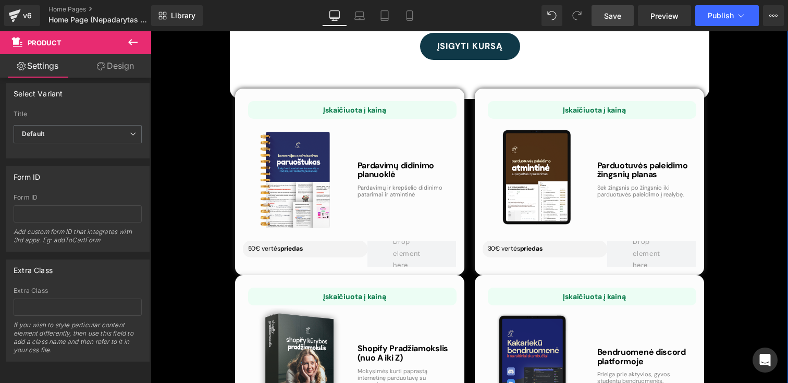
scroll to position [3464, 0]
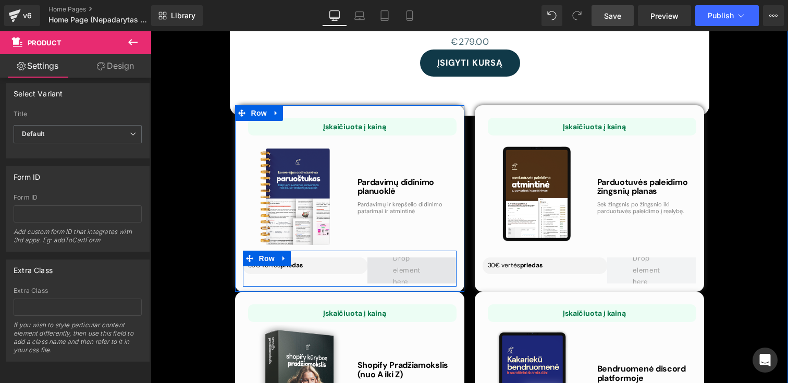
click at [408, 250] on span at bounding box center [411, 270] width 44 height 40
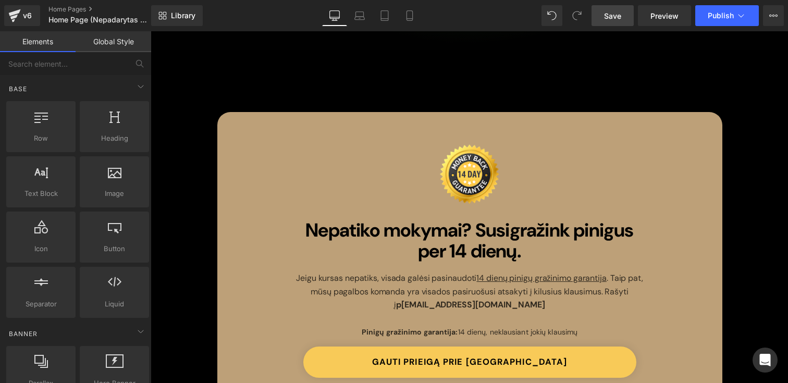
scroll to position [6116, 0]
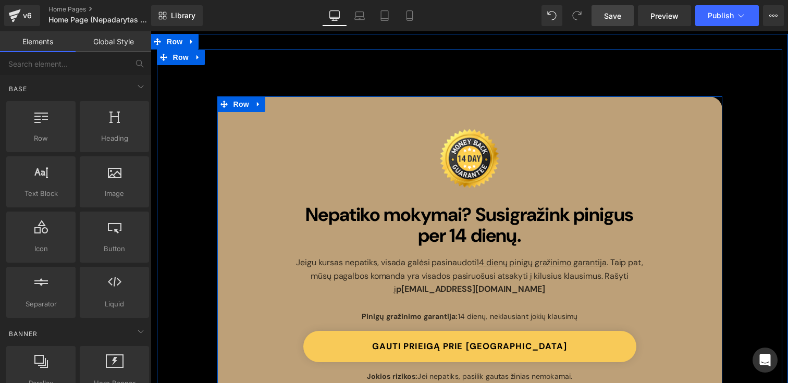
click at [353, 173] on div "Image Nepatiko mokymai? Susigražink pinigus per 14 dienų. Heading Jeigu kursas …" at bounding box center [470, 248] width 370 height 271
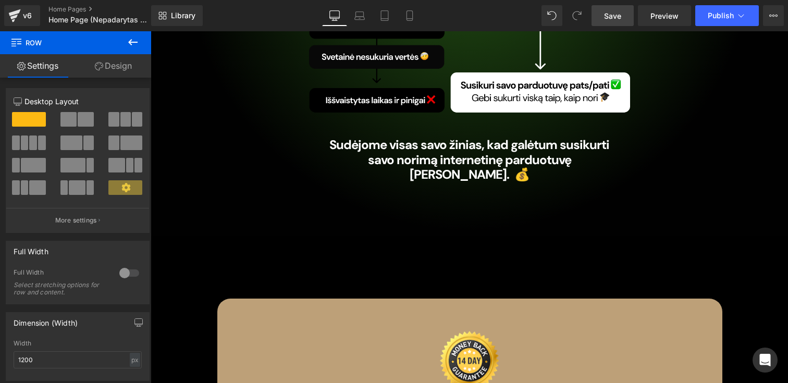
scroll to position [5966, 0]
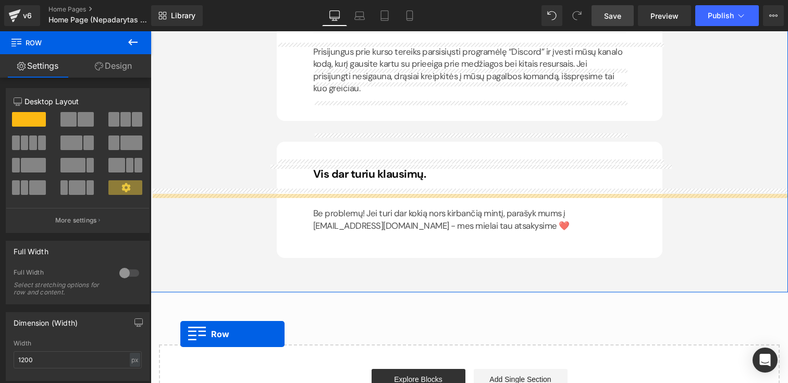
scroll to position [7131, 0]
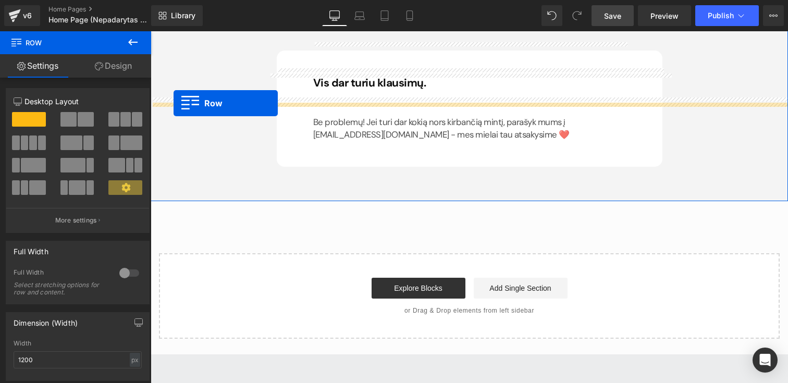
drag, startPoint x: 159, startPoint y: 113, endPoint x: 174, endPoint y: 103, distance: 17.4
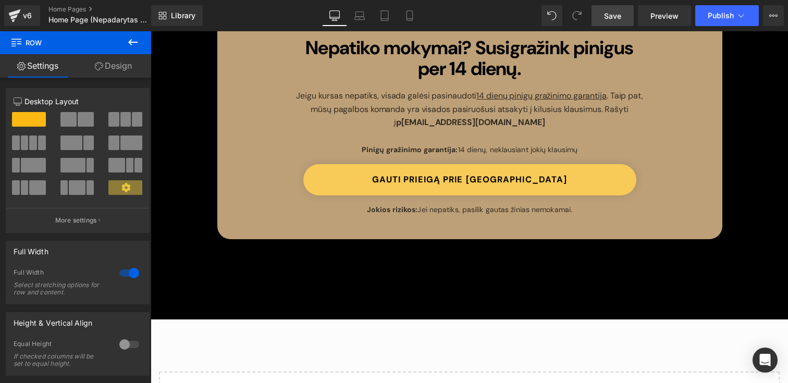
scroll to position [7433, 0]
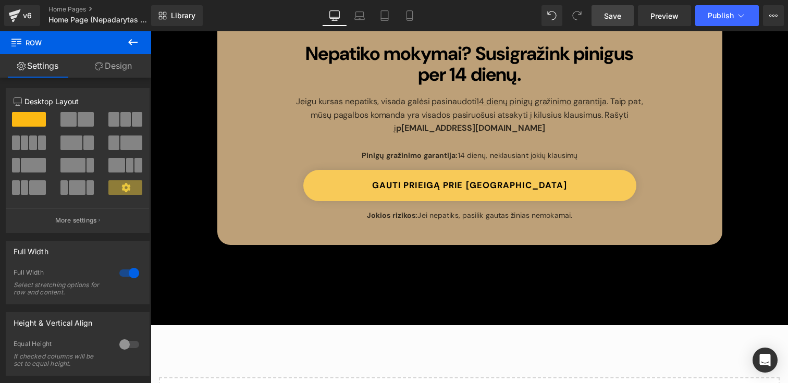
click at [617, 16] on span "Save" at bounding box center [612, 15] width 17 height 11
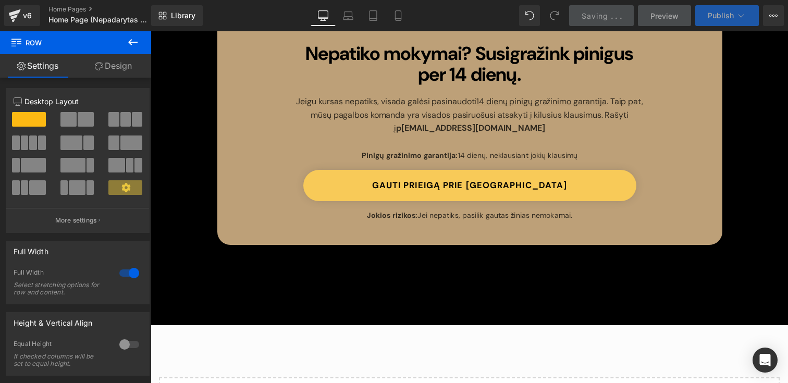
click at [701, 19] on button "Publish" at bounding box center [727, 15] width 64 height 21
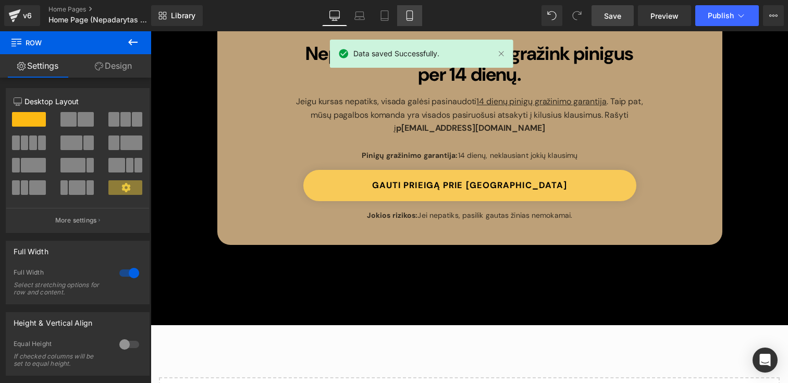
click at [404, 13] on link "Mobile" at bounding box center [409, 15] width 25 height 21
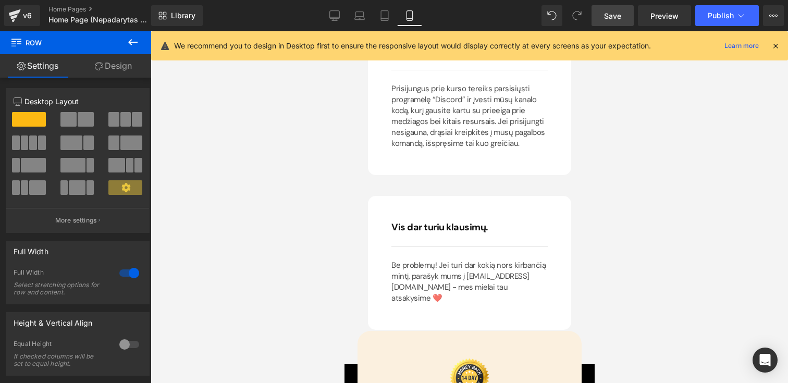
scroll to position [8628, 0]
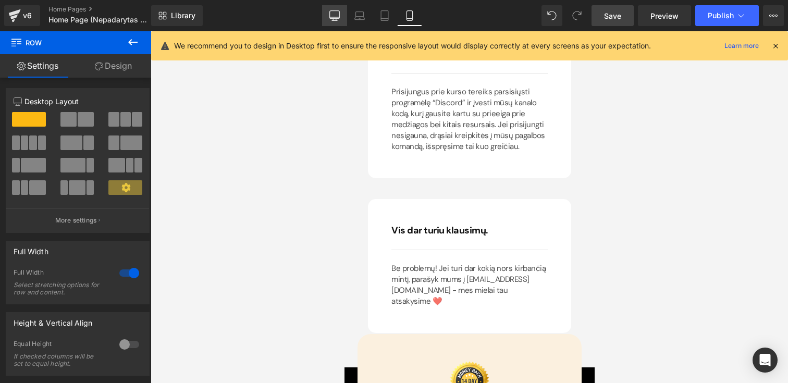
click at [335, 17] on icon at bounding box center [335, 17] width 10 height 0
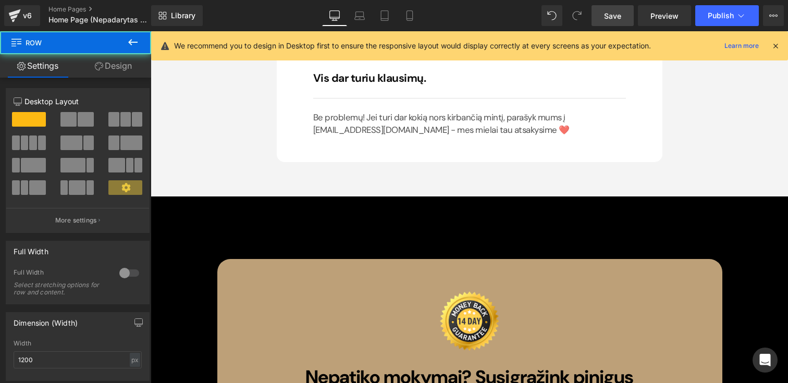
click at [151, 31] on div "90px" at bounding box center [151, 31] width 0 height 0
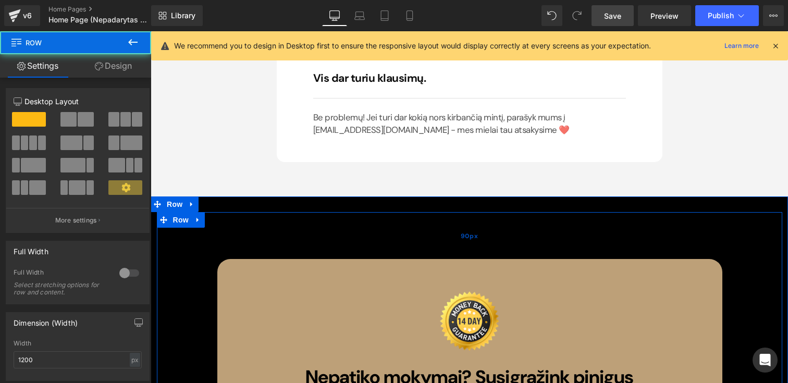
scroll to position [7055, 0]
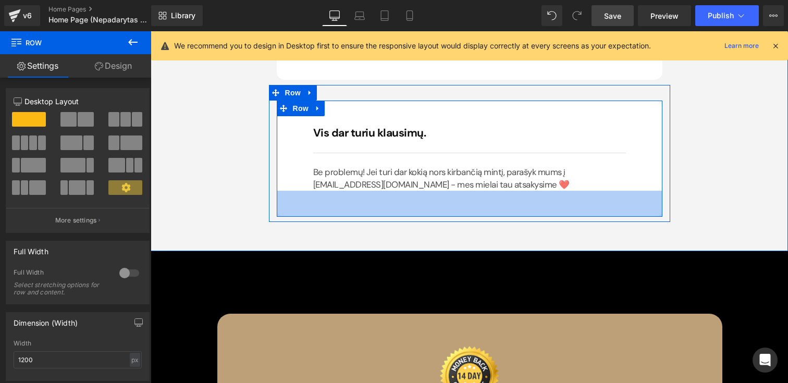
click at [392, 191] on div "50px" at bounding box center [470, 204] width 386 height 26
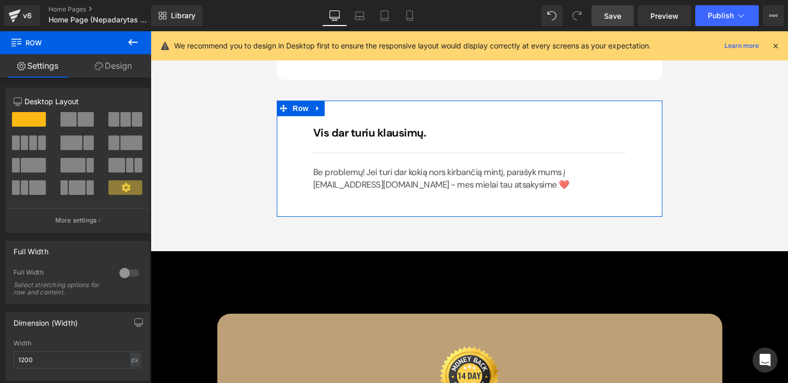
click at [138, 69] on link "Design" at bounding box center [114, 65] width 76 height 23
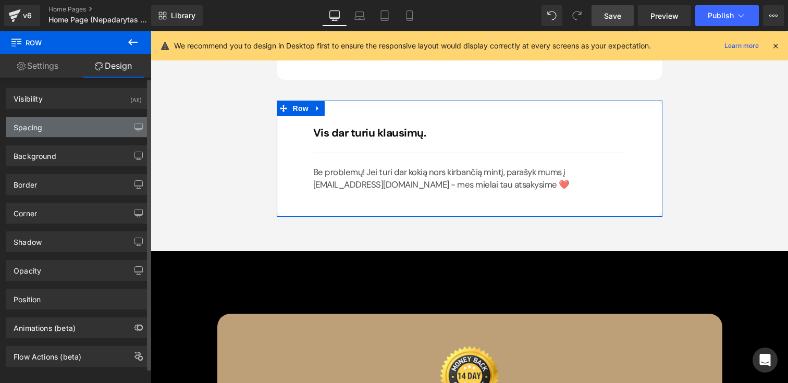
click at [36, 125] on div "Spacing" at bounding box center [28, 124] width 29 height 15
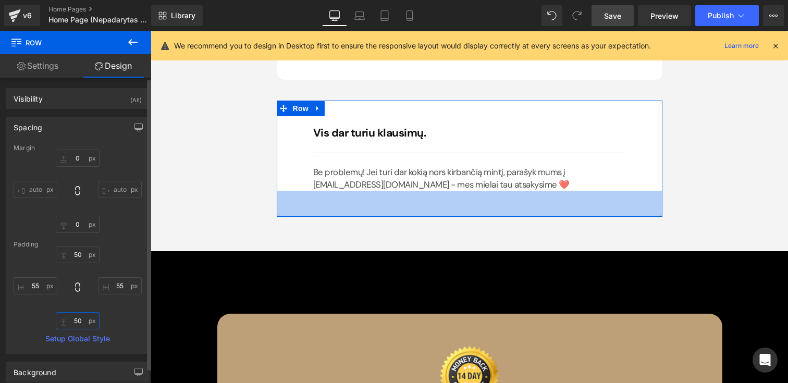
click at [76, 324] on input "50" at bounding box center [78, 320] width 44 height 17
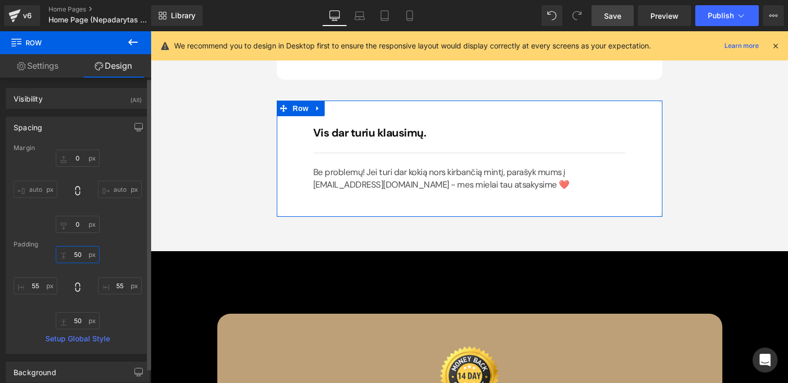
click at [72, 251] on input "50" at bounding box center [78, 254] width 44 height 17
type input "ą"
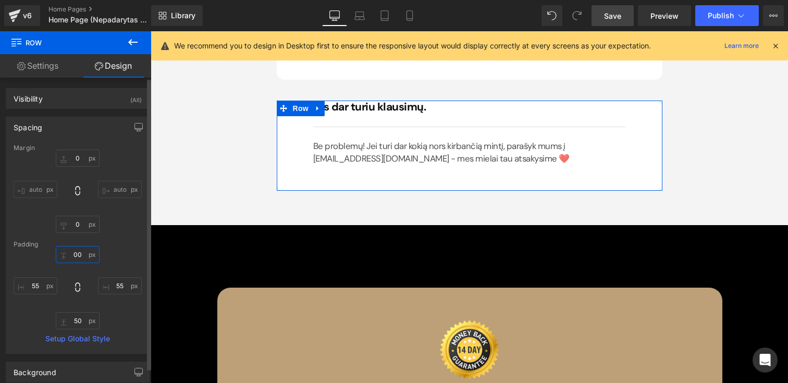
type input "0"
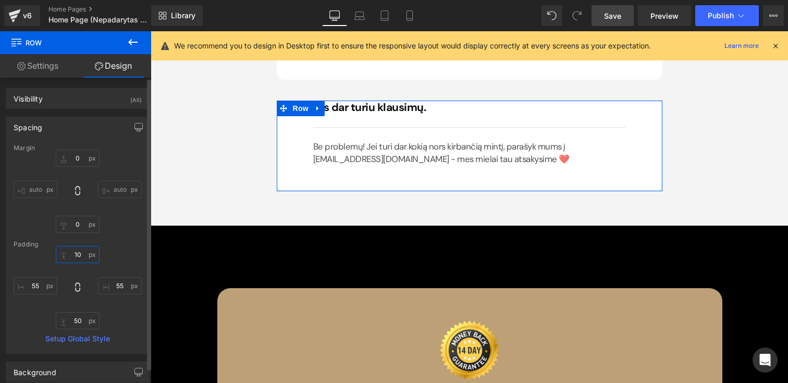
type input "100"
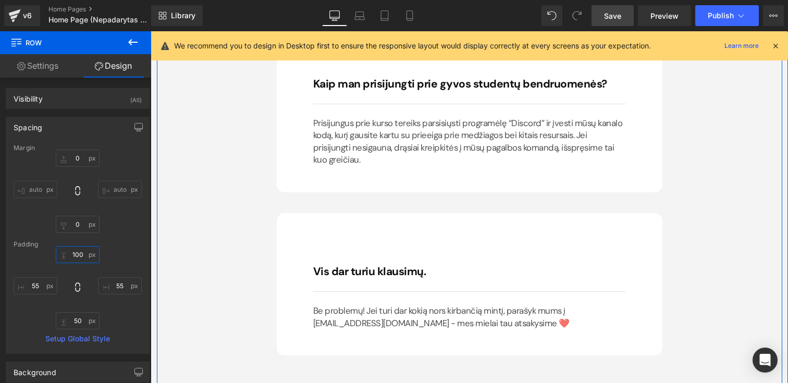
scroll to position [6943, 0]
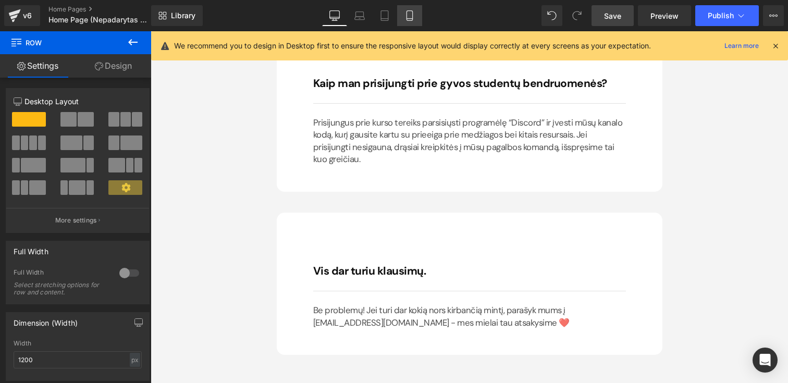
click at [412, 19] on icon at bounding box center [410, 15] width 10 height 10
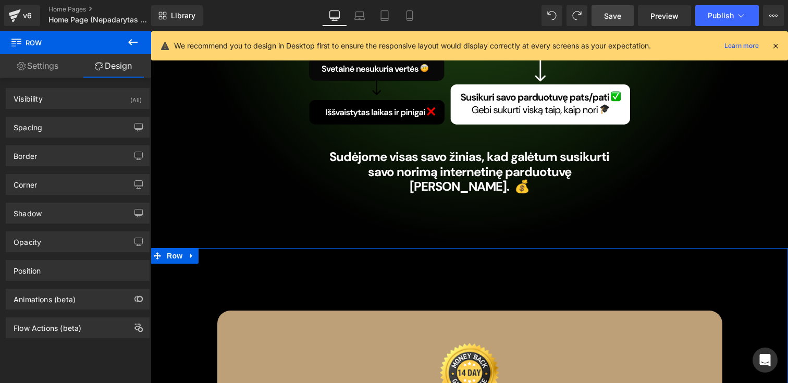
scroll to position [5897, 0]
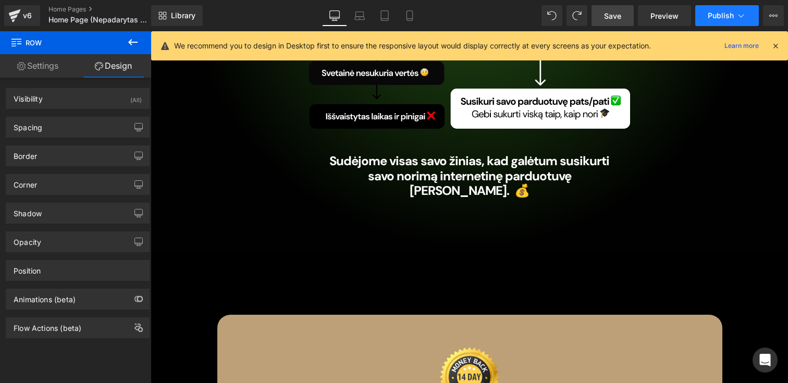
click at [712, 22] on button "Publish" at bounding box center [727, 15] width 64 height 21
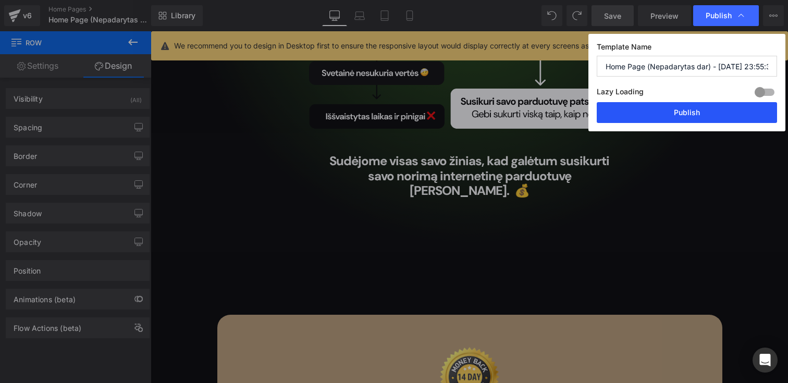
click at [668, 105] on button "Publish" at bounding box center [687, 112] width 180 height 21
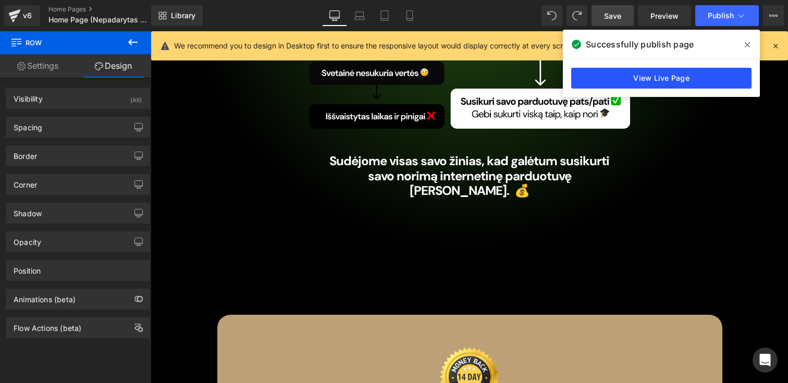
click at [659, 80] on link "View Live Page" at bounding box center [661, 78] width 180 height 21
